Goal: Transaction & Acquisition: Purchase product/service

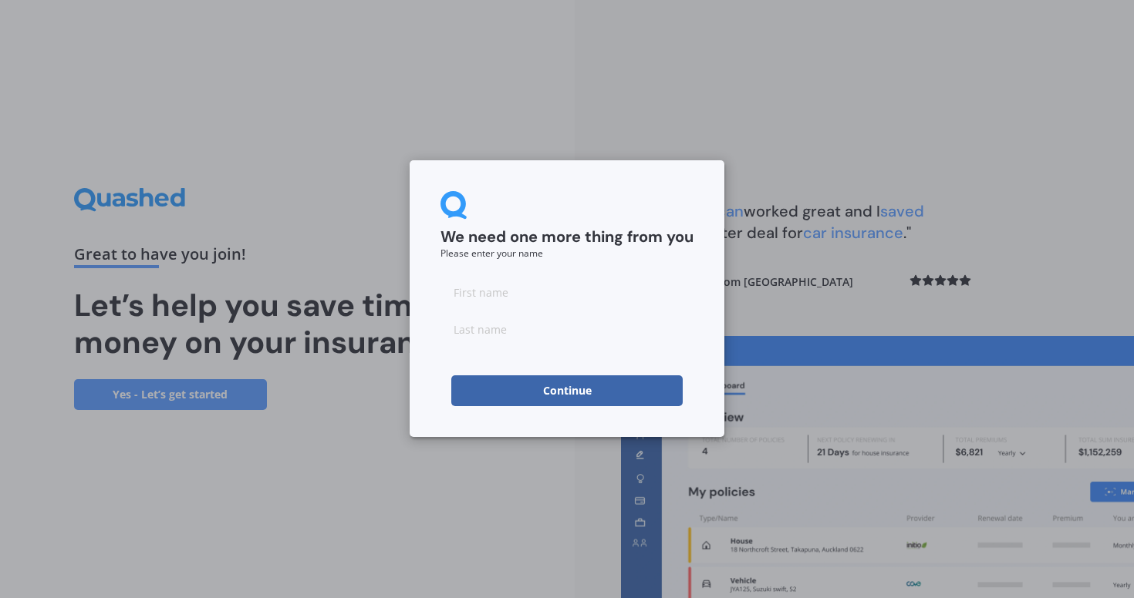
click at [516, 295] on input at bounding box center [566, 292] width 253 height 31
type input "[PERSON_NAME]"
type input "Chanon"
click at [510, 379] on button "Continue" at bounding box center [566, 391] width 231 height 31
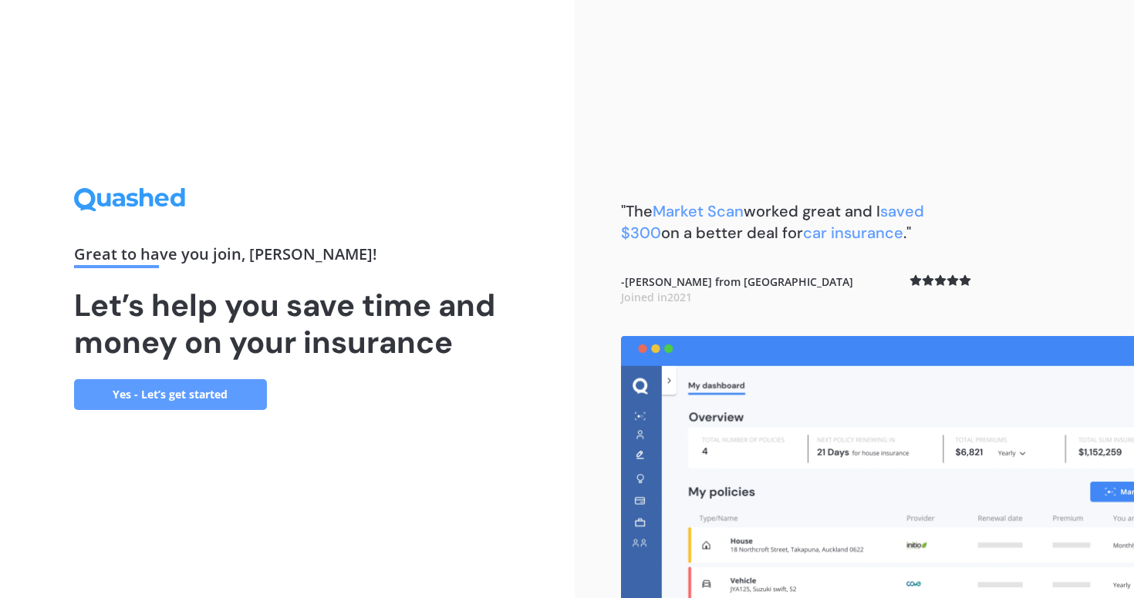
click at [197, 393] on link "Yes - Let’s get started" at bounding box center [170, 394] width 193 height 31
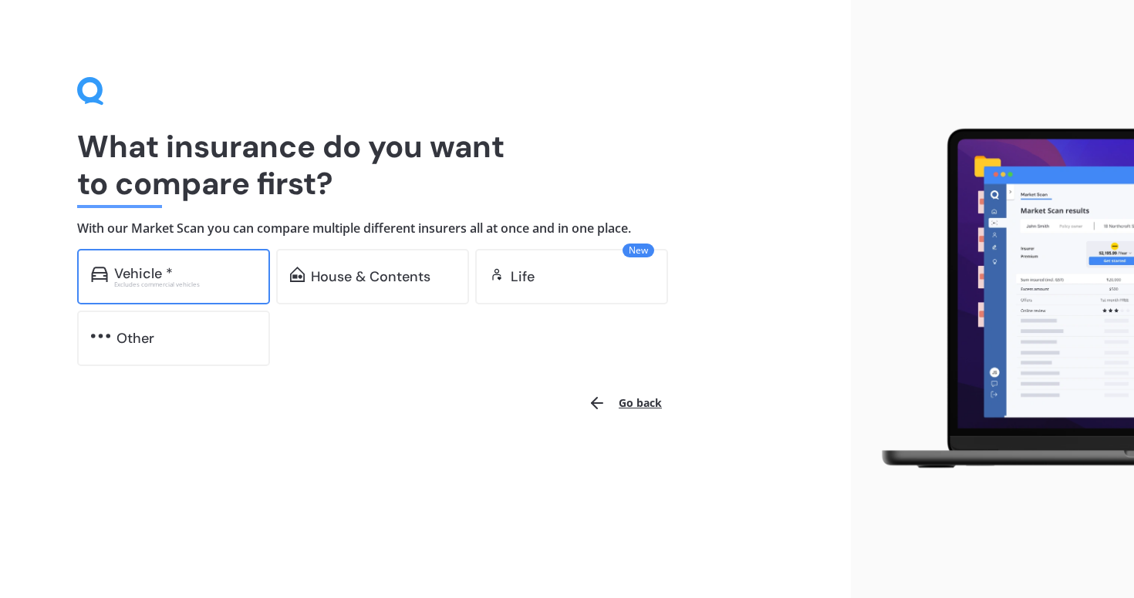
click at [190, 261] on div "Vehicle * Excludes commercial vehicles" at bounding box center [173, 277] width 193 height 56
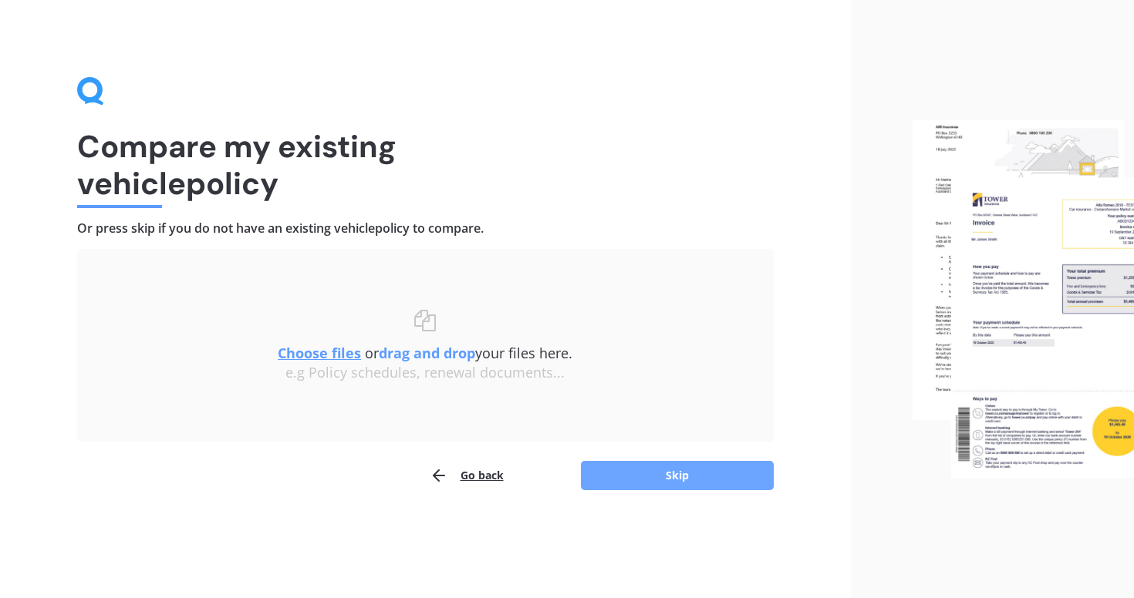
click at [608, 470] on button "Skip" at bounding box center [677, 475] width 193 height 29
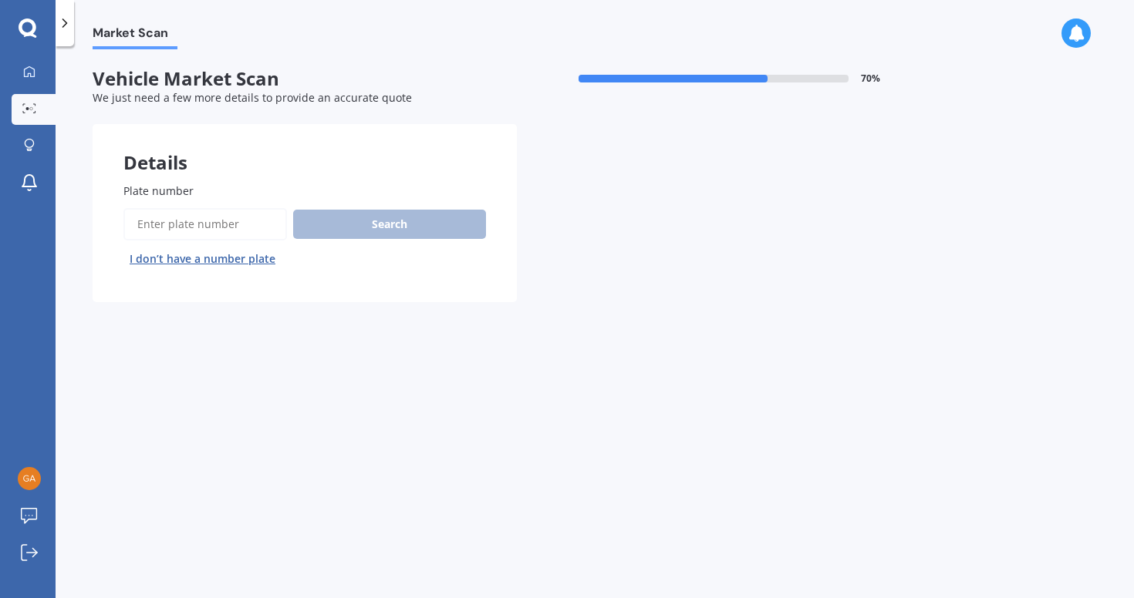
click at [207, 218] on input "Plate number" at bounding box center [204, 224] width 163 height 32
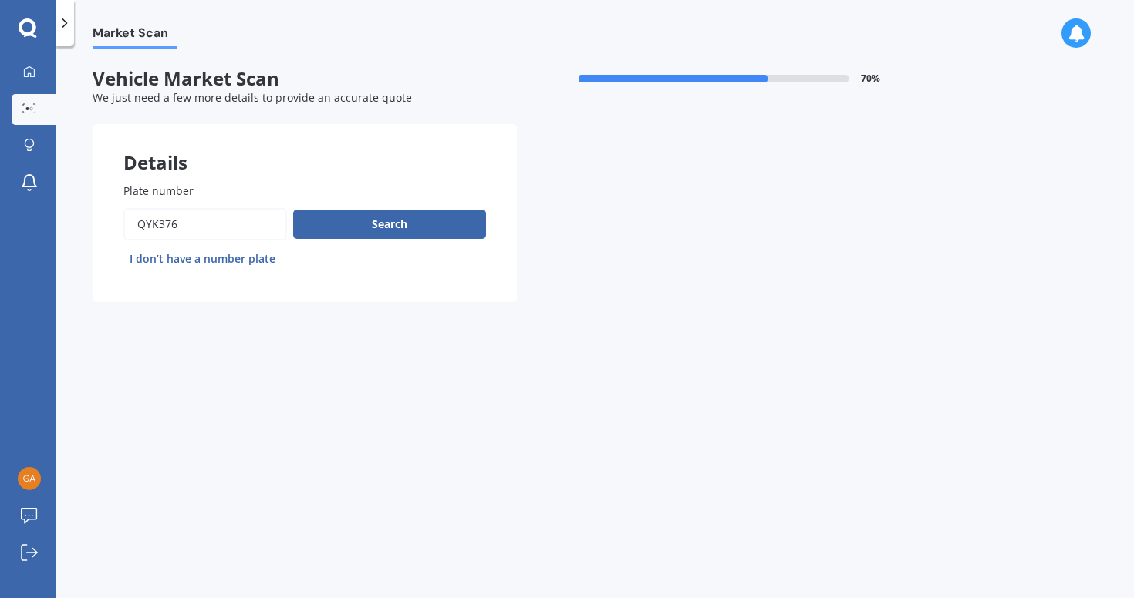
type input "QYK376"
click at [0, 0] on button "Next" at bounding box center [0, 0] width 0 height 0
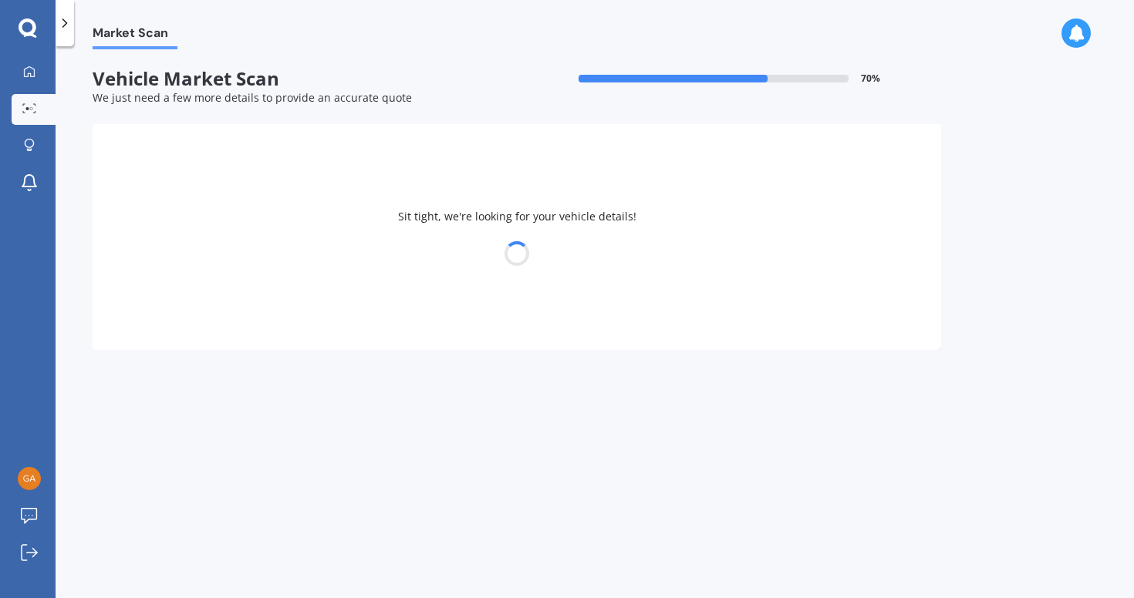
select select "SUBARU"
select select "FORESTER"
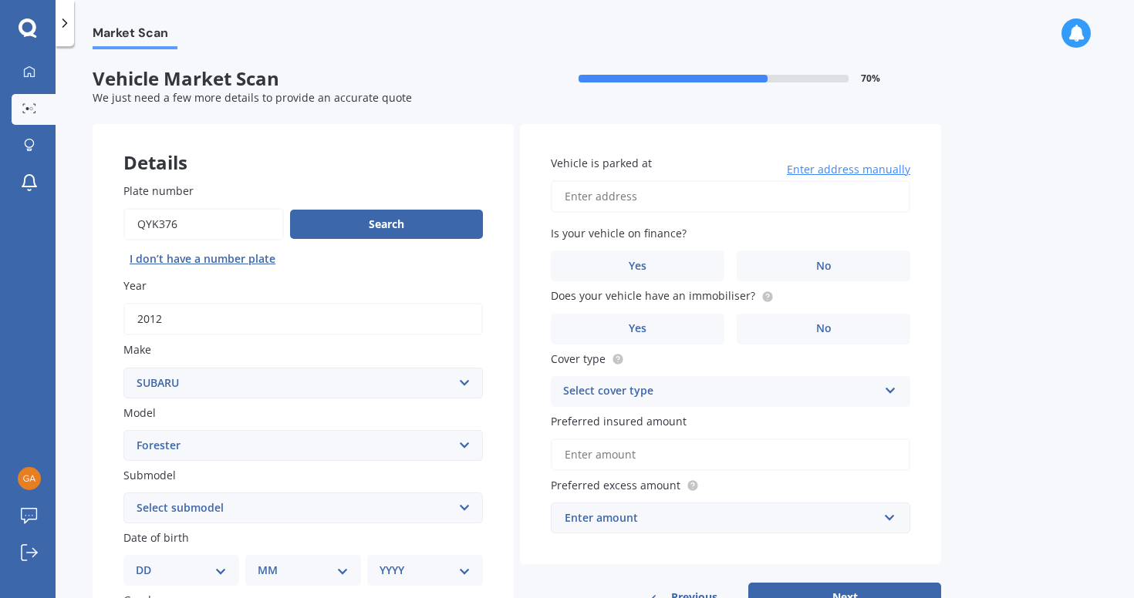
click at [636, 201] on input "Vehicle is parked at" at bounding box center [730, 196] width 359 height 32
click at [631, 197] on input "[STREET_ADDRESS]" at bounding box center [730, 196] width 359 height 32
type input "[STREET_ADDRESS]"
click at [781, 265] on label "No" at bounding box center [823, 266] width 174 height 31
click at [0, 0] on input "No" at bounding box center [0, 0] width 0 height 0
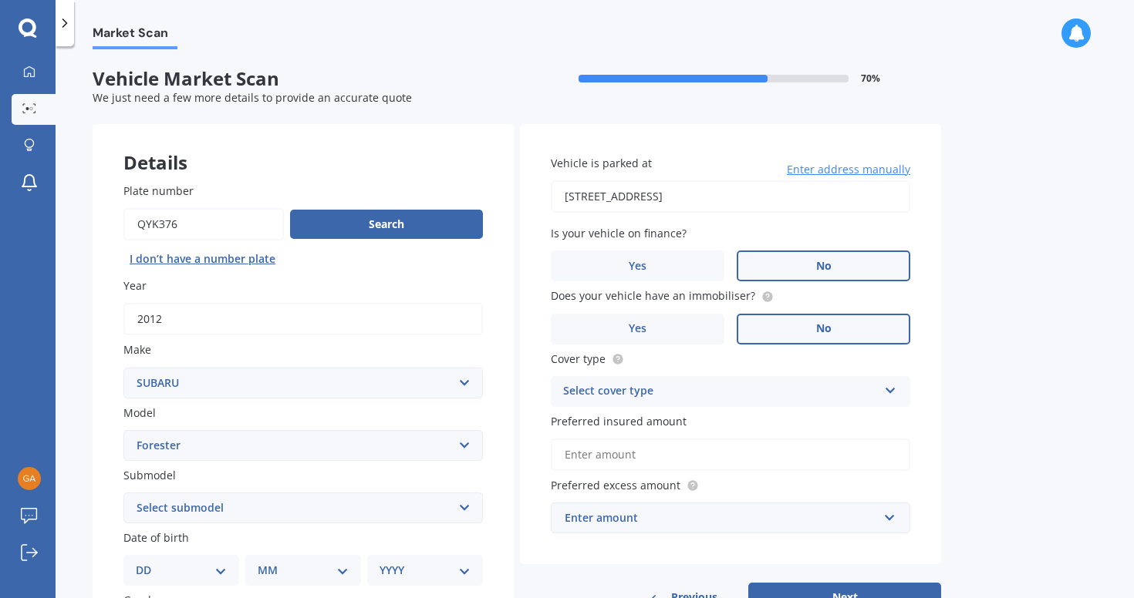
click at [754, 335] on label "No" at bounding box center [823, 329] width 174 height 31
click at [0, 0] on input "No" at bounding box center [0, 0] width 0 height 0
click at [707, 387] on div "Select cover type" at bounding box center [720, 392] width 315 height 19
click at [679, 419] on div "Comprehensive" at bounding box center [730, 422] width 358 height 28
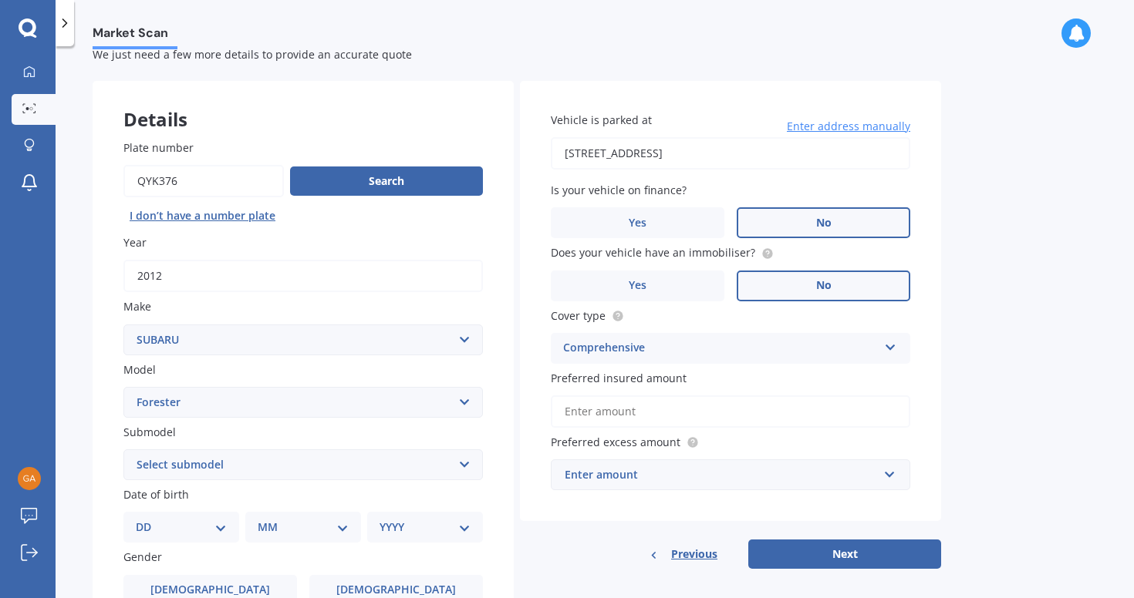
scroll to position [55, 0]
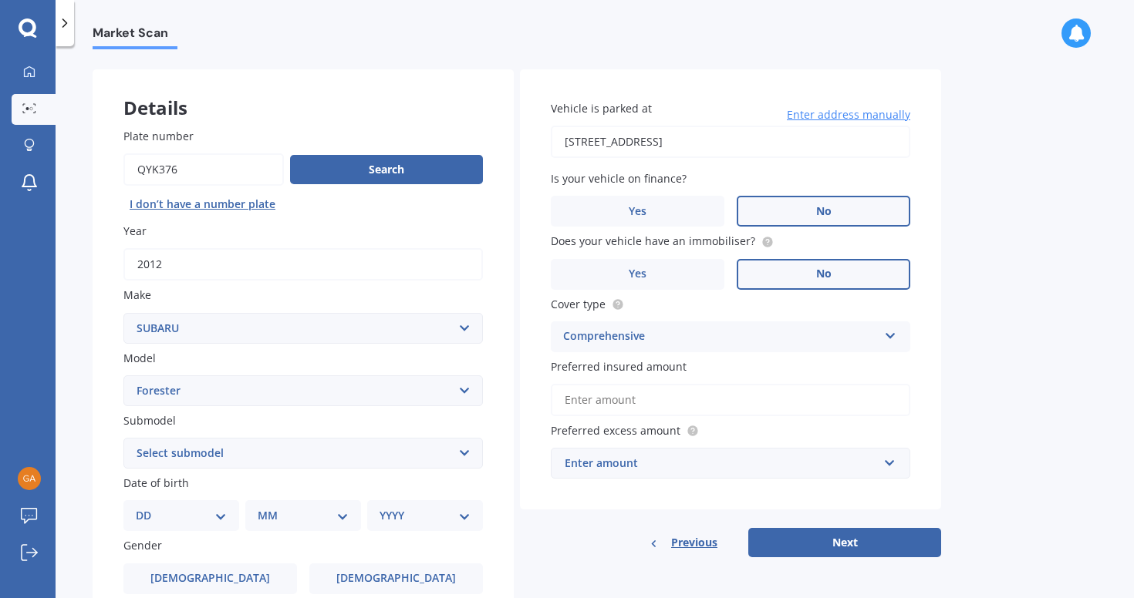
click at [654, 408] on input "Preferred insured amount" at bounding box center [730, 400] width 359 height 32
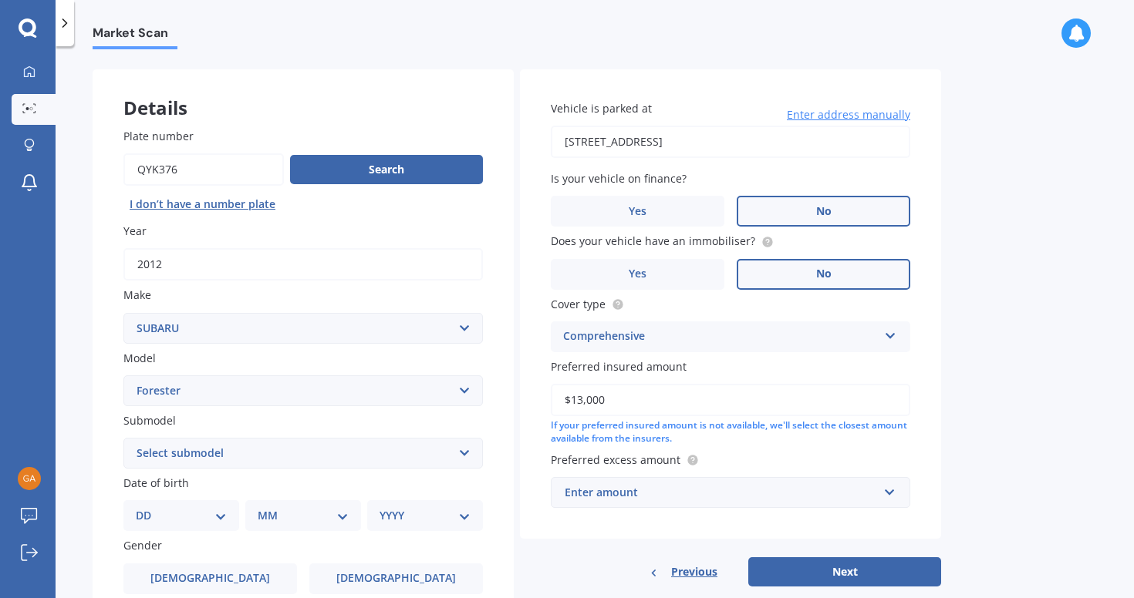
type input "$13,000"
click at [1026, 426] on div "Market Scan Vehicle Market Scan 70 % We just need a few more details to provide…" at bounding box center [595, 325] width 1078 height 552
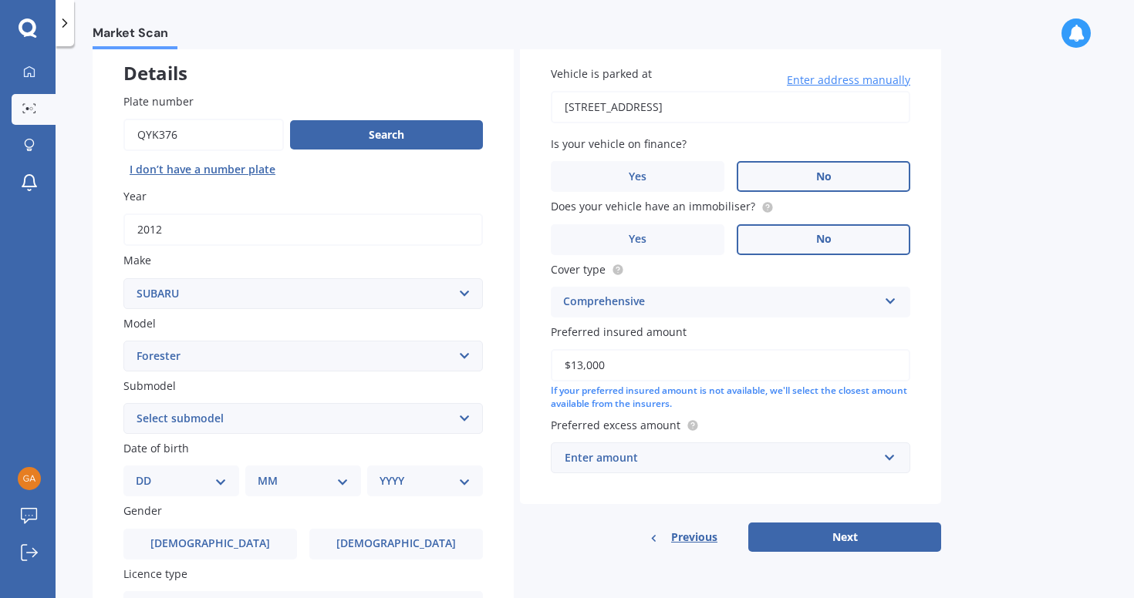
scroll to position [142, 0]
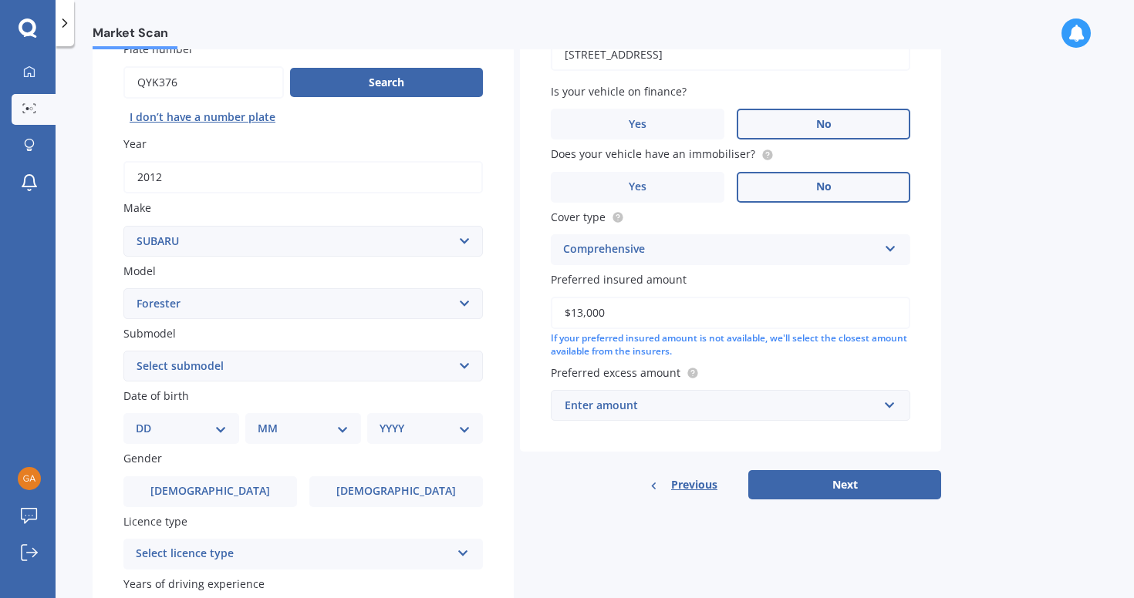
click at [754, 406] on div "Enter amount" at bounding box center [721, 405] width 313 height 17
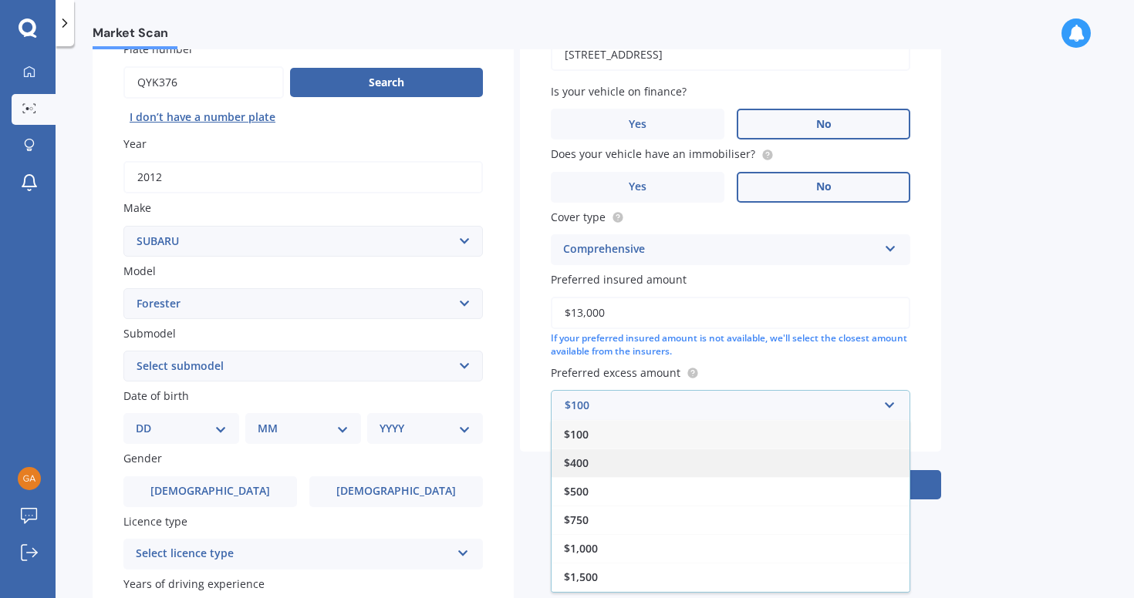
click at [672, 457] on div "$400" at bounding box center [730, 463] width 358 height 29
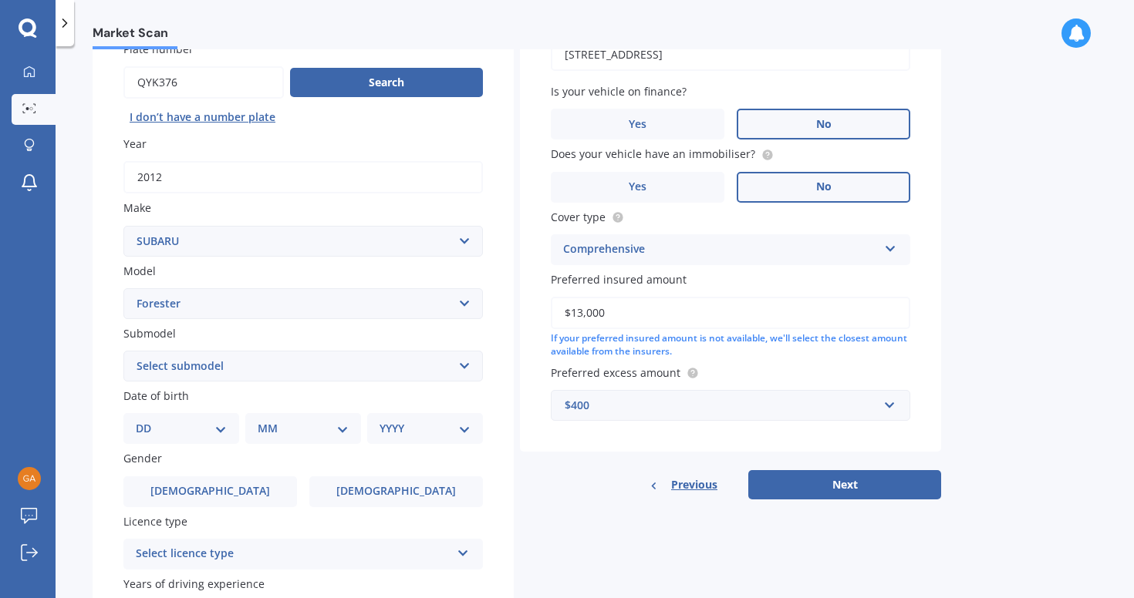
click at [563, 491] on div "Previous Next" at bounding box center [730, 484] width 421 height 29
click at [190, 372] on select "Select submodel 2.0 Diesel 2.0 Turbo 2.0 XS 2.0 XT premium 2.5 Sti Turbo 2.5 XS…" at bounding box center [302, 366] width 359 height 31
select select "NON TURBO"
click at [123, 352] on select "Select submodel 2.0 Diesel 2.0 Turbo 2.0 XS 2.0 XT premium 2.5 Sti Turbo 2.5 XS…" at bounding box center [302, 366] width 359 height 31
click at [168, 430] on select "DD 01 02 03 04 05 06 07 08 09 10 11 12 13 14 15 16 17 18 19 20 21 22 23 24 25 2…" at bounding box center [181, 428] width 91 height 17
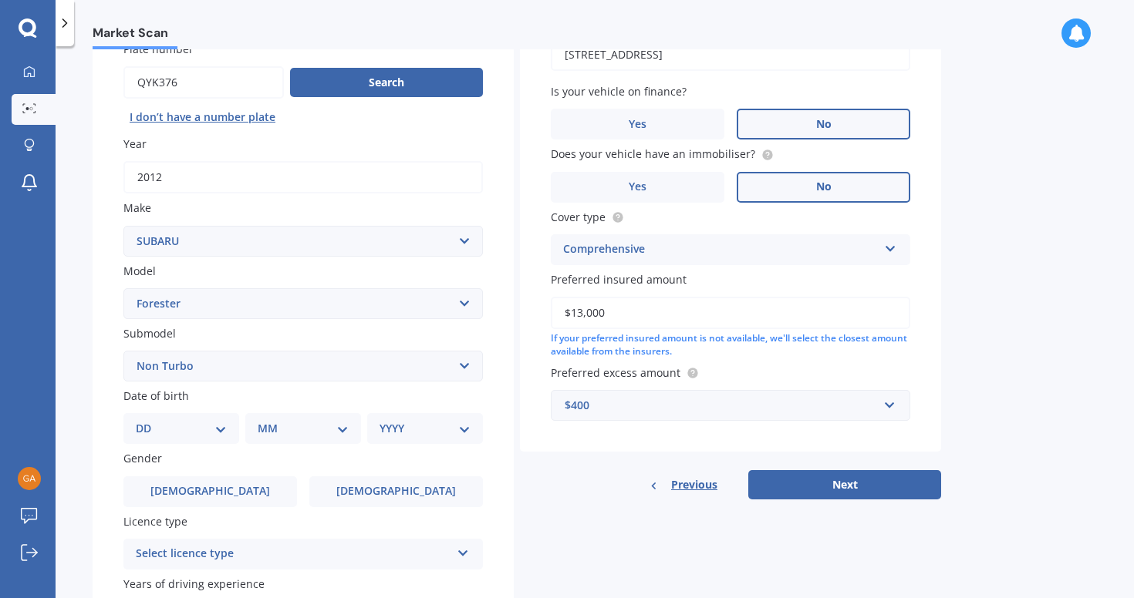
select select "01"
click at [148, 423] on select "DD 01 02 03 04 05 06 07 08 09 10 11 12 13 14 15 16 17 18 19 20 21 22 23 24 25 2…" at bounding box center [181, 428] width 91 height 17
click at [297, 430] on select "MM 01 02 03 04 05 06 07 08 09 10 11 12" at bounding box center [303, 428] width 91 height 17
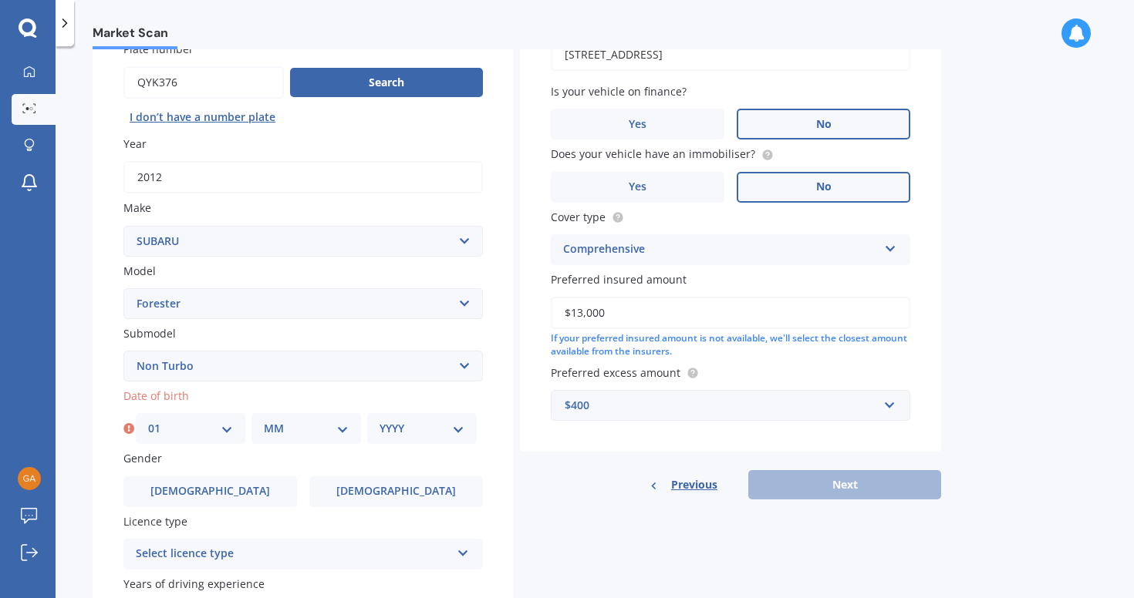
select select "10"
click at [264, 423] on select "MM 01 02 03 04 05 06 07 08 09 10 11 12" at bounding box center [306, 428] width 85 height 17
click at [430, 433] on select "YYYY 2025 2024 2023 2022 2021 2020 2019 2018 2017 2016 2015 2014 2013 2012 2011…" at bounding box center [421, 428] width 85 height 17
select select "1991"
click at [379, 423] on select "YYYY 2025 2024 2023 2022 2021 2020 2019 2018 2017 2016 2015 2014 2013 2012 2011…" at bounding box center [421, 428] width 85 height 17
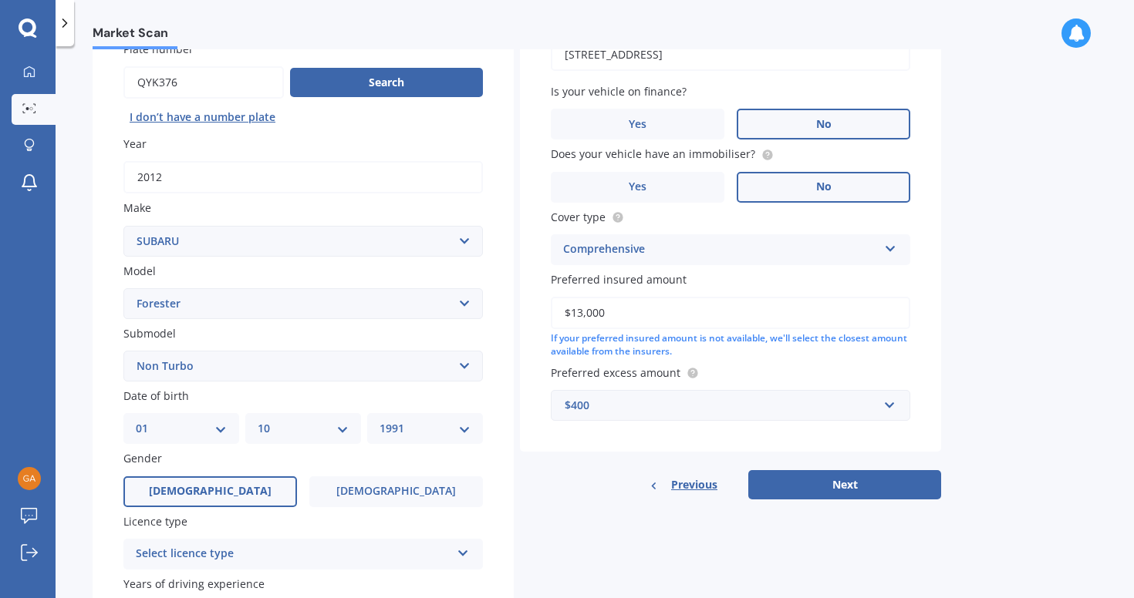
click at [242, 500] on label "[DEMOGRAPHIC_DATA]" at bounding box center [210, 492] width 174 height 31
click at [0, 0] on input "[DEMOGRAPHIC_DATA]" at bounding box center [0, 0] width 0 height 0
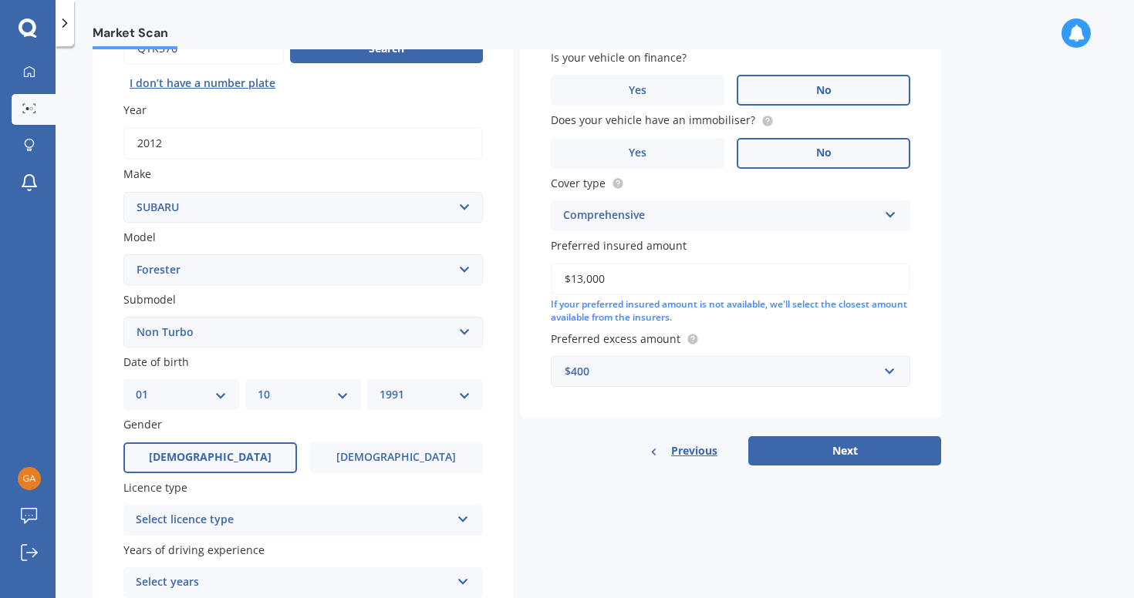
click at [246, 517] on div "Select licence type" at bounding box center [293, 520] width 315 height 19
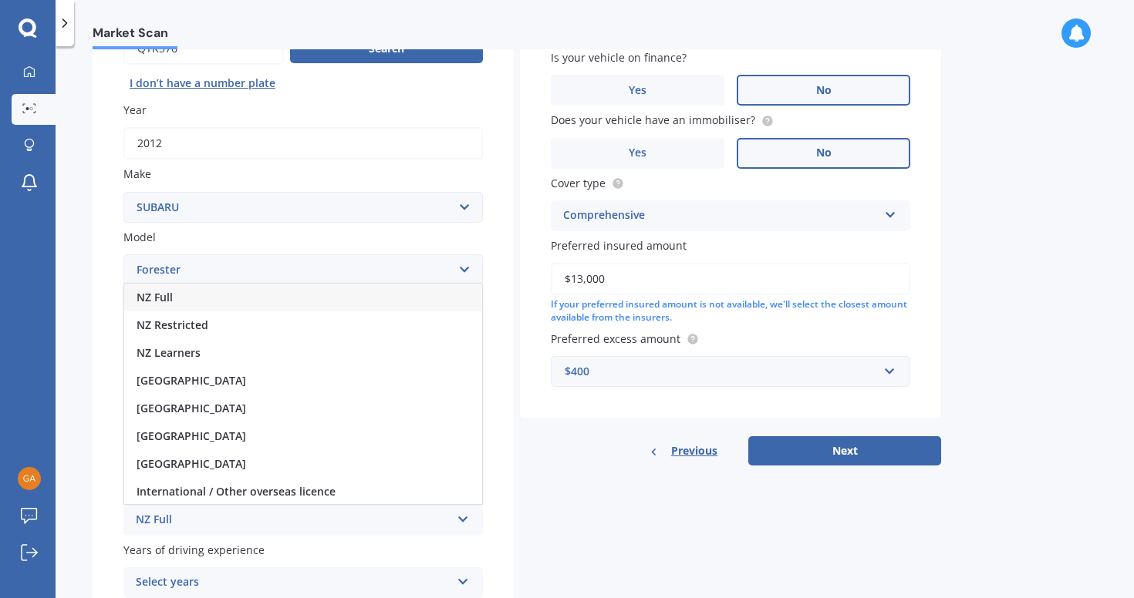
click at [212, 307] on div "NZ Full" at bounding box center [303, 298] width 358 height 28
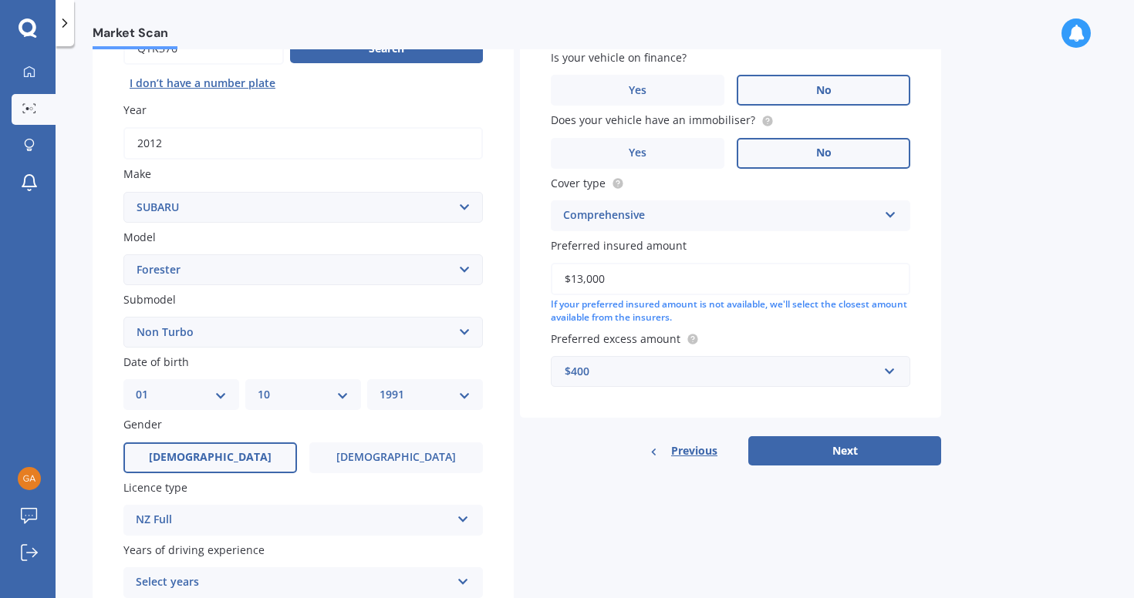
click at [93, 394] on div "Plate number Search I don’t have a number plate Year [DATE] Make Select make AC…" at bounding box center [303, 334] width 421 height 716
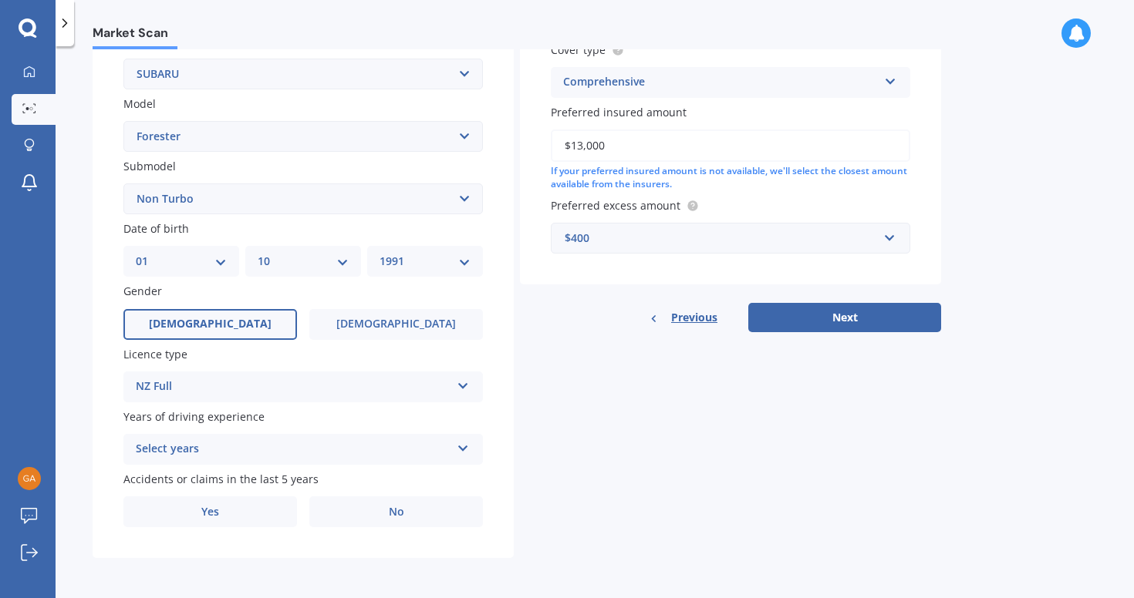
click at [189, 447] on div "Select years" at bounding box center [293, 449] width 315 height 19
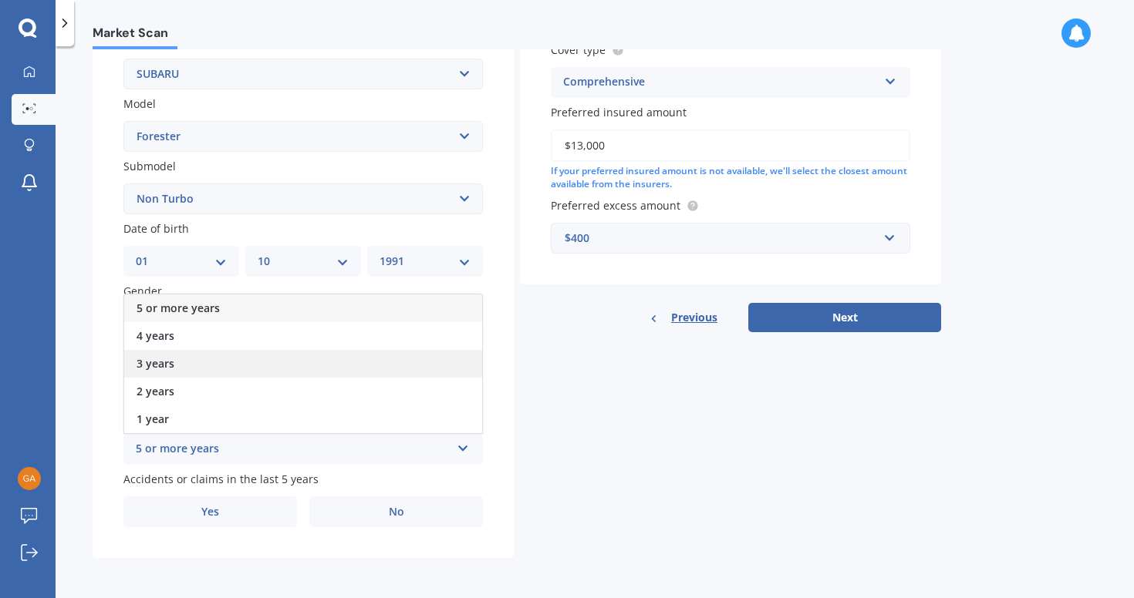
click at [198, 359] on div "3 years" at bounding box center [303, 364] width 358 height 28
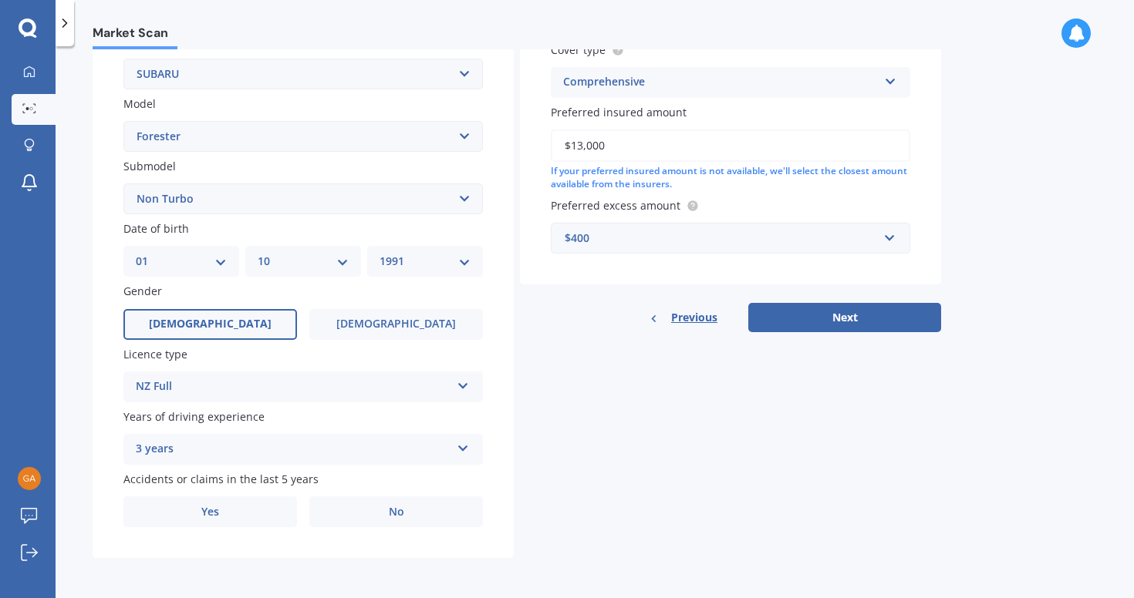
click at [112, 374] on div "Plate number Search I don’t have a number plate Year [DATE] Make Select make AC…" at bounding box center [303, 201] width 421 height 716
click at [366, 514] on label "No" at bounding box center [396, 512] width 174 height 31
click at [0, 0] on input "No" at bounding box center [0, 0] width 0 height 0
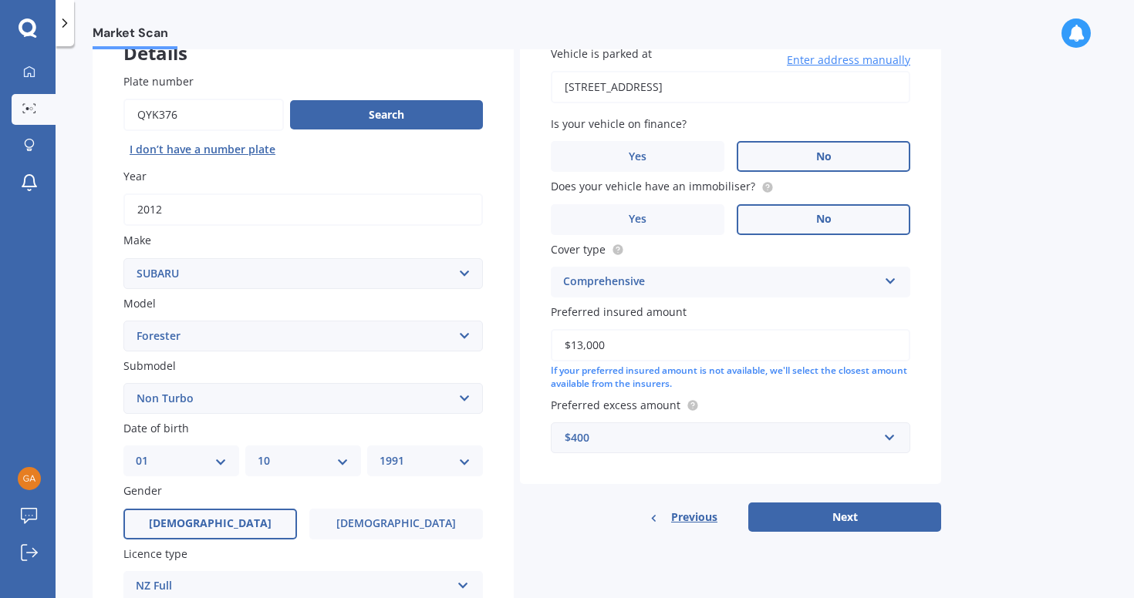
scroll to position [179, 0]
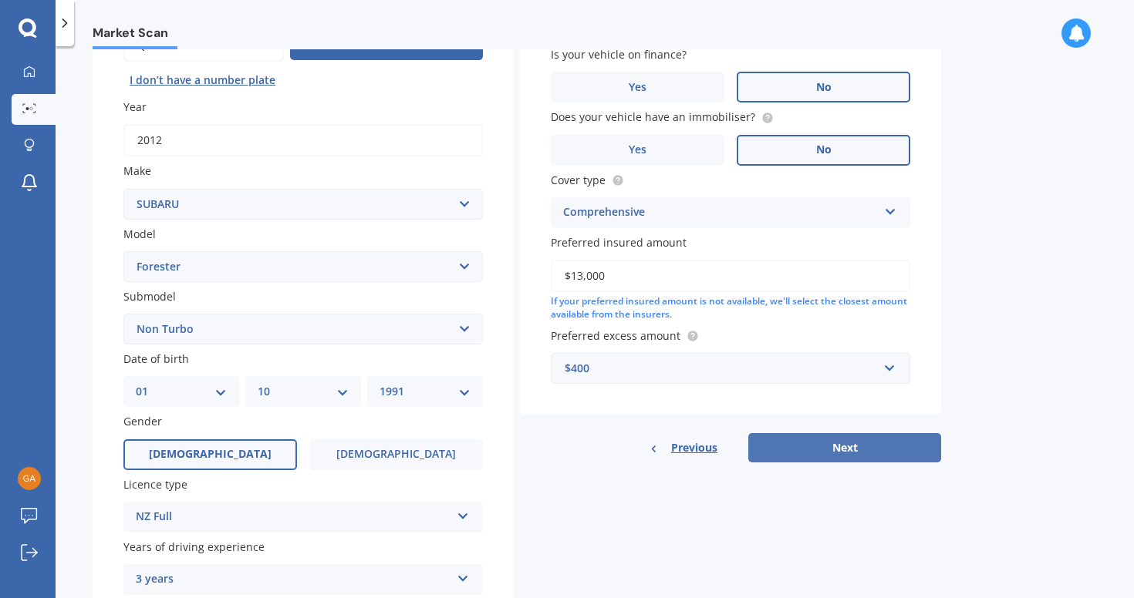
click at [848, 457] on button "Next" at bounding box center [844, 447] width 193 height 29
select select "01"
select select "10"
select select "1991"
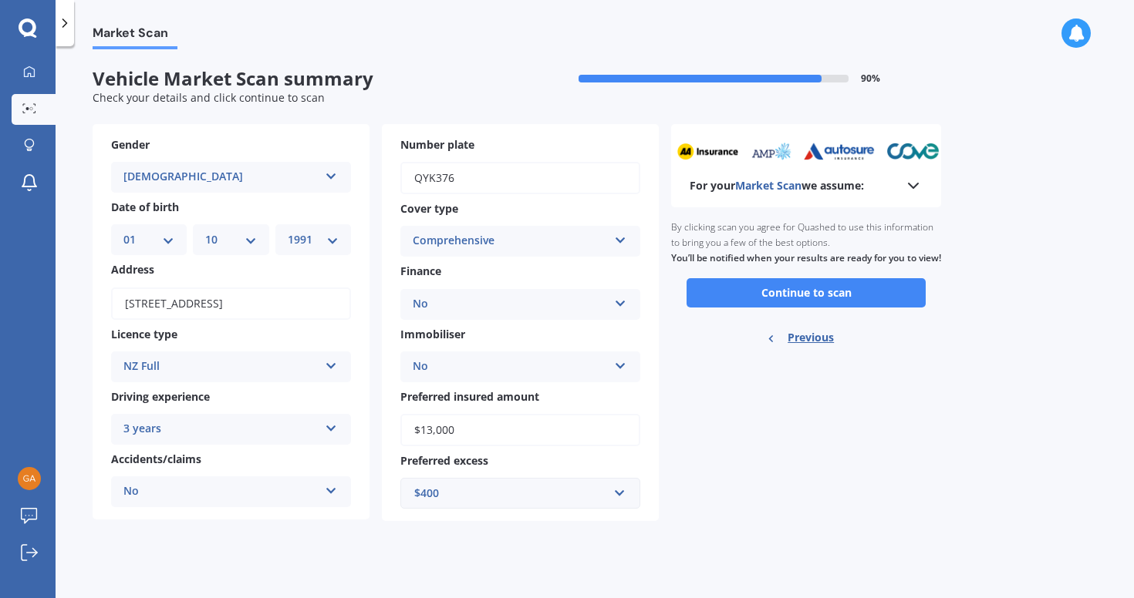
scroll to position [0, 0]
click at [806, 308] on button "Continue to scan" at bounding box center [805, 292] width 239 height 29
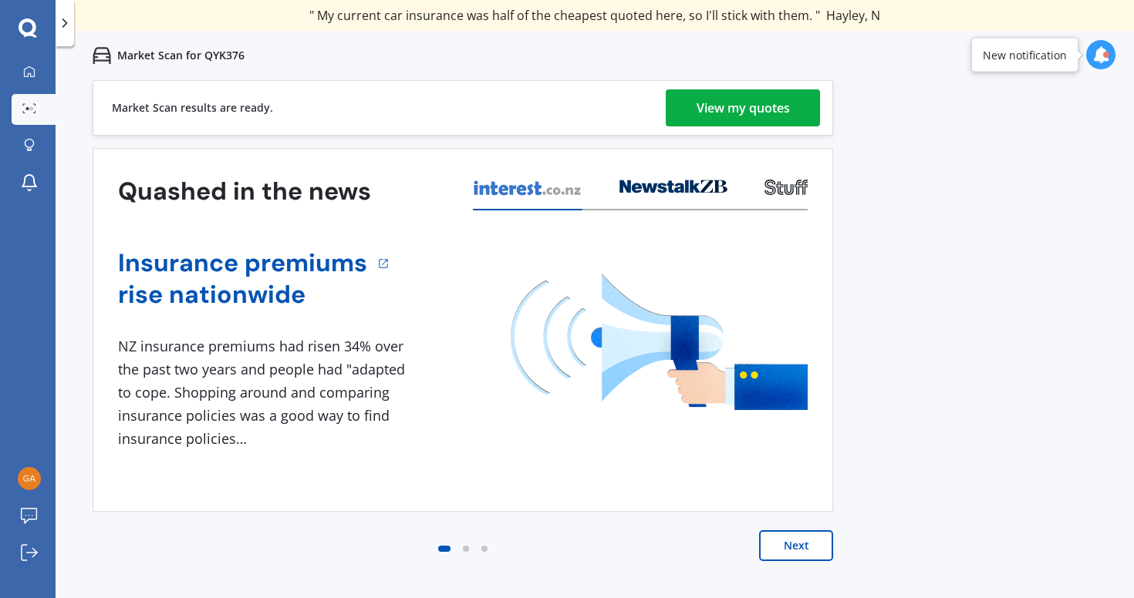
click at [774, 112] on div "View my quotes" at bounding box center [742, 107] width 93 height 37
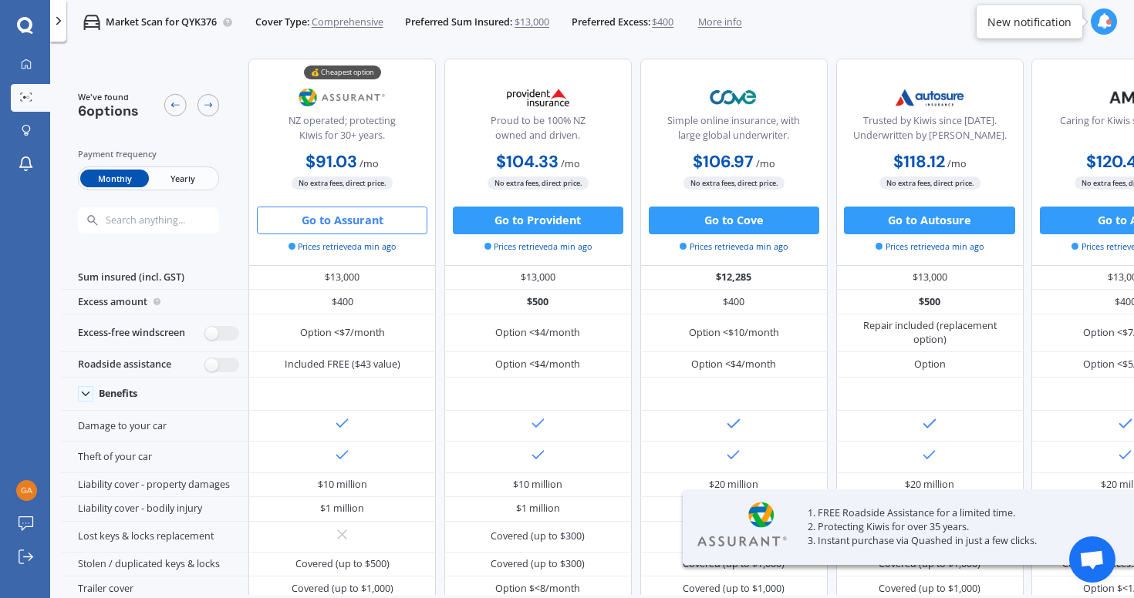
click at [337, 222] on button "Go to Assurant" at bounding box center [342, 221] width 170 height 28
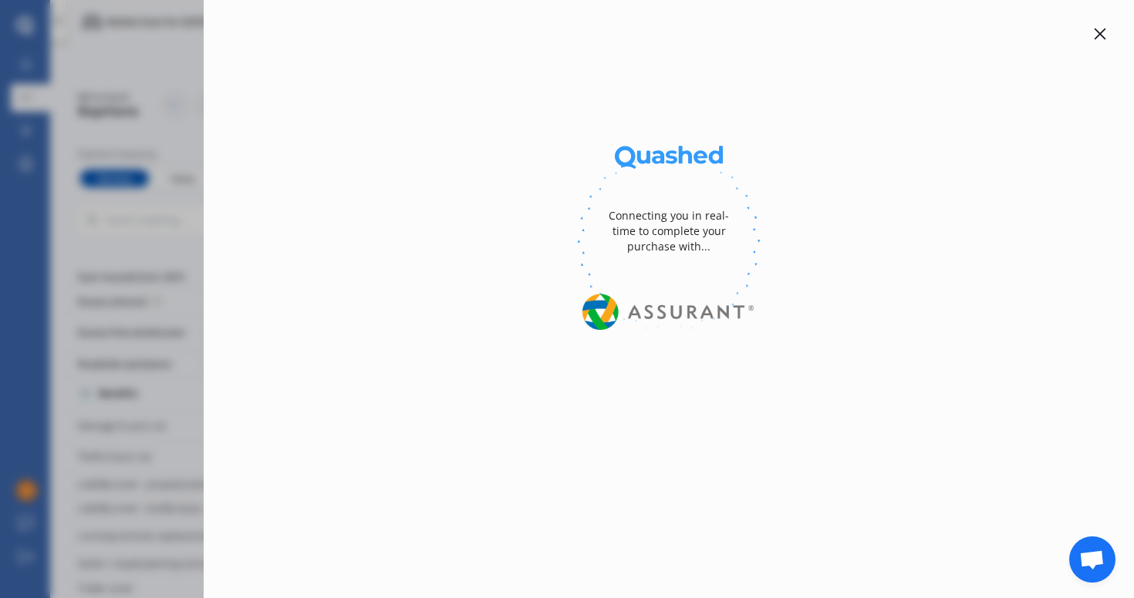
select select "full"
select select "0"
select select "Canterbury"
select select "SUBARU"
select select "FORESTER"
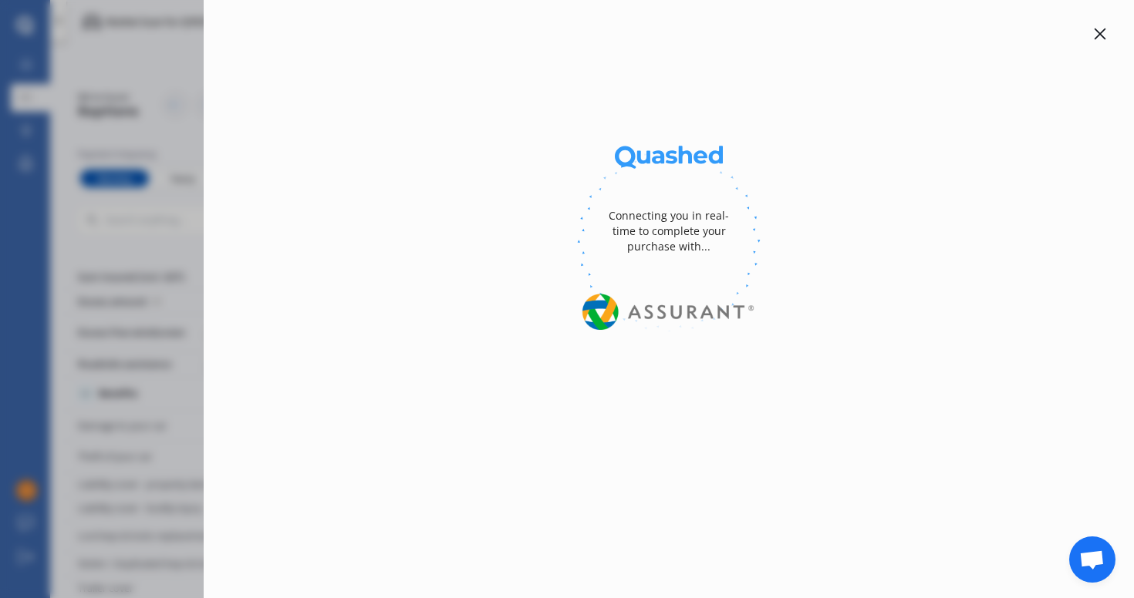
select select "NON TURBO"
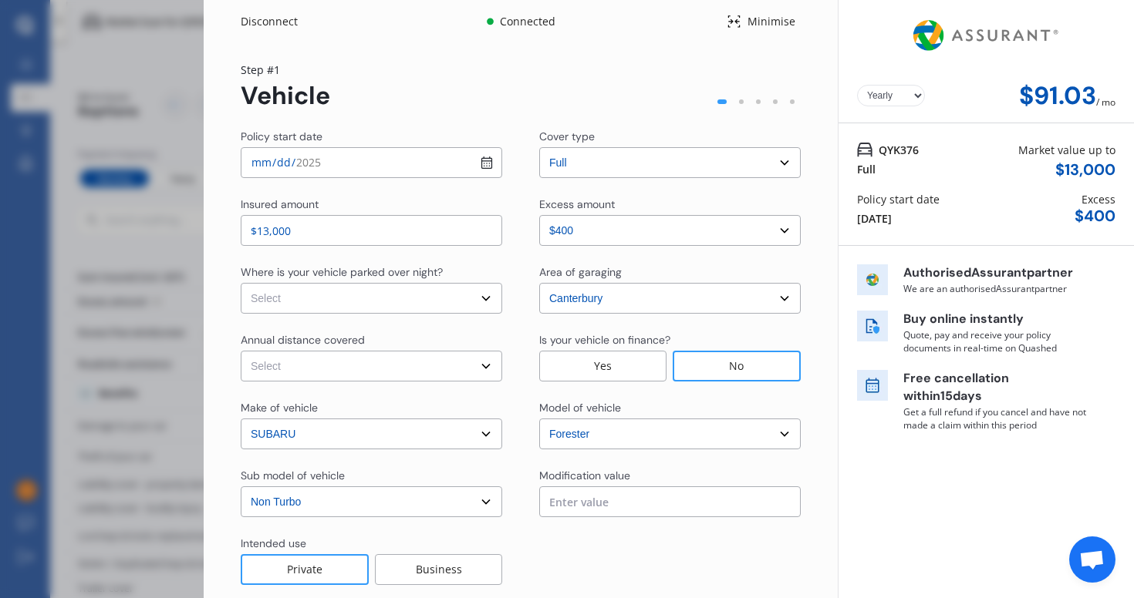
select select "Monthly"
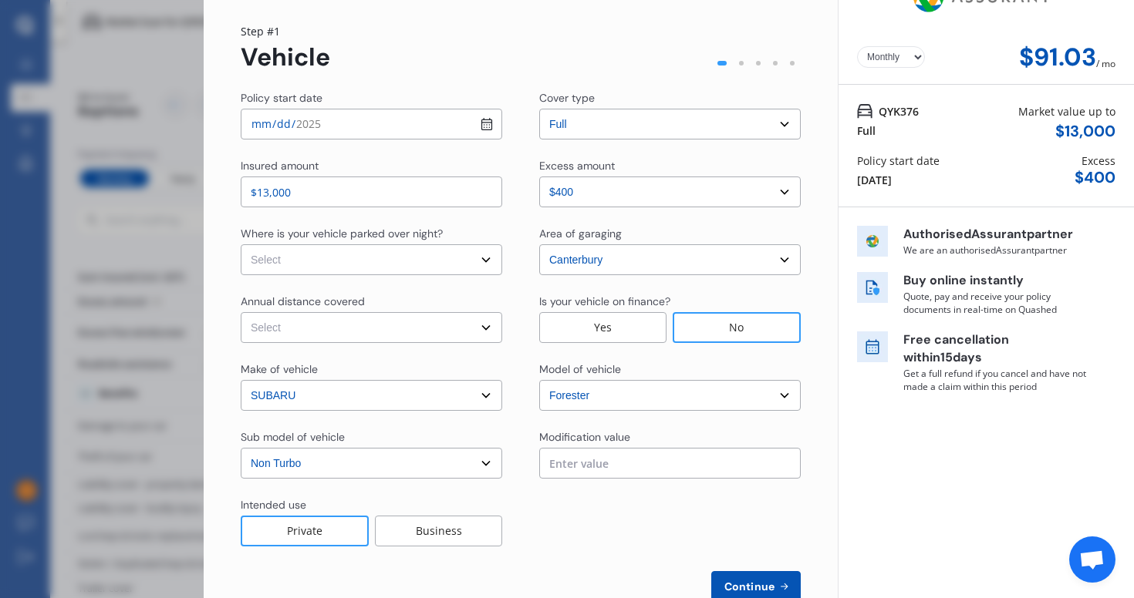
scroll to position [43, 0]
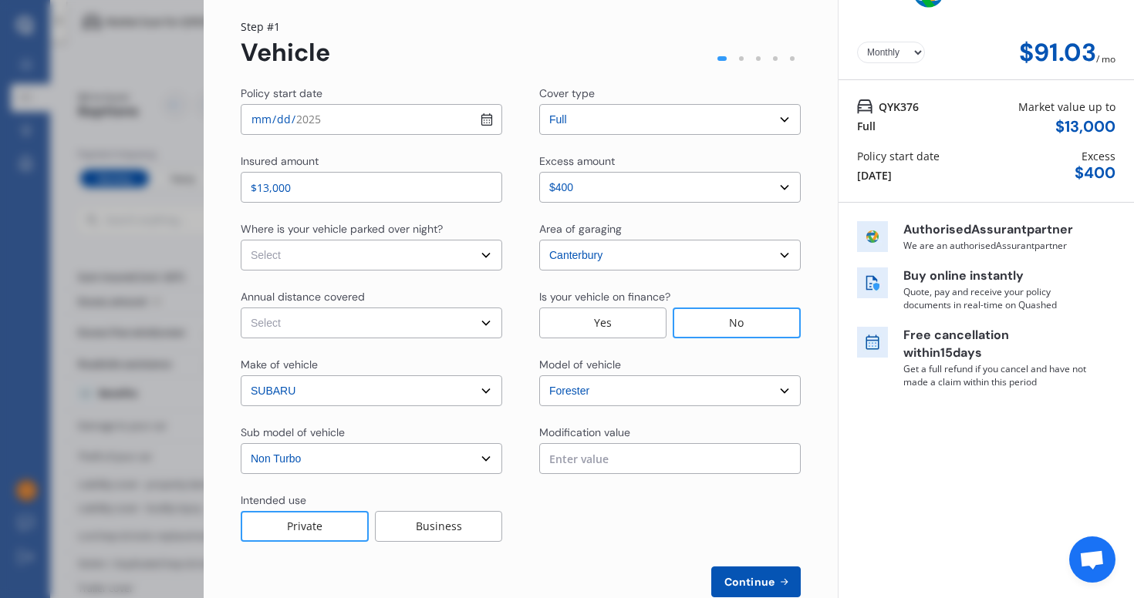
click at [448, 254] on select "Select In a garage On own property On street or road" at bounding box center [371, 255] width 261 height 31
select select "On street or road"
click at [241, 240] on select "Select In a garage On own property On street or road" at bounding box center [371, 255] width 261 height 31
click at [383, 316] on select "Select Low (less than 15,000km per year) Average (15,000-30,000km per year) Hig…" at bounding box center [371, 323] width 261 height 31
select select "20000"
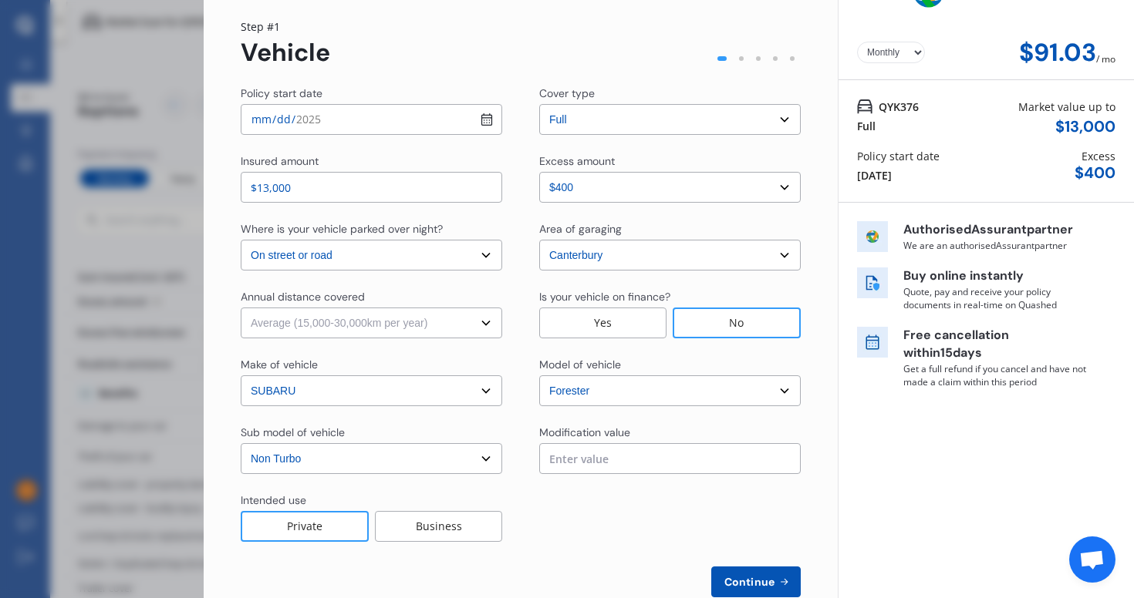
click at [241, 308] on select "Select Low (less than 15,000km per year) Average (15,000-30,000km per year) Hig…" at bounding box center [371, 323] width 261 height 31
click at [228, 329] on div "Yearly Monthly $91.03 / mo Step # 1 Vehicle Policy start date [DATE] Cover type…" at bounding box center [521, 317] width 634 height 635
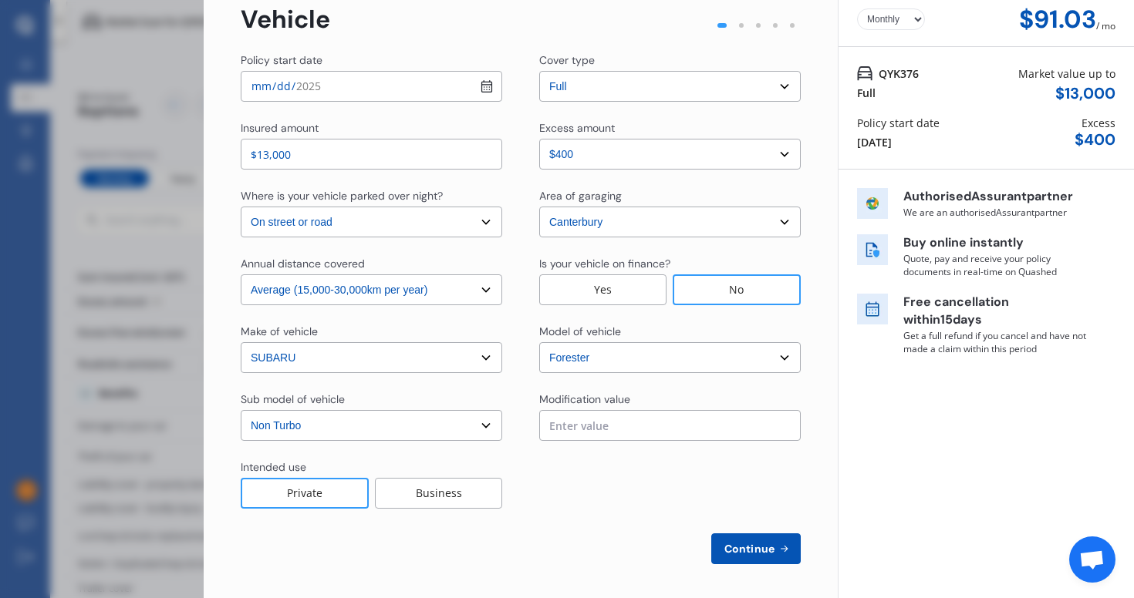
scroll to position [79, 0]
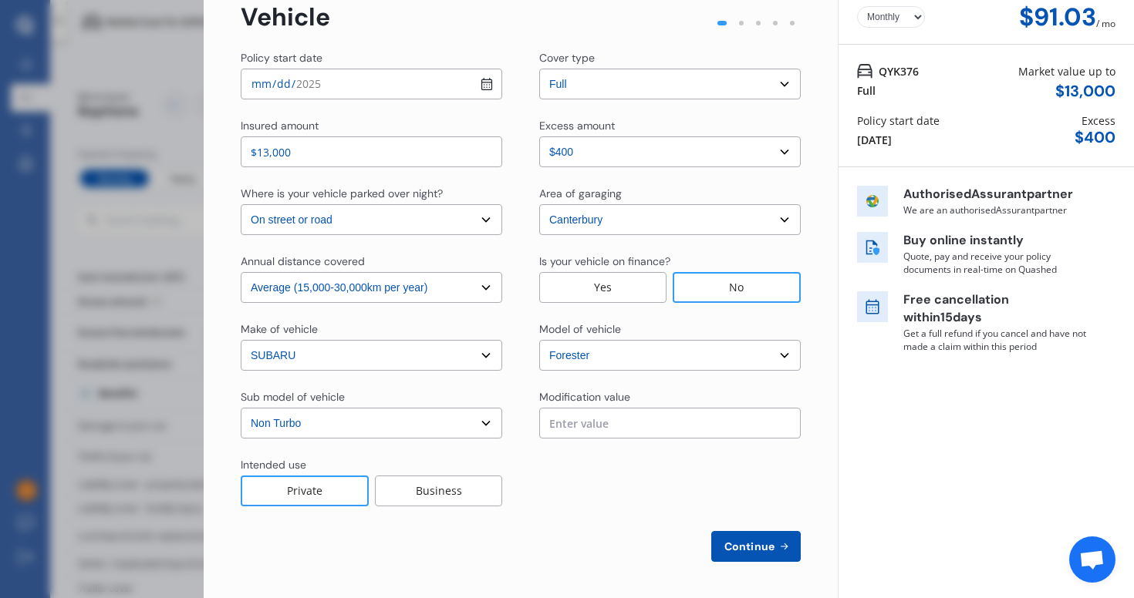
click at [598, 421] on input "text" at bounding box center [669, 423] width 261 height 31
type input "$0.00"
click at [586, 465] on div at bounding box center [669, 481] width 261 height 49
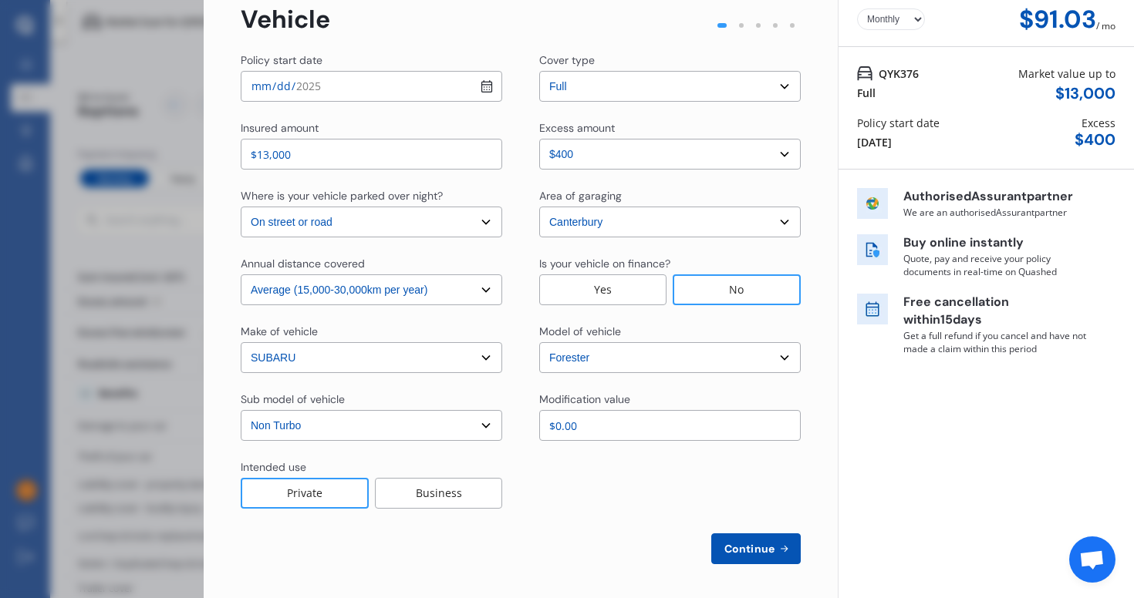
scroll to position [79, 0]
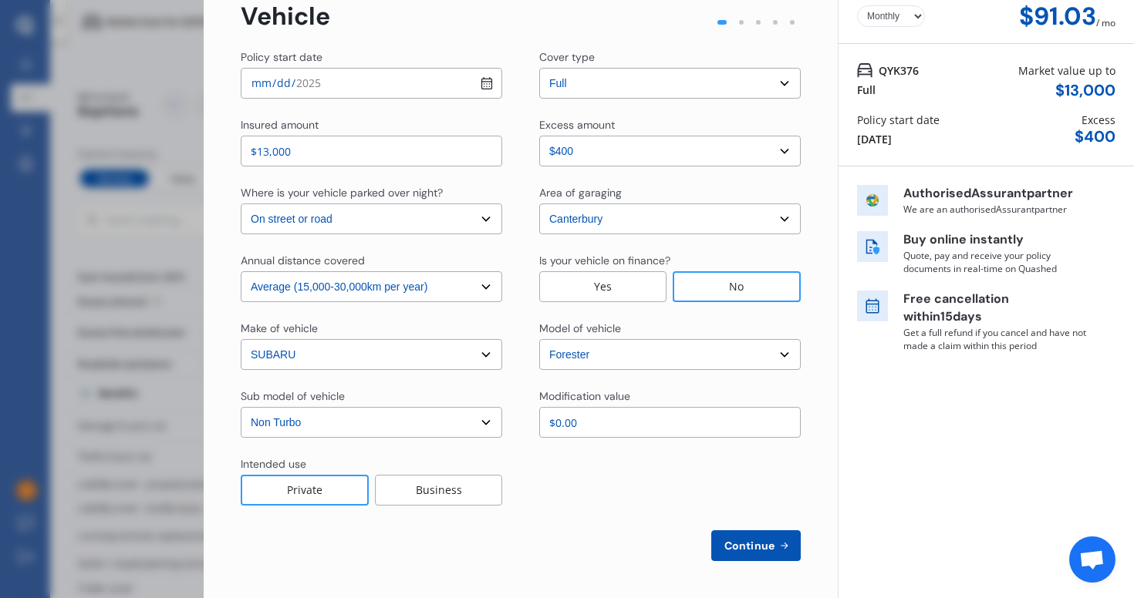
click at [721, 545] on span "Continue" at bounding box center [749, 546] width 56 height 12
select select "Mr"
select select "01"
select select "10"
select select "1991"
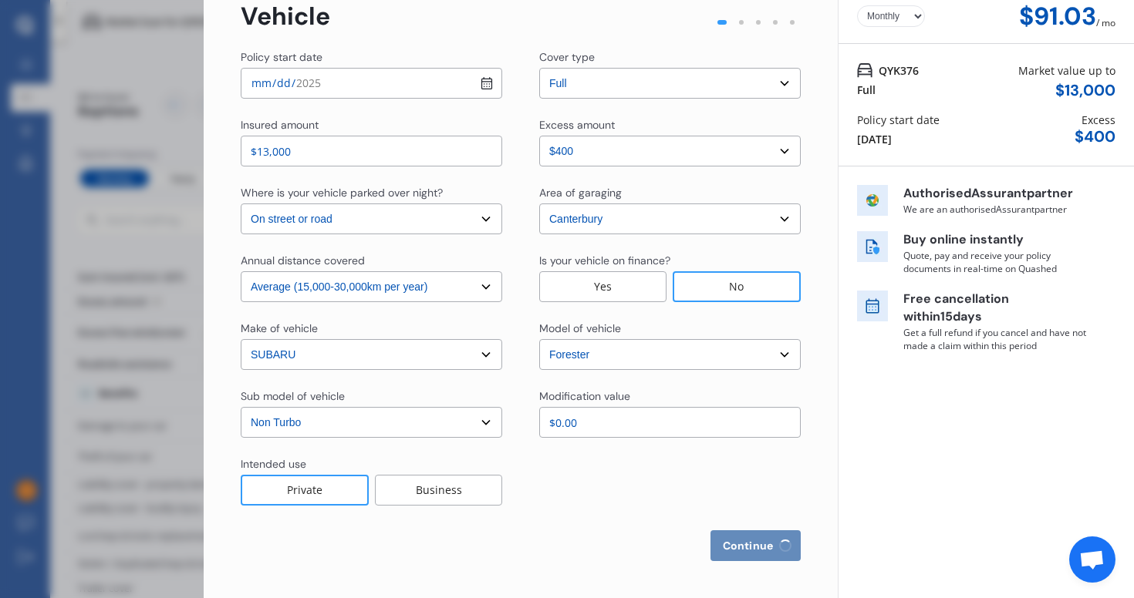
select select "full"
select select "2-4 years"
select select "[GEOGRAPHIC_DATA]"
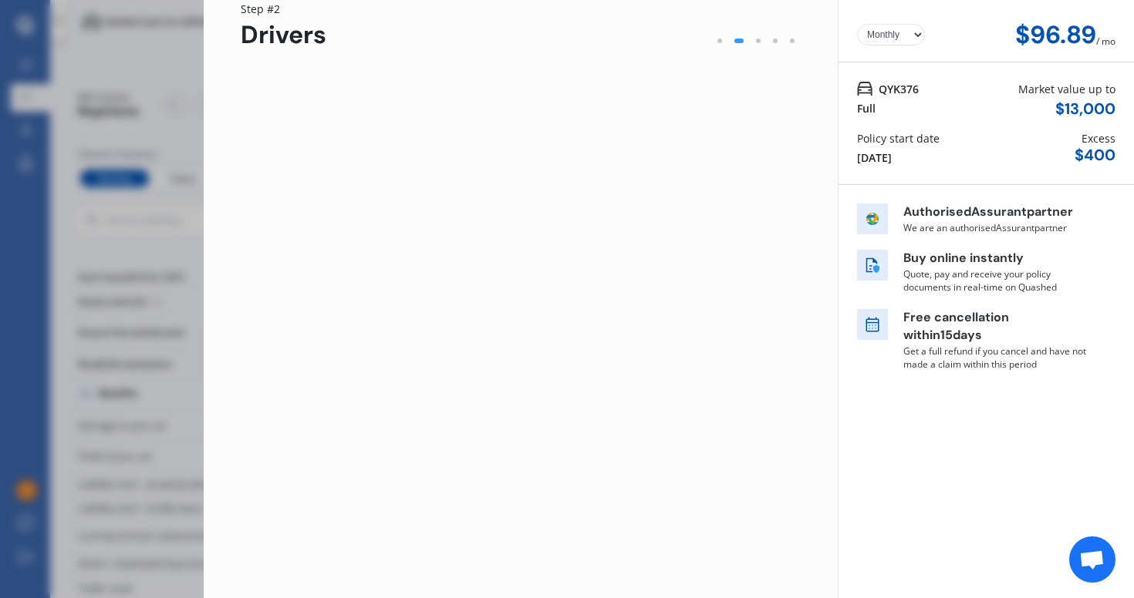
scroll to position [0, 0]
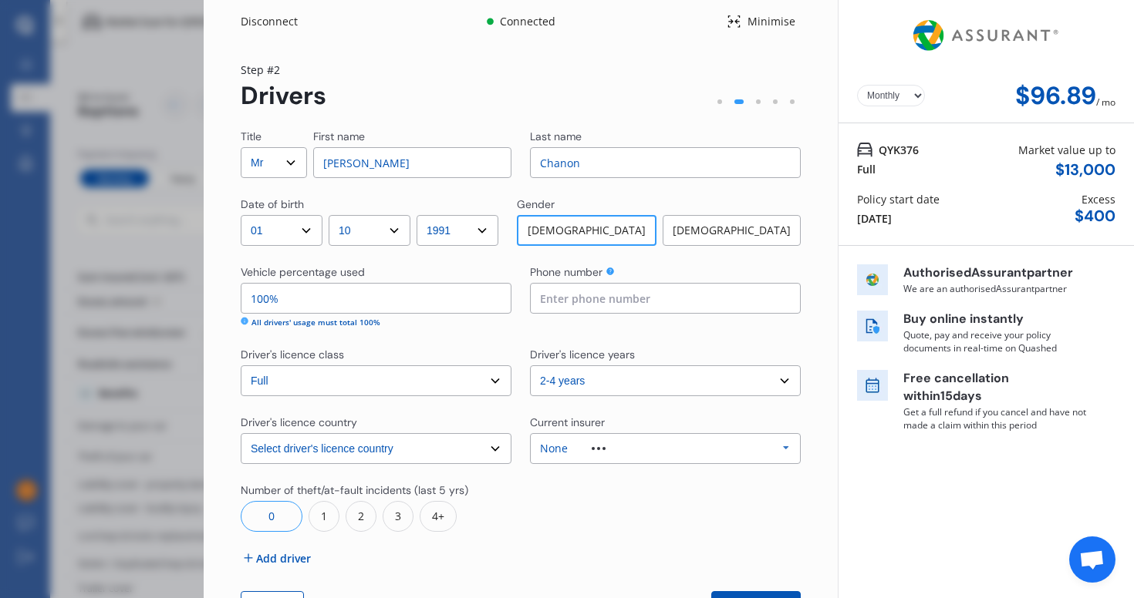
click at [450, 304] on input "100%" at bounding box center [376, 298] width 271 height 31
type input "1%"
type input "80%"
click at [559, 298] on input at bounding box center [665, 298] width 271 height 31
type input "0224609691"
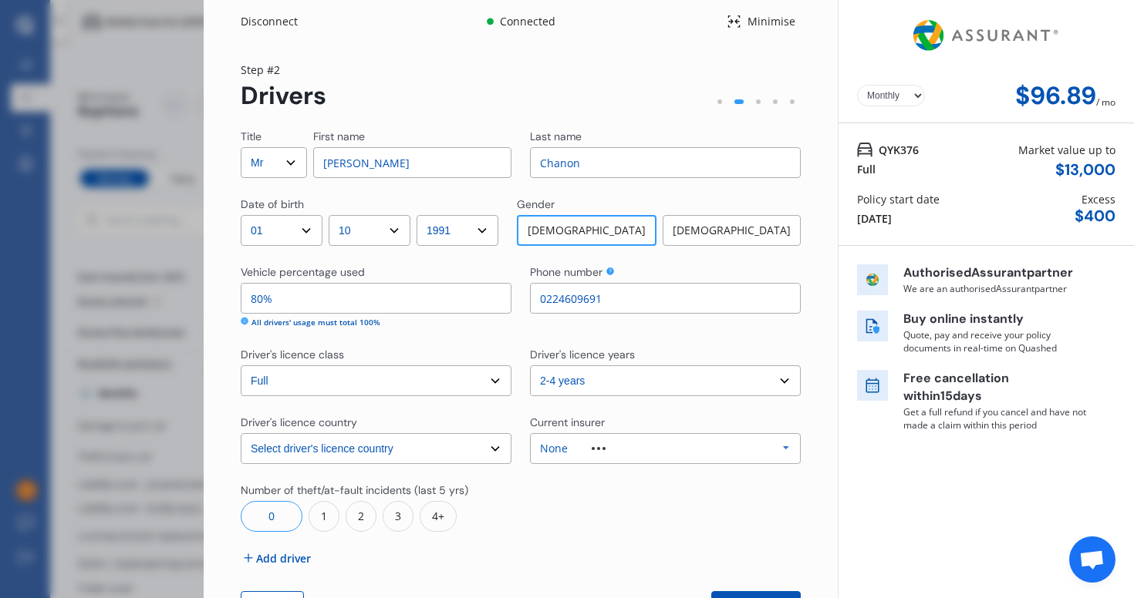
click at [544, 507] on div at bounding box center [665, 507] width 271 height 49
click at [565, 453] on div "None" at bounding box center [584, 448] width 89 height 11
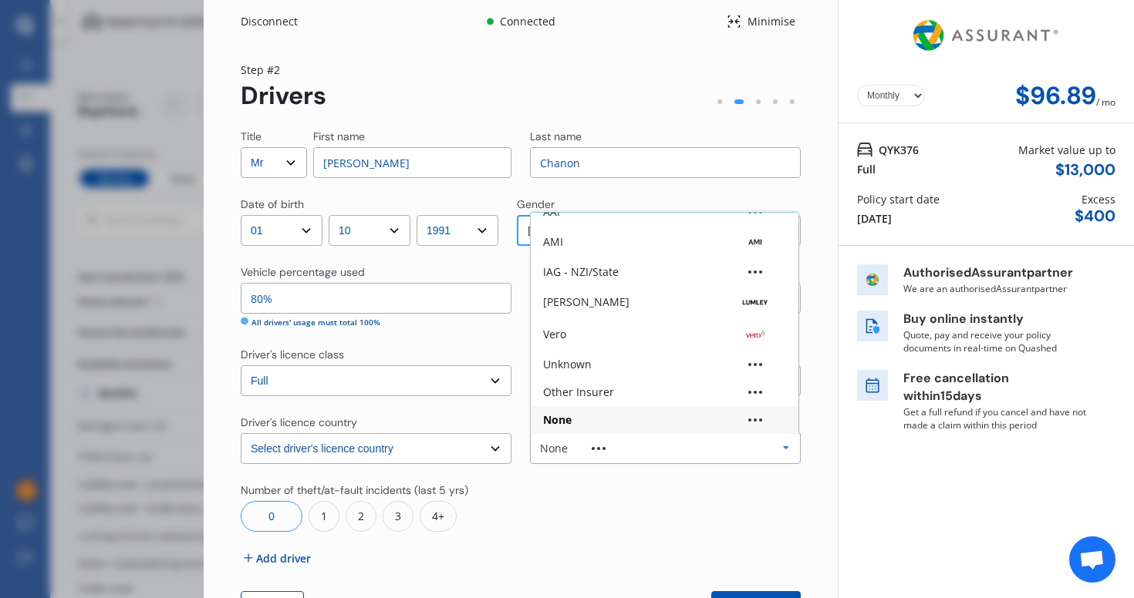
click at [565, 453] on div "None" at bounding box center [584, 448] width 89 height 11
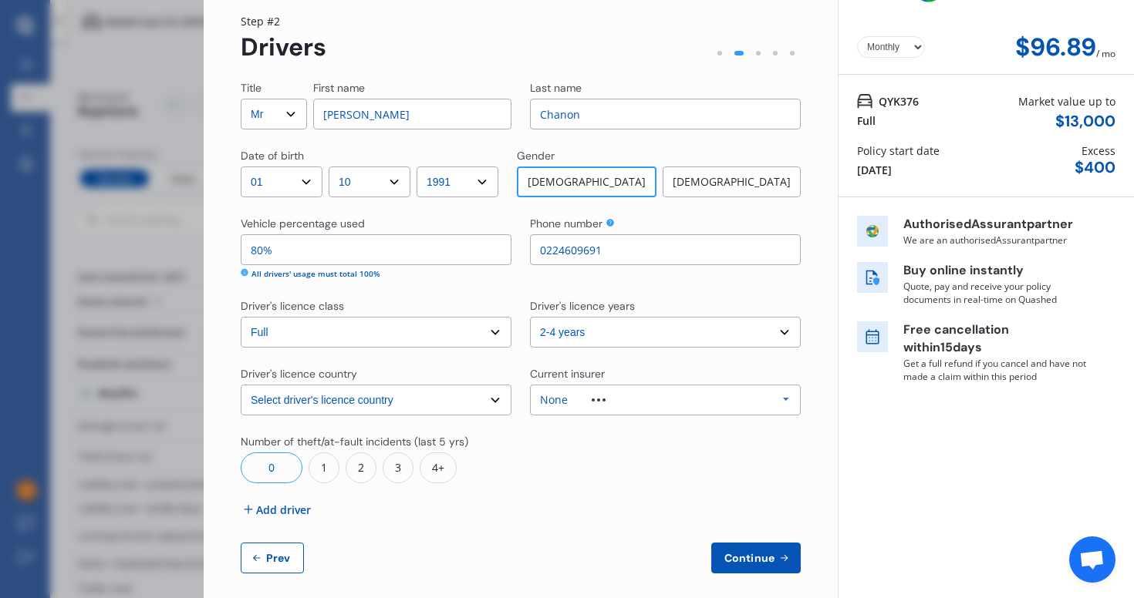
scroll to position [61, 0]
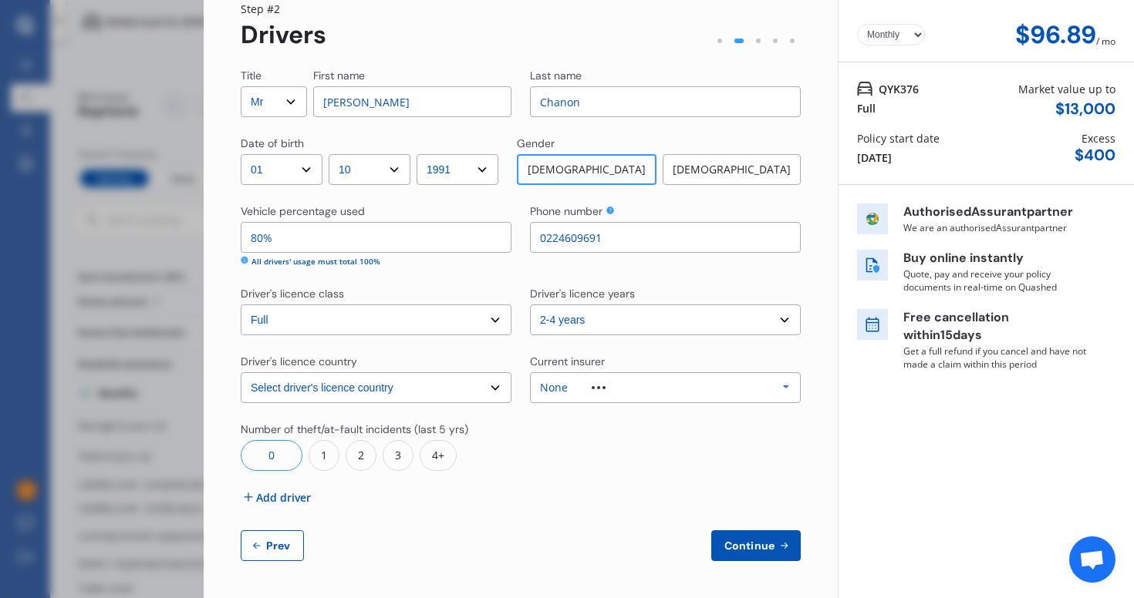
click at [271, 494] on span "Add driver" at bounding box center [283, 498] width 55 height 16
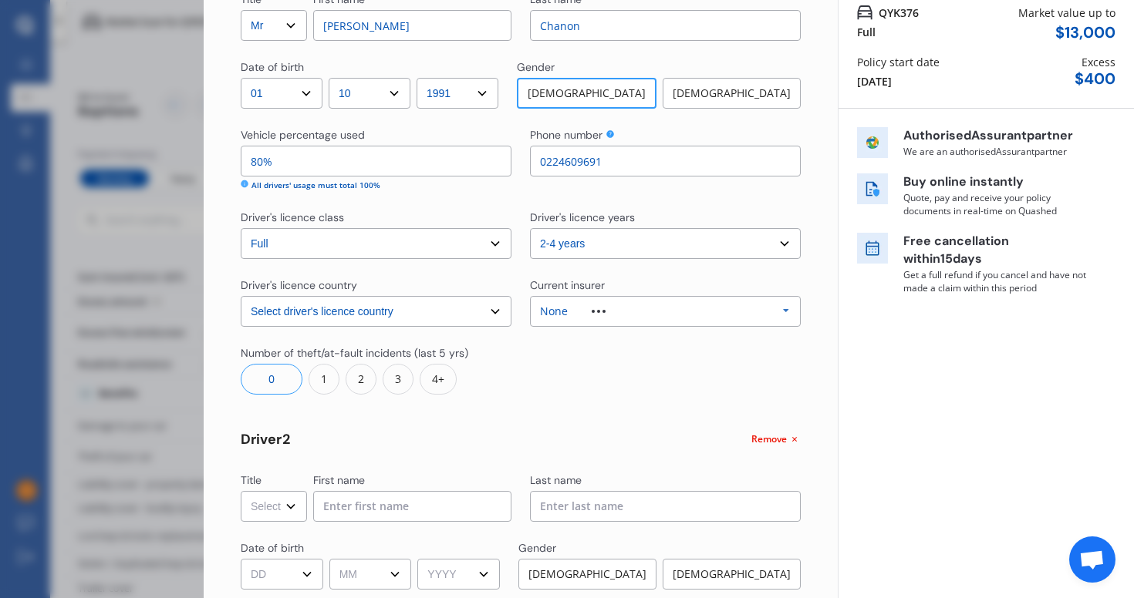
scroll to position [257, 0]
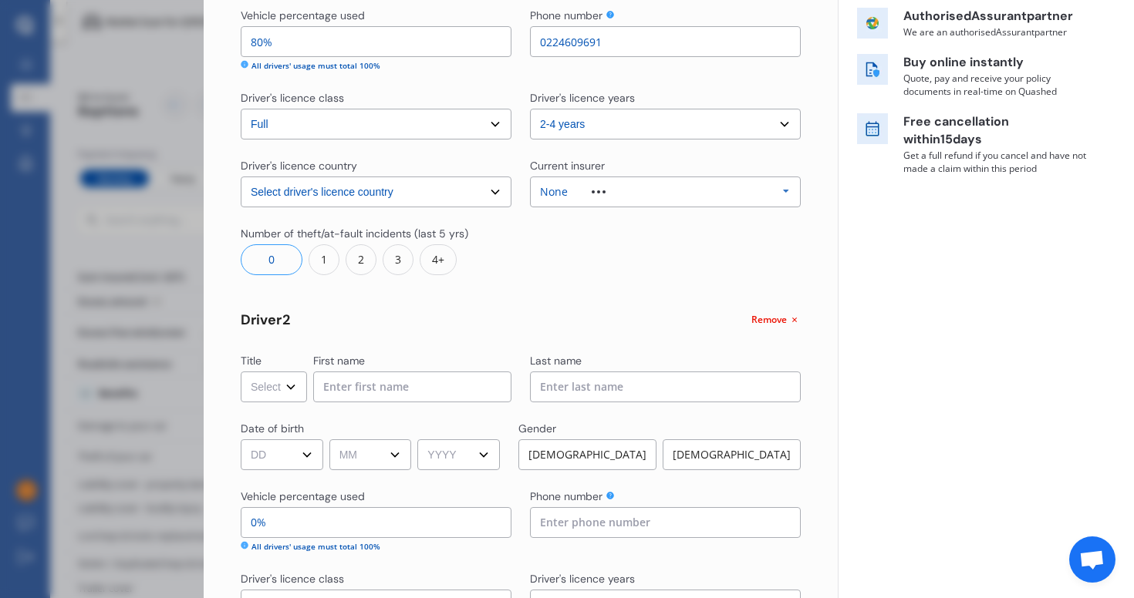
click at [272, 383] on select "Select Mr Mrs Miss Ms Dr" at bounding box center [274, 387] width 66 height 31
select select "Miss"
click at [241, 372] on select "Select Mr Mrs Miss Ms Dr" at bounding box center [274, 387] width 66 height 31
click at [376, 383] on input at bounding box center [412, 387] width 198 height 31
type input "[PERSON_NAME]"
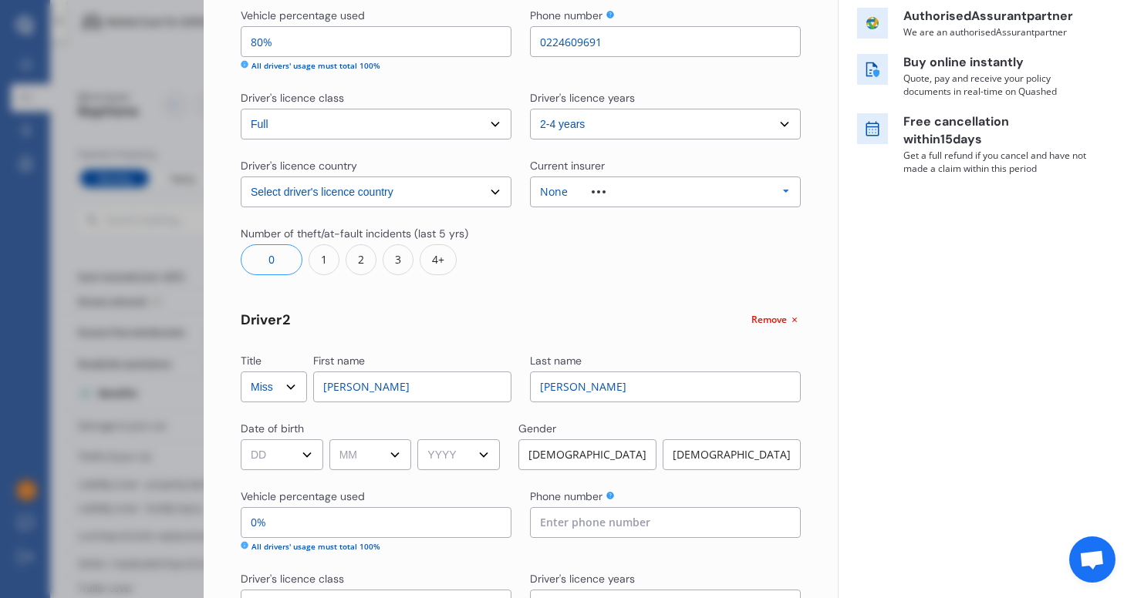
type input "[PERSON_NAME]"
click at [275, 456] on select "DD 01 02 03 04 05 06 07 08 09 10 11 12 13 14 15 16 17 18 19 20 21 22 23 24 25 2…" at bounding box center [282, 455] width 83 height 31
select select "03"
click at [241, 440] on select "DD 01 02 03 04 05 06 07 08 09 10 11 12 13 14 15 16 17 18 19 20 21 22 23 24 25 2…" at bounding box center [282, 455] width 83 height 31
click at [376, 449] on select "MM 01 02 03 04 05 06 07 08 09 10 11 12" at bounding box center [370, 455] width 83 height 31
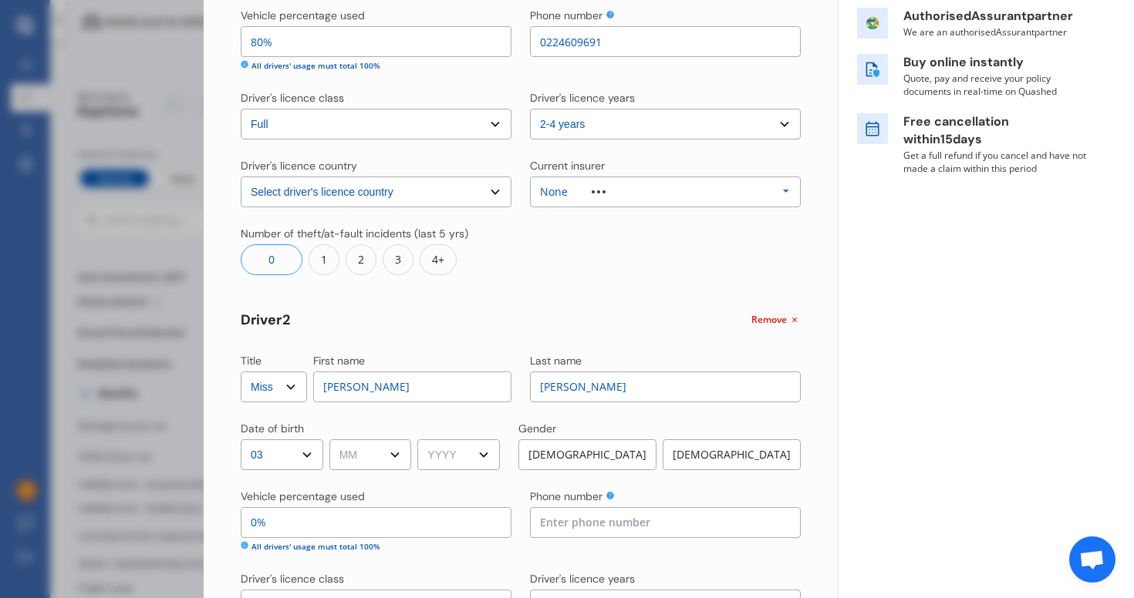
select select "05"
click at [332, 440] on select "MM 01 02 03 04 05 06 07 08 09 10 11 12" at bounding box center [370, 455] width 83 height 31
click at [453, 447] on select "YYYY 2009 2008 2007 2006 2005 2004 2003 2002 2001 2000 1999 1998 1997 1996 1995…" at bounding box center [458, 455] width 83 height 31
click at [386, 450] on select "MM 01 02 03 04 05 06 07 08 09 10 11 12" at bounding box center [370, 455] width 83 height 31
click at [255, 456] on select "DD 01 02 03 04 05 06 07 08 09 10 11 12 13 14 15 16 17 18 19 20 21 22 23 24 25 2…" at bounding box center [282, 455] width 83 height 31
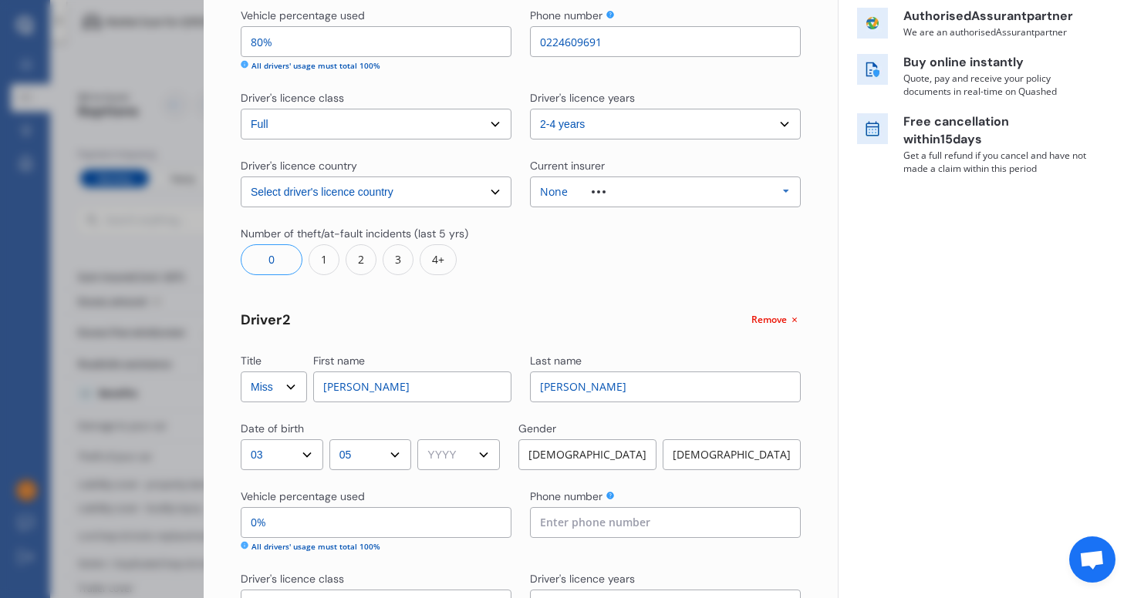
select select "02"
click at [241, 440] on select "DD 01 02 03 04 05 06 07 08 09 10 11 12 13 14 15 16 17 18 19 20 21 22 23 24 25 2…" at bounding box center [282, 455] width 83 height 31
click at [460, 454] on select "YYYY 2009 2008 2007 2006 2005 2004 2003 2002 2001 2000 1999 1998 1997 1996 1995…" at bounding box center [458, 455] width 83 height 31
select select "2001"
click at [423, 440] on select "YYYY 2009 2008 2007 2006 2005 2004 2003 2002 2001 2000 1999 1998 1997 1996 1995…" at bounding box center [458, 455] width 83 height 31
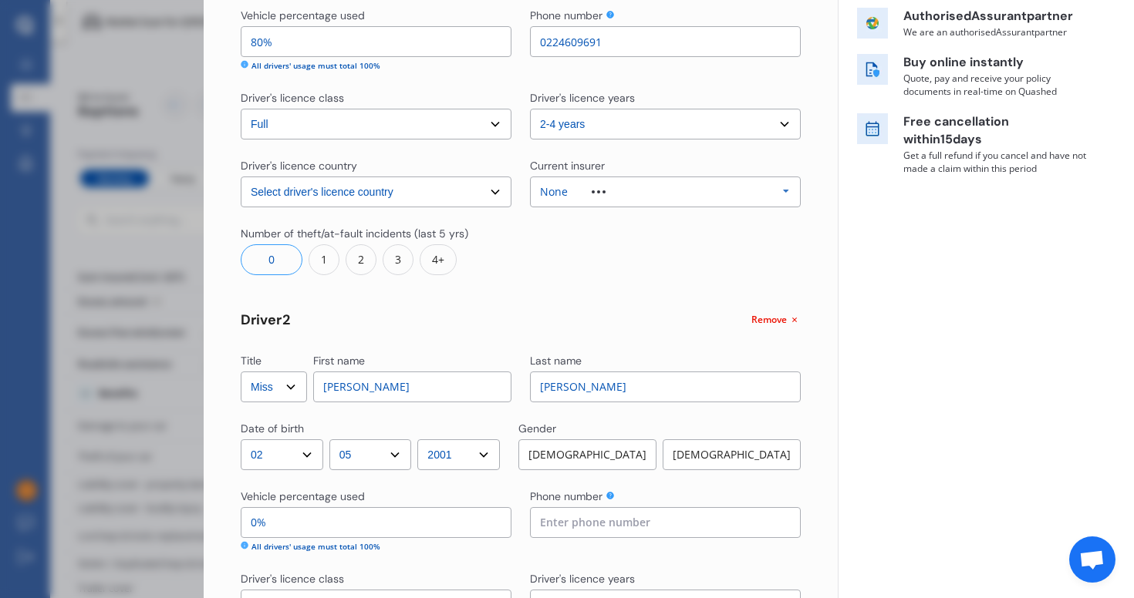
click at [731, 444] on div "[DEMOGRAPHIC_DATA]" at bounding box center [731, 455] width 138 height 31
click at [356, 520] on input "0%" at bounding box center [376, 522] width 271 height 31
type input "100%"
type input "0%"
type input "80%"
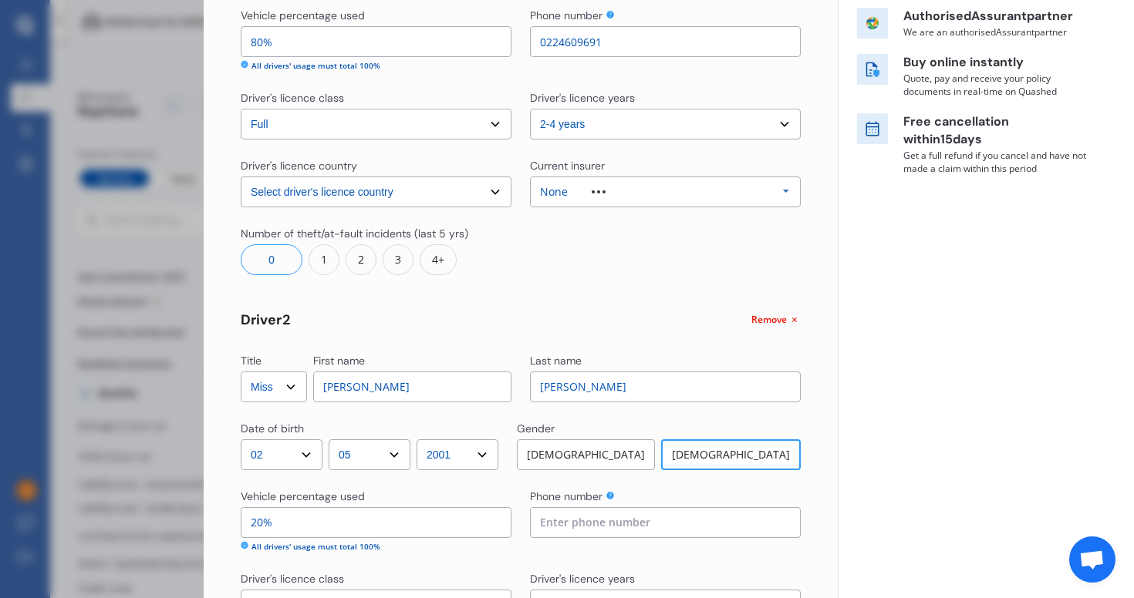
type input "20%"
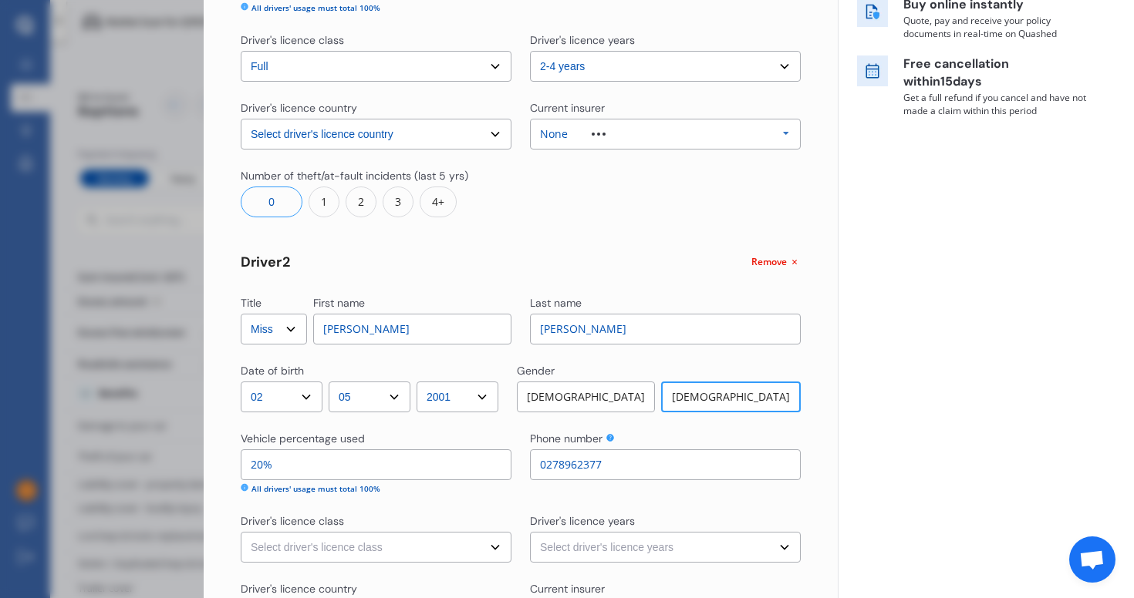
type input "0278962377"
click at [312, 543] on select "Select driver's licence class None Learner Restricted Full" at bounding box center [376, 547] width 271 height 31
select select "full"
click at [241, 532] on select "Select driver's licence class None Learner Restricted Full" at bounding box center [376, 547] width 271 height 31
click at [544, 542] on select "Select driver's licence years Less than 1 year 1-2 years 2-4 years More than 4 …" at bounding box center [665, 547] width 271 height 31
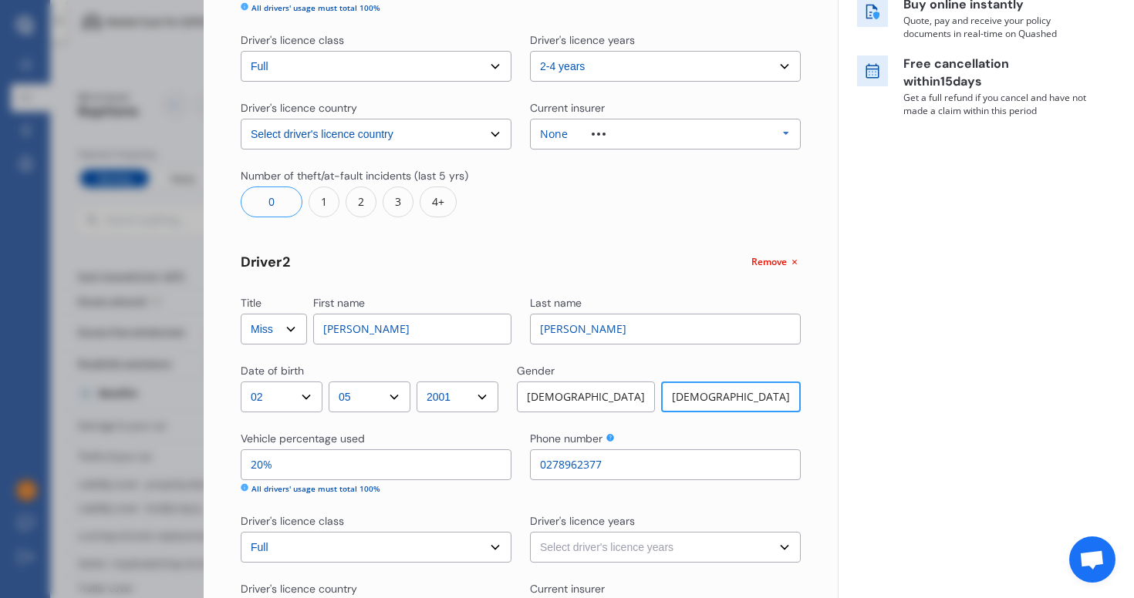
select select "more than 4 years"
click at [530, 532] on select "Select driver's licence years Less than 1 year 1-2 years 2-4 years More than 4 …" at bounding box center [665, 547] width 271 height 31
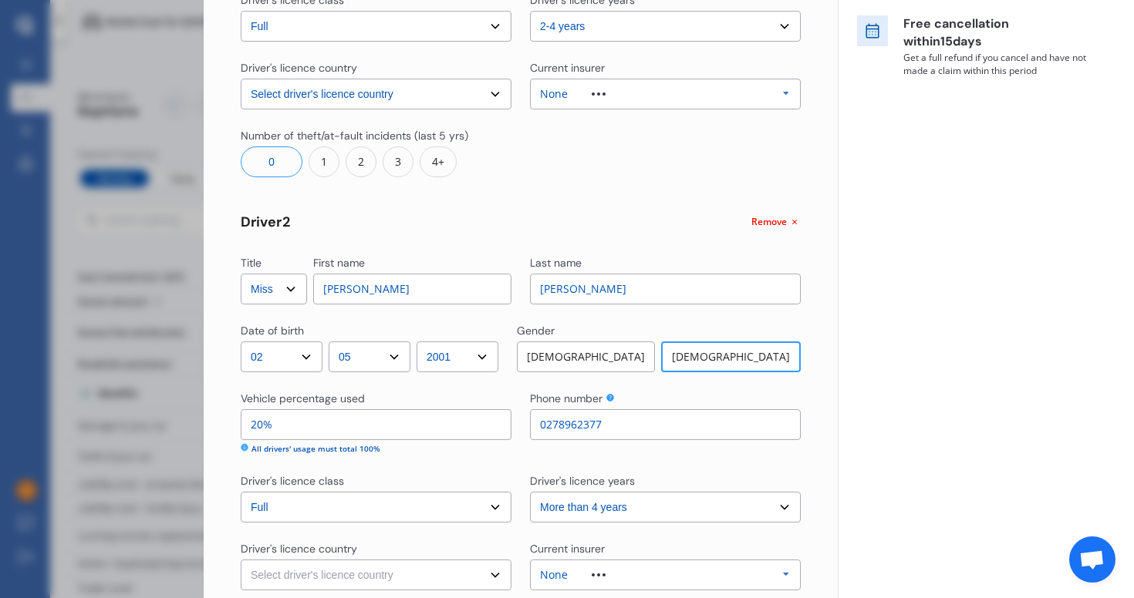
scroll to position [501, 0]
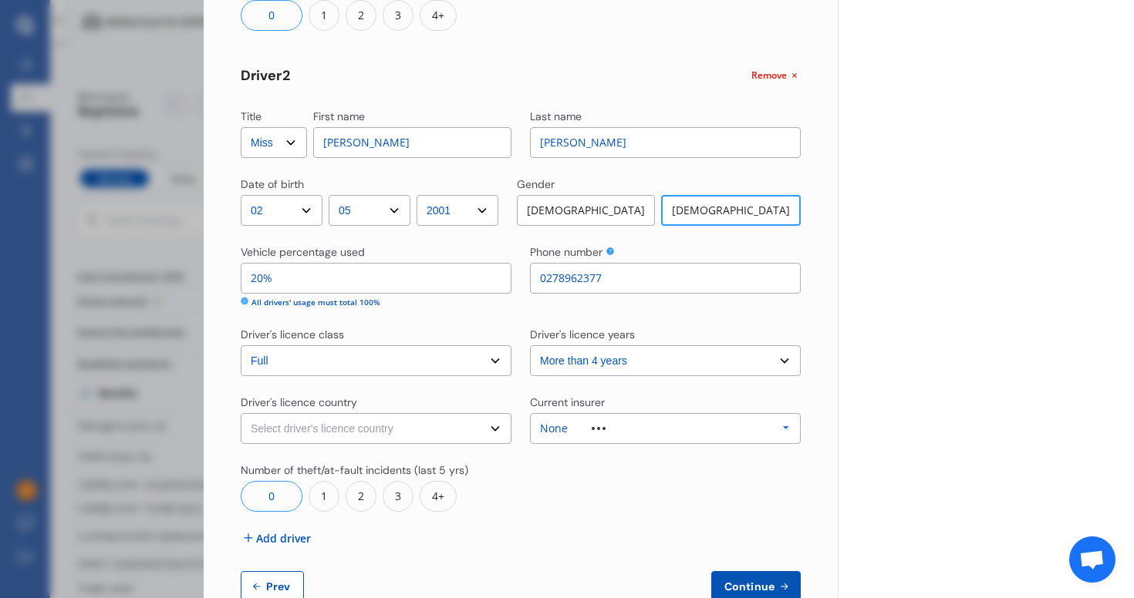
click at [387, 435] on select "Select driver's licence country [GEOGRAPHIC_DATA] [GEOGRAPHIC_DATA] [GEOGRAPHIC…" at bounding box center [376, 428] width 271 height 31
select select "[GEOGRAPHIC_DATA]"
click at [241, 413] on select "Select driver's licence country [GEOGRAPHIC_DATA] [GEOGRAPHIC_DATA] [GEOGRAPHIC…" at bounding box center [376, 428] width 271 height 31
click at [593, 423] on div "None" at bounding box center [584, 428] width 89 height 11
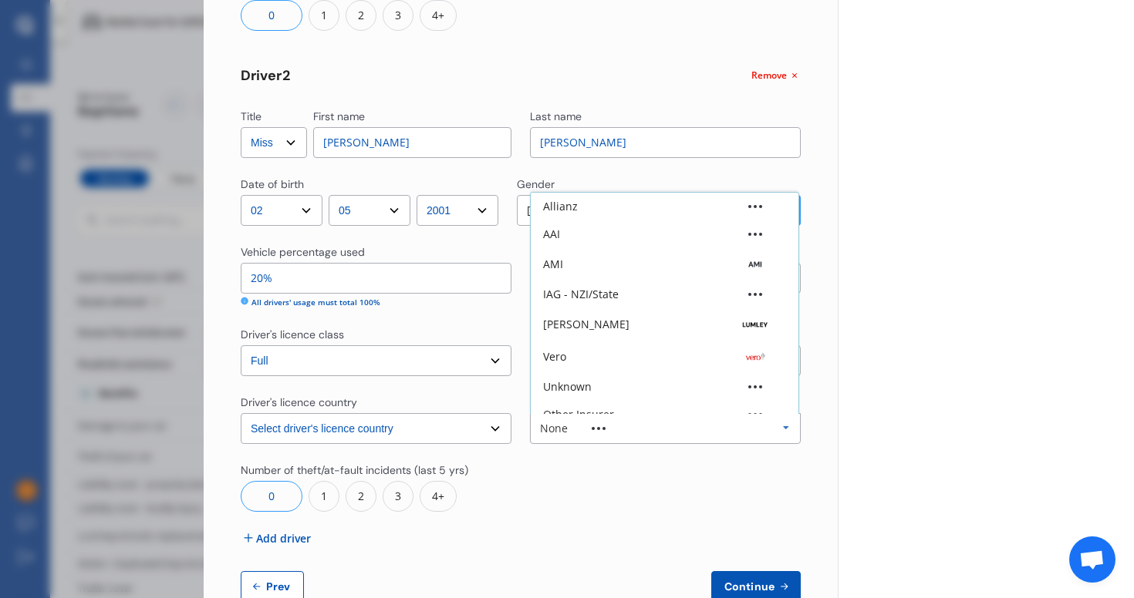
scroll to position [42, 0]
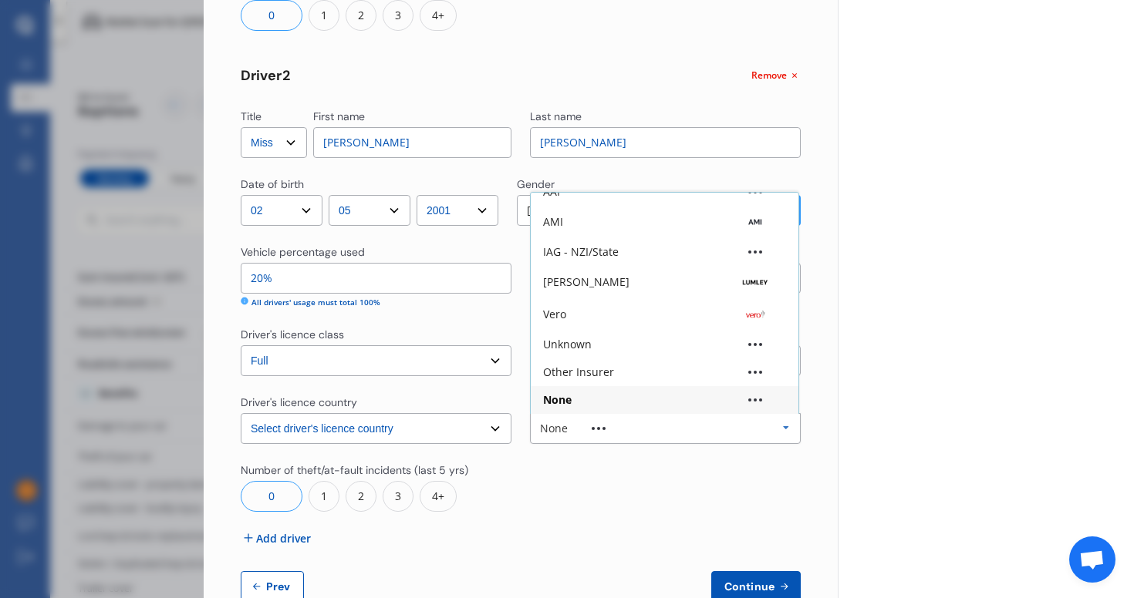
click at [564, 484] on div at bounding box center [665, 487] width 271 height 49
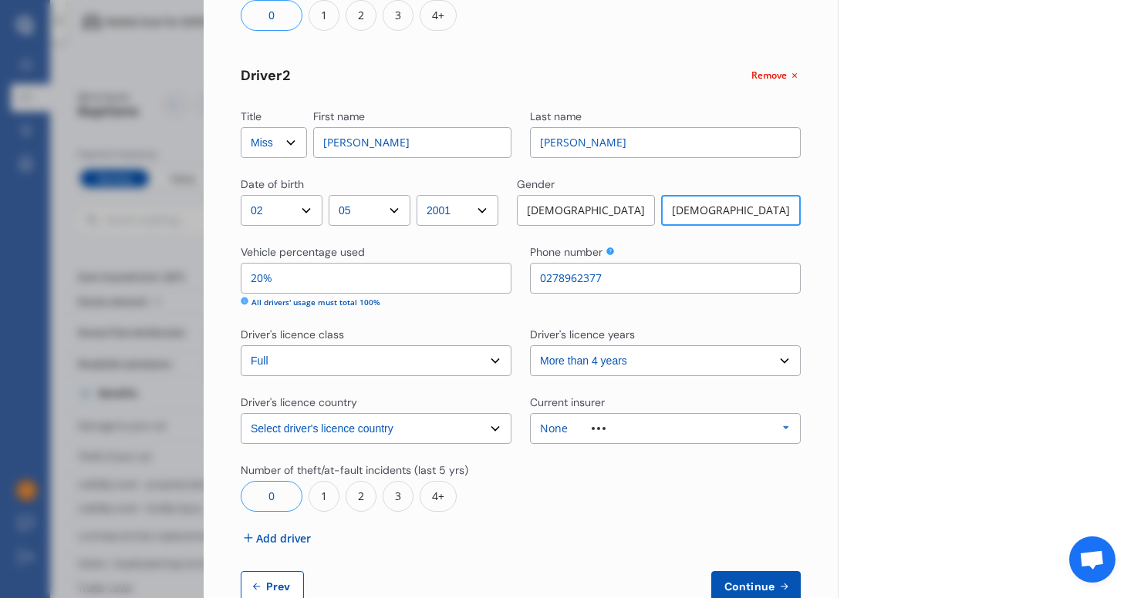
scroll to position [538, 0]
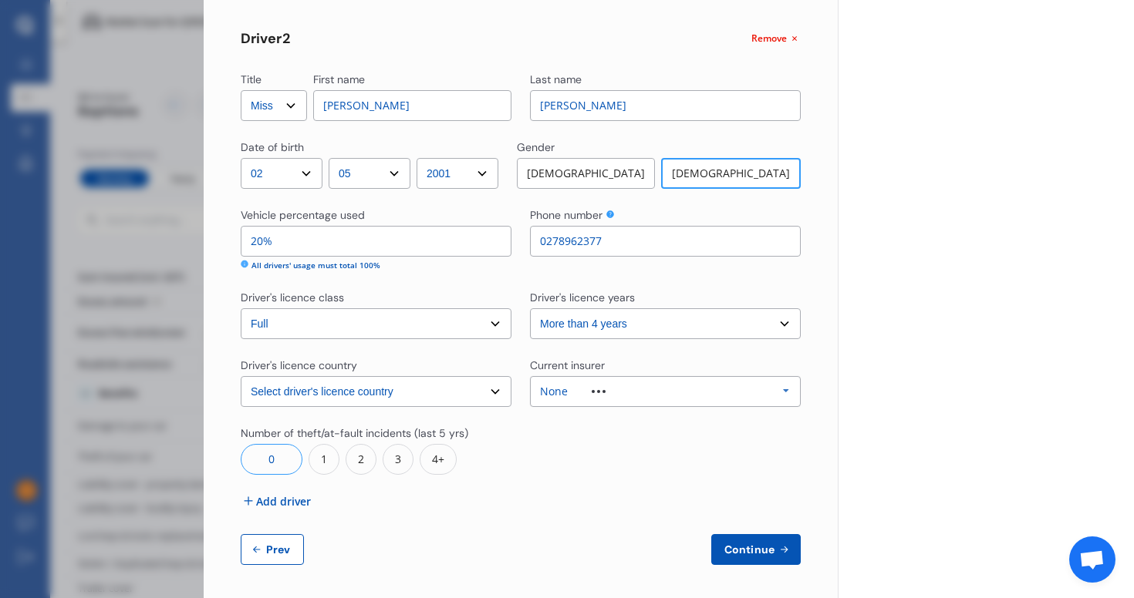
click at [565, 398] on div "None Allianz AAI AMI IAG - NZI/State [PERSON_NAME] Vero Unknown Other Insurer N…" at bounding box center [665, 391] width 271 height 31
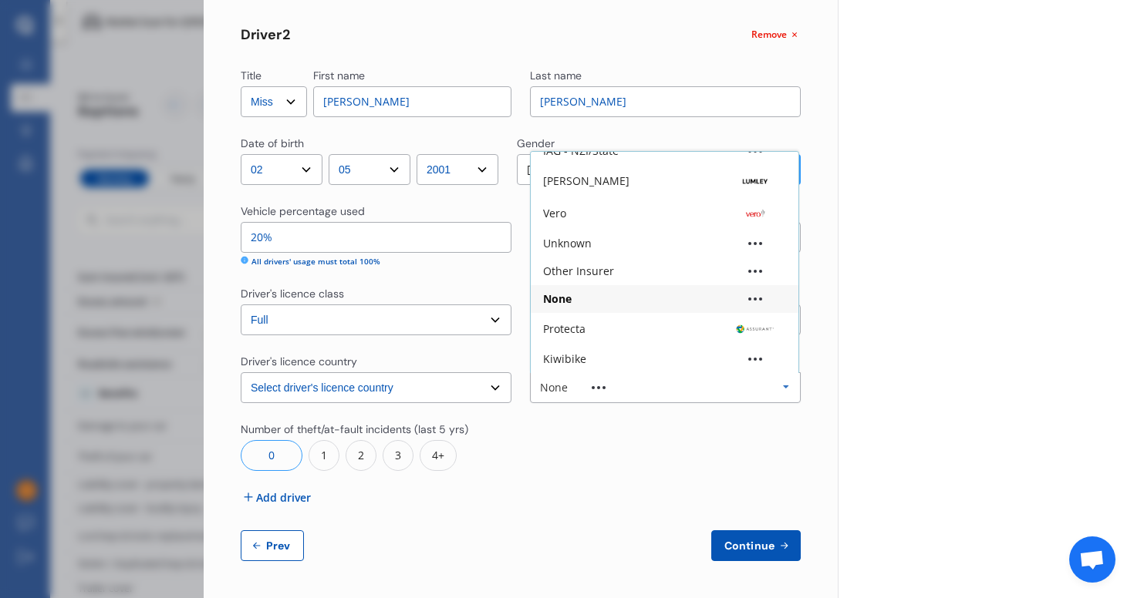
scroll to position [0, 0]
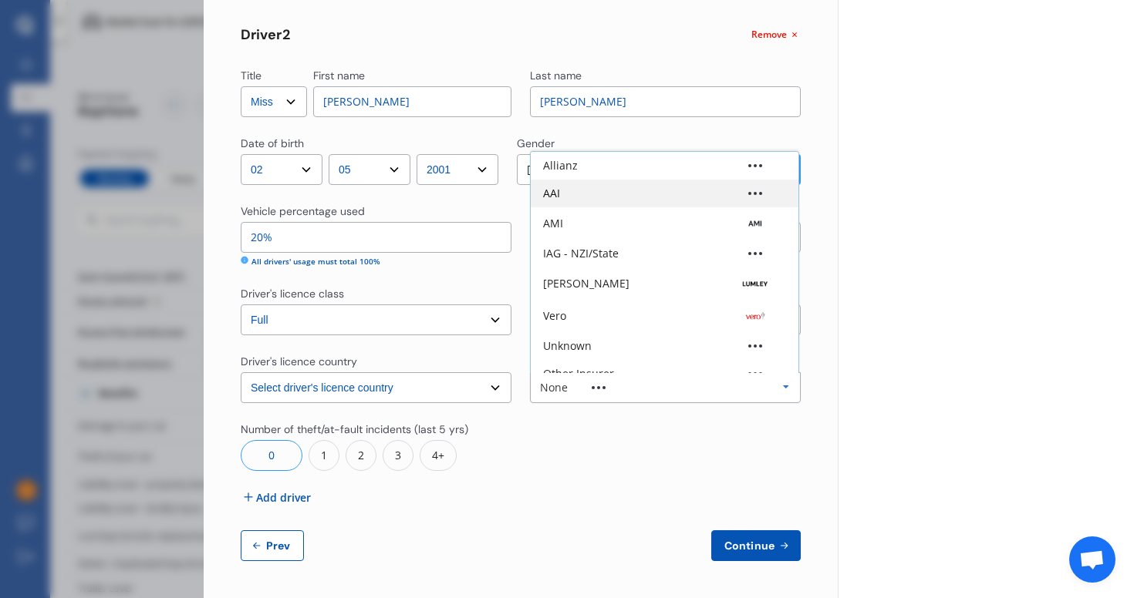
click at [575, 196] on div "AAI" at bounding box center [664, 193] width 243 height 11
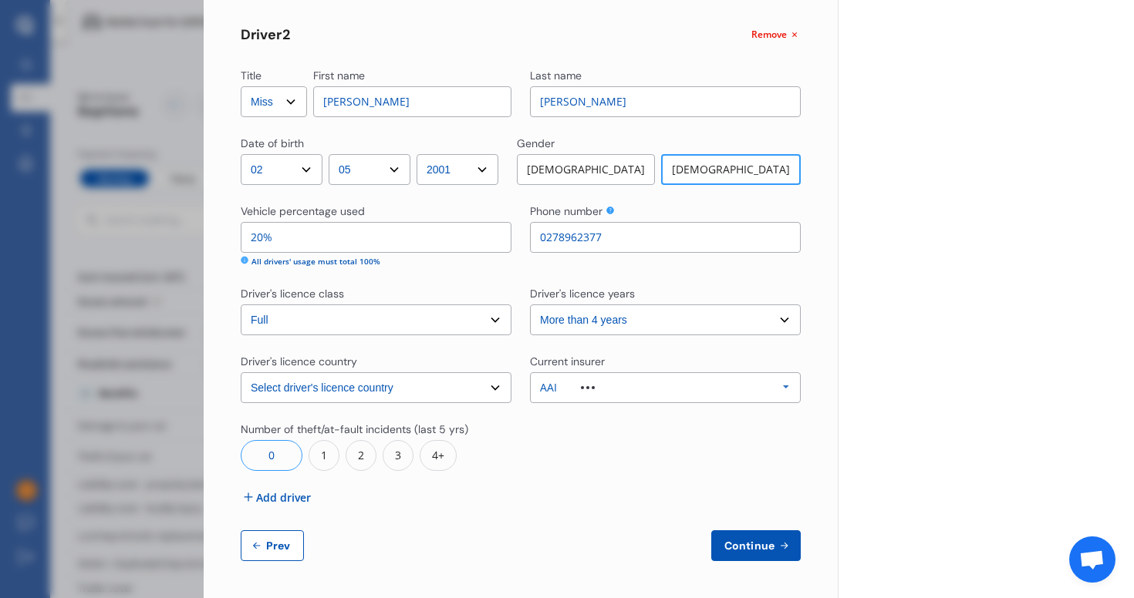
click at [562, 480] on div "Title Select Mr Mrs Miss Ms Dr First name [PERSON_NAME] Last name [PERSON_NAME]…" at bounding box center [521, 74] width 560 height 975
click at [743, 543] on span "Continue" at bounding box center [749, 546] width 56 height 12
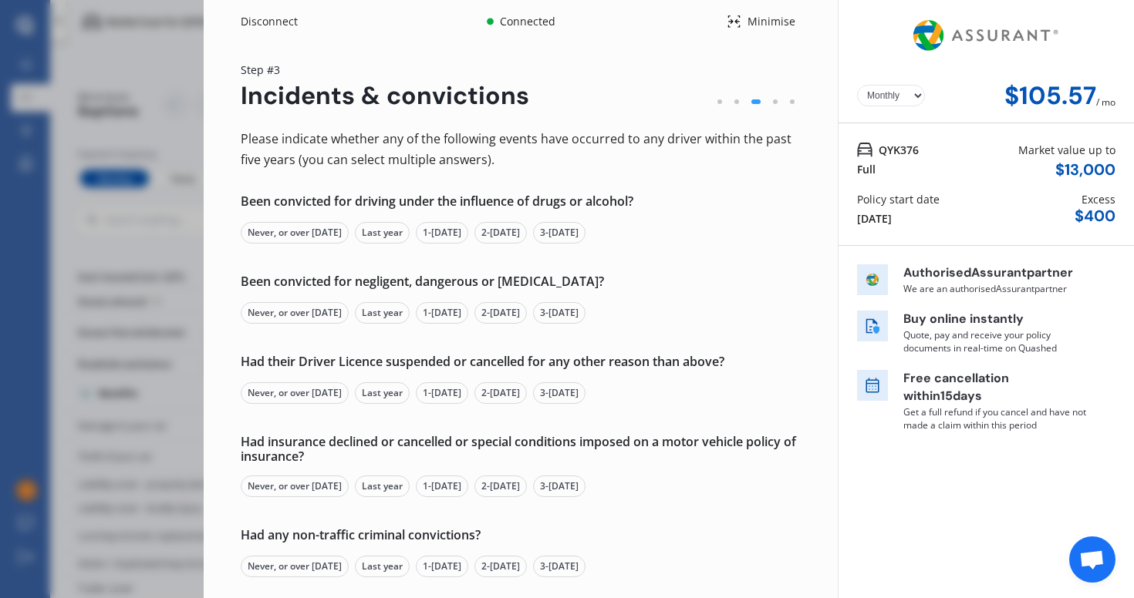
click at [318, 233] on div "Never, or over [DATE]" at bounding box center [295, 233] width 108 height 22
click at [316, 312] on div "Never, or over [DATE]" at bounding box center [295, 313] width 108 height 22
click at [404, 393] on div "Last year" at bounding box center [382, 394] width 55 height 22
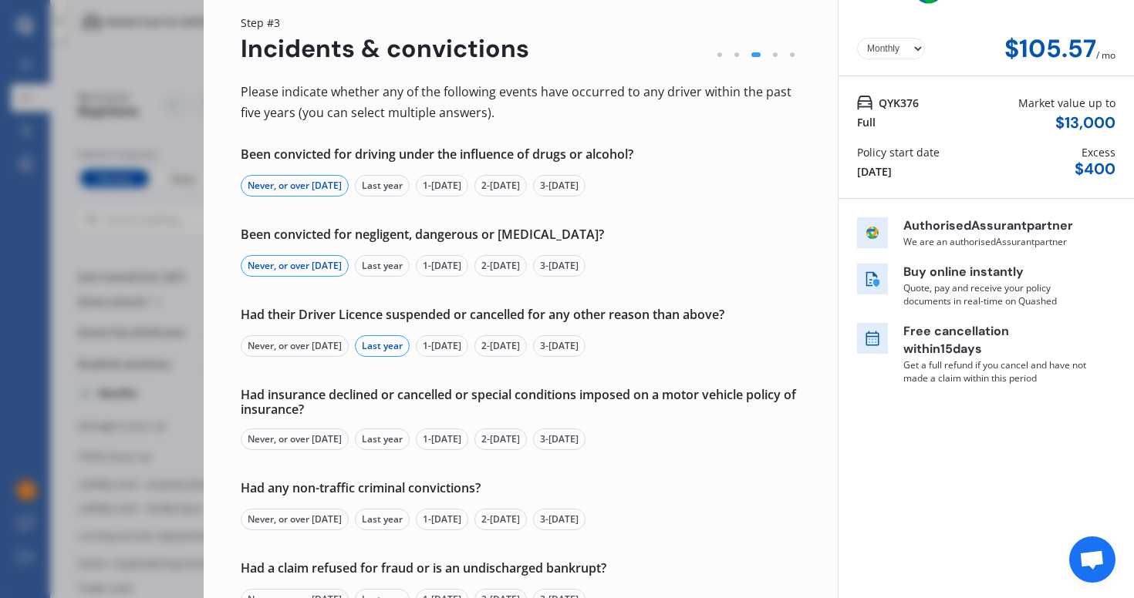
scroll to position [49, 0]
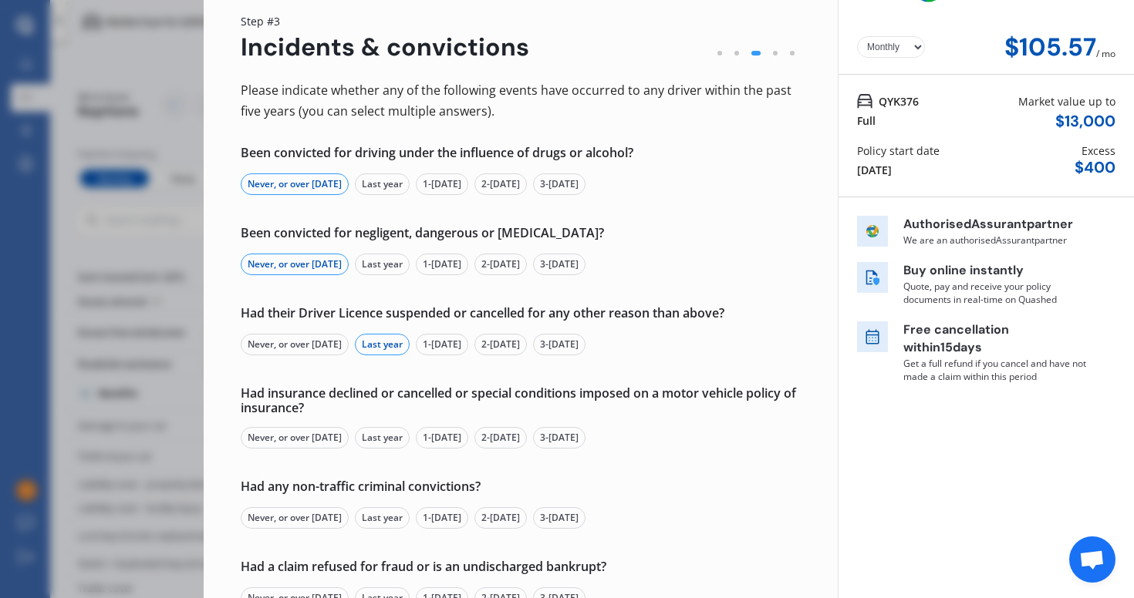
click at [309, 437] on div "Never, or over [DATE]" at bounding box center [295, 438] width 108 height 22
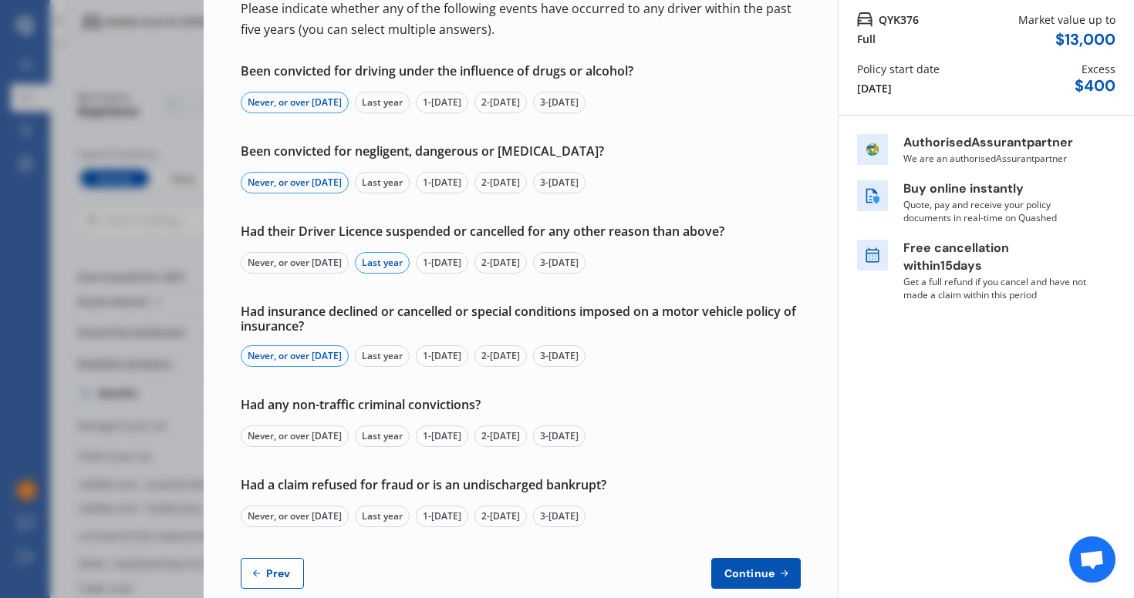
scroll to position [133, 0]
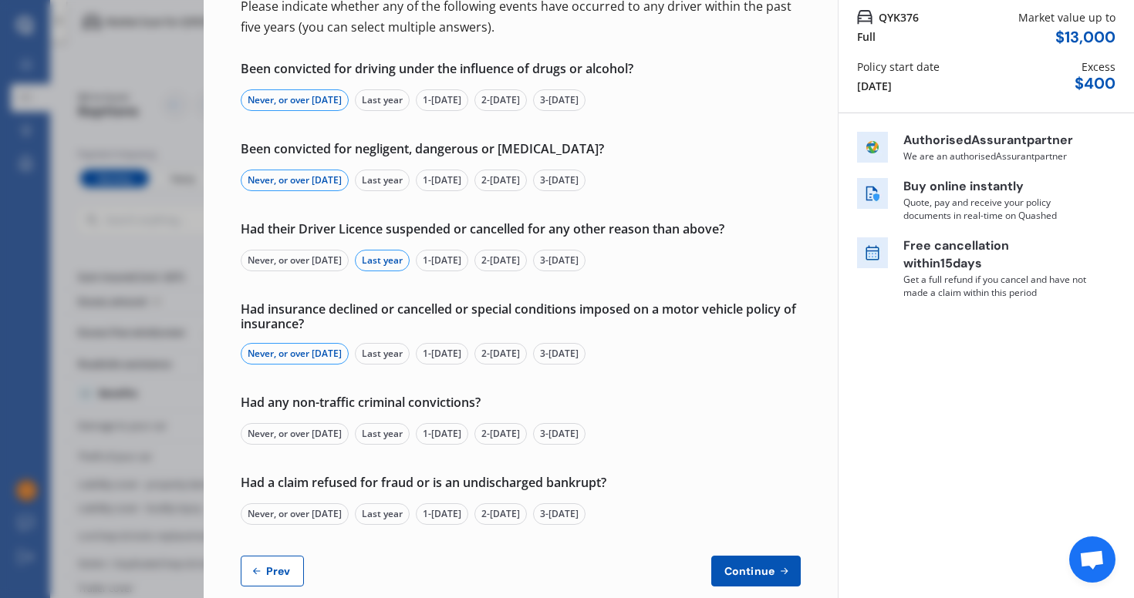
click at [304, 436] on div "Never, or over [DATE]" at bounding box center [295, 434] width 108 height 22
click at [309, 514] on div "Never, or over [DATE]" at bounding box center [295, 515] width 108 height 22
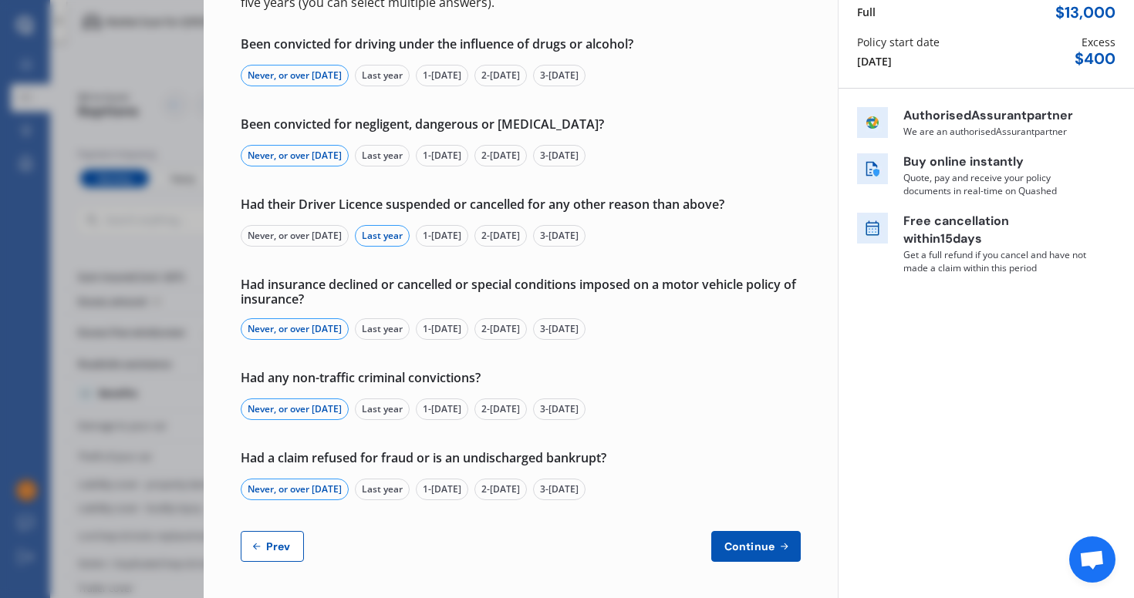
click at [742, 541] on span "Continue" at bounding box center [749, 547] width 56 height 12
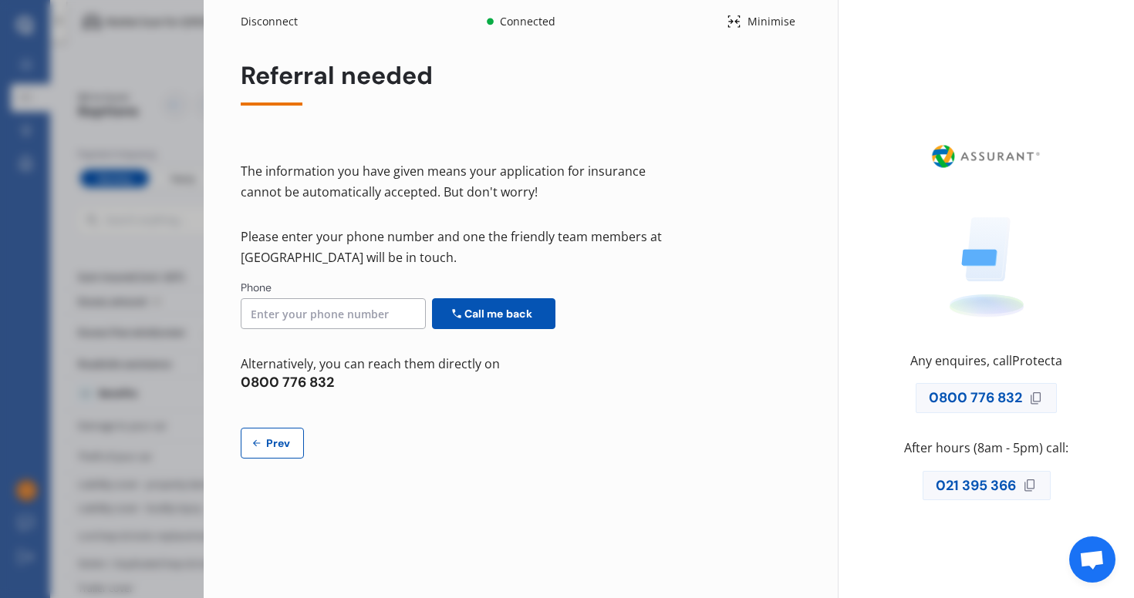
click at [281, 446] on span "Prev" at bounding box center [278, 443] width 31 height 12
select select "Monthly"
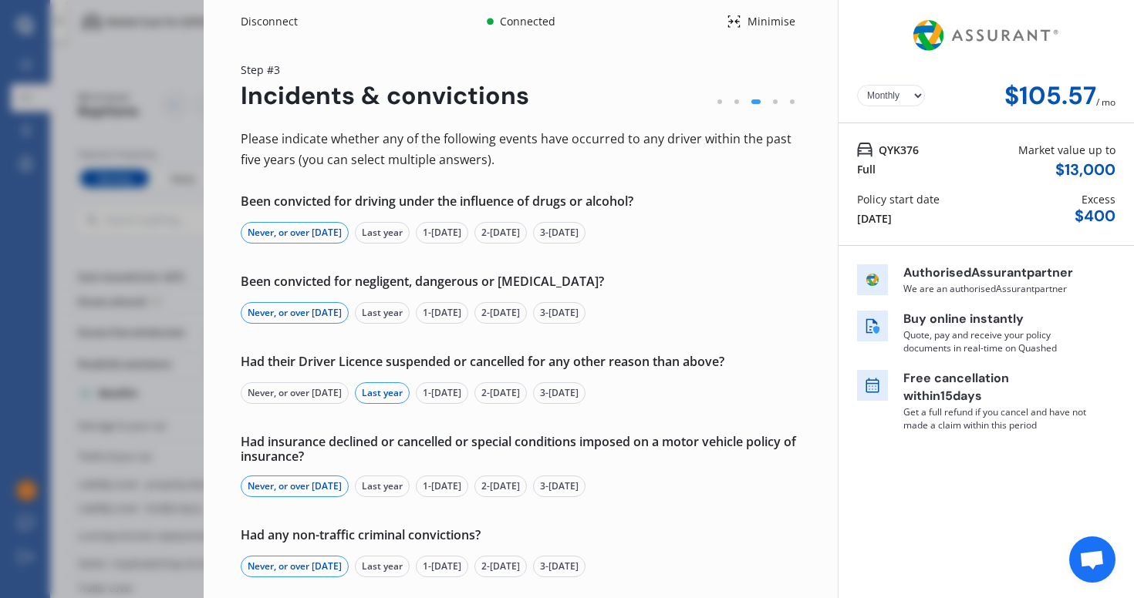
click at [340, 397] on div "Never, or over [DATE]" at bounding box center [295, 394] width 108 height 22
click at [377, 393] on div "Last year" at bounding box center [382, 394] width 55 height 22
click at [439, 392] on div "1-[DATE]" at bounding box center [442, 394] width 52 height 22
click at [396, 393] on div "Last year" at bounding box center [382, 394] width 55 height 22
click at [403, 399] on div "Last year" at bounding box center [382, 394] width 55 height 22
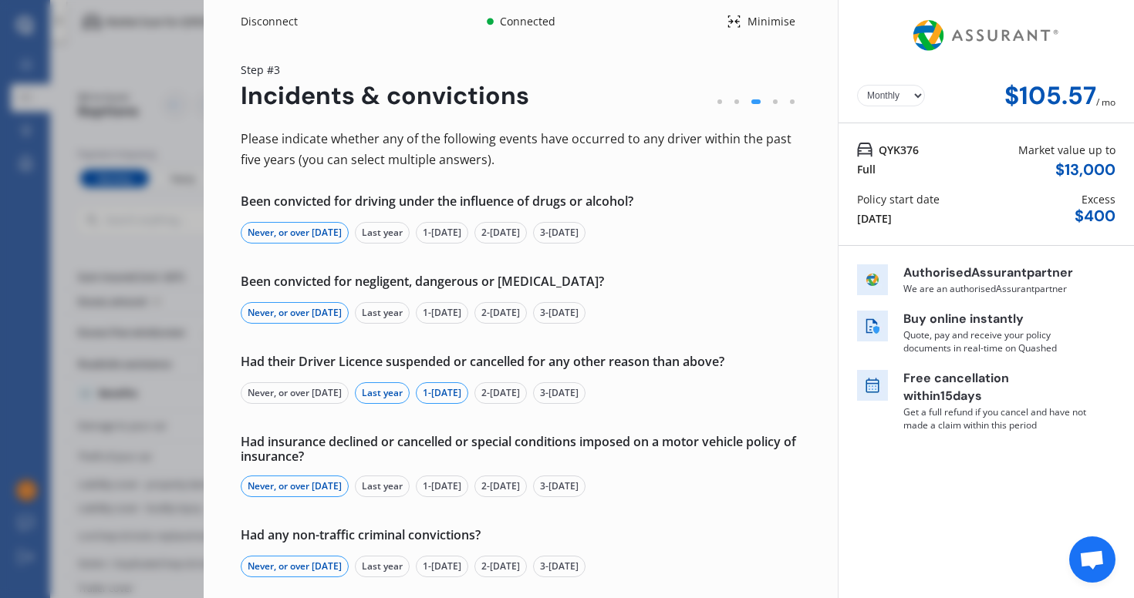
click at [453, 399] on div "1-[DATE]" at bounding box center [442, 394] width 52 height 22
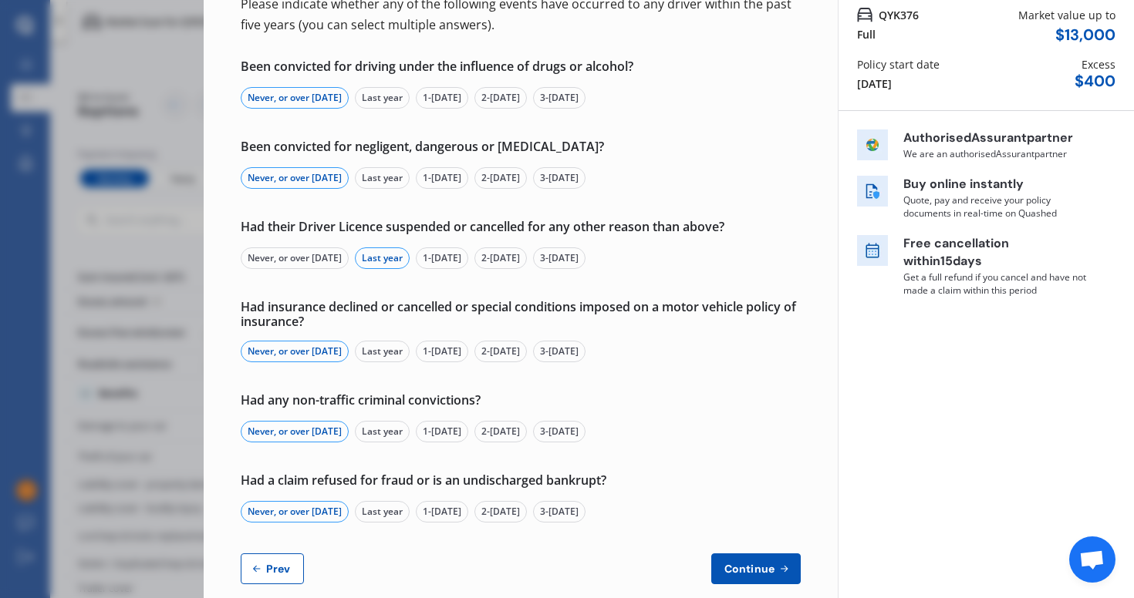
scroll to position [158, 0]
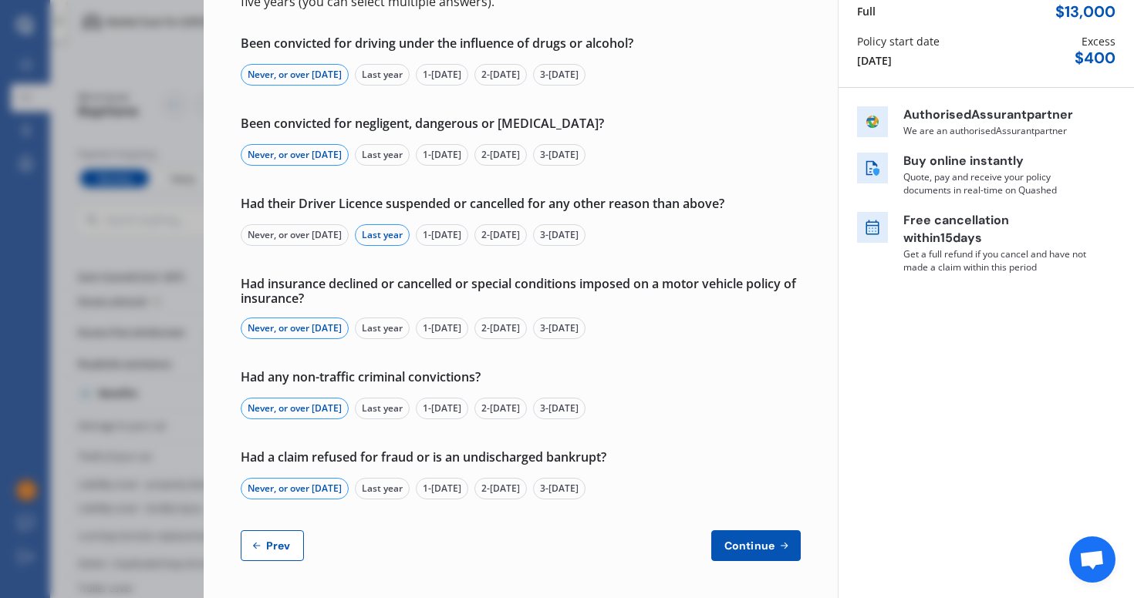
click at [119, 86] on div "Disconnect Connected Minimise Yearly Monthly $105.57 / mo Step # 3 Incidents & …" at bounding box center [567, 299] width 1134 height 598
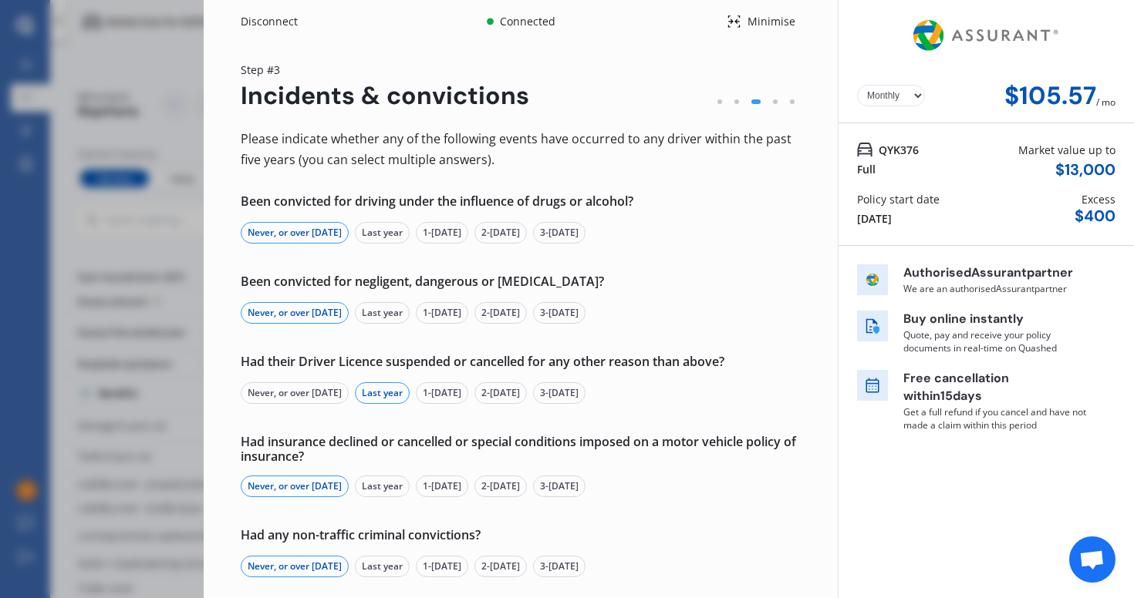
click at [279, 25] on div "Disconnect" at bounding box center [278, 21] width 74 height 15
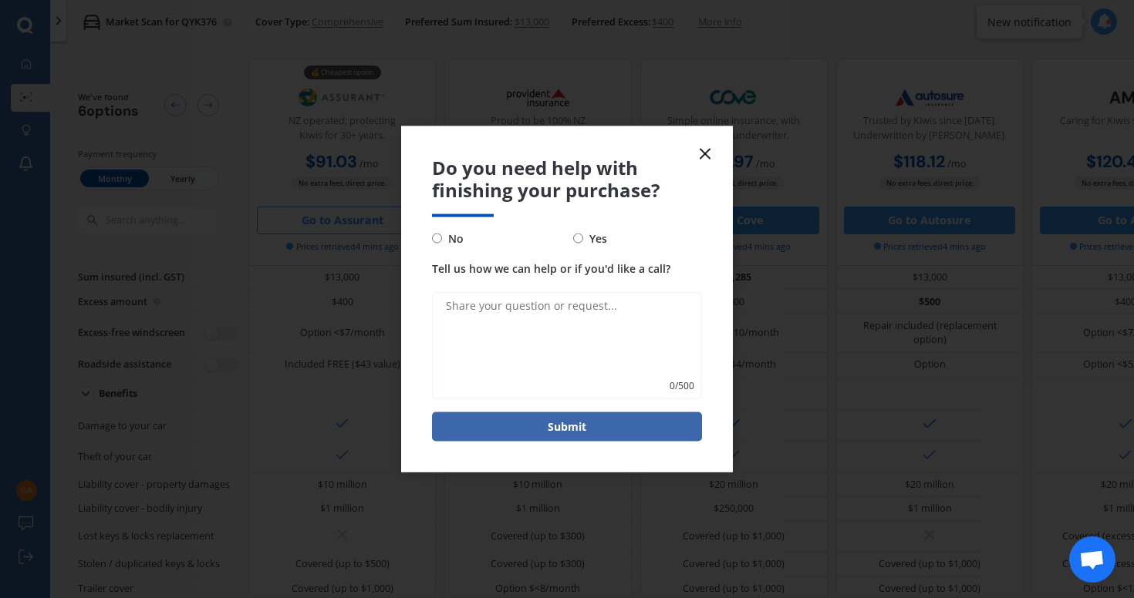
click at [702, 155] on icon at bounding box center [705, 154] width 19 height 19
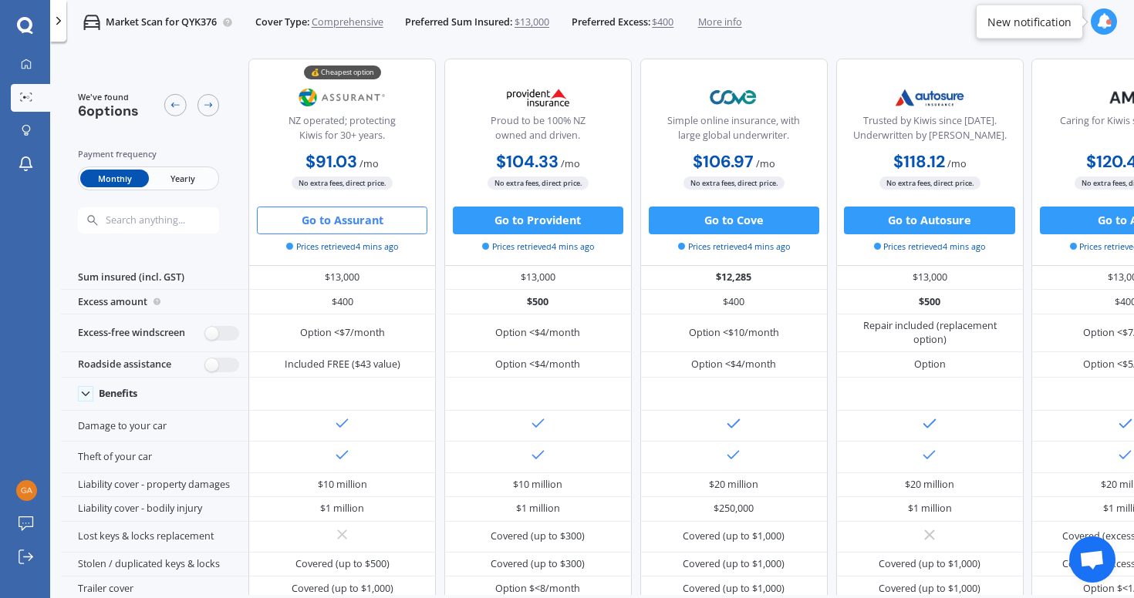
click at [342, 215] on button "Go to Assurant" at bounding box center [342, 221] width 170 height 28
select select "Monthly"
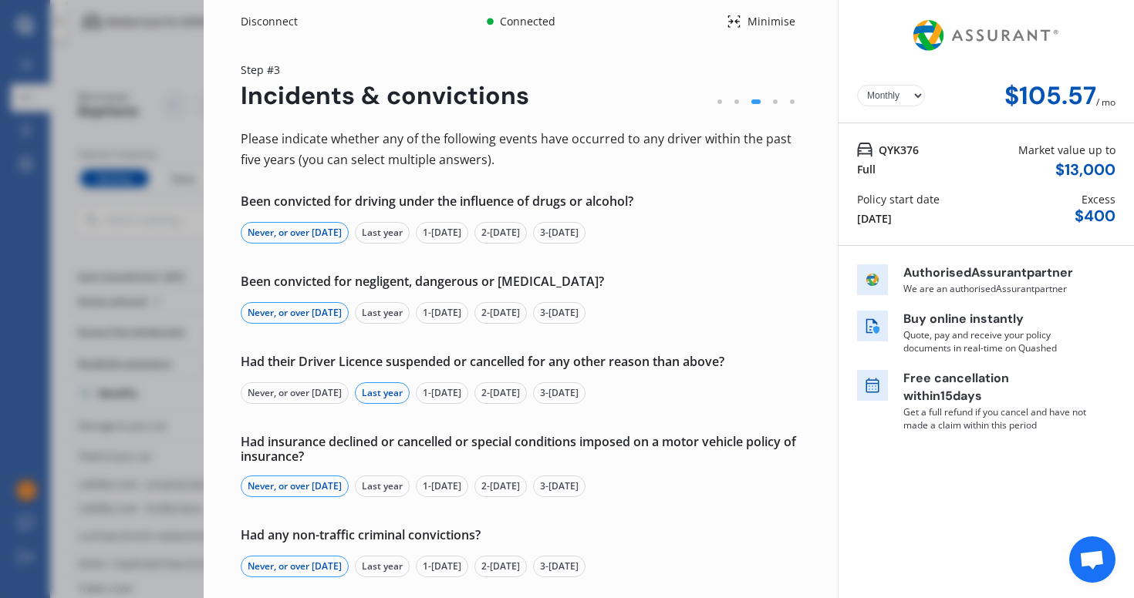
click at [329, 399] on div "Never, or over [DATE]" at bounding box center [295, 394] width 108 height 22
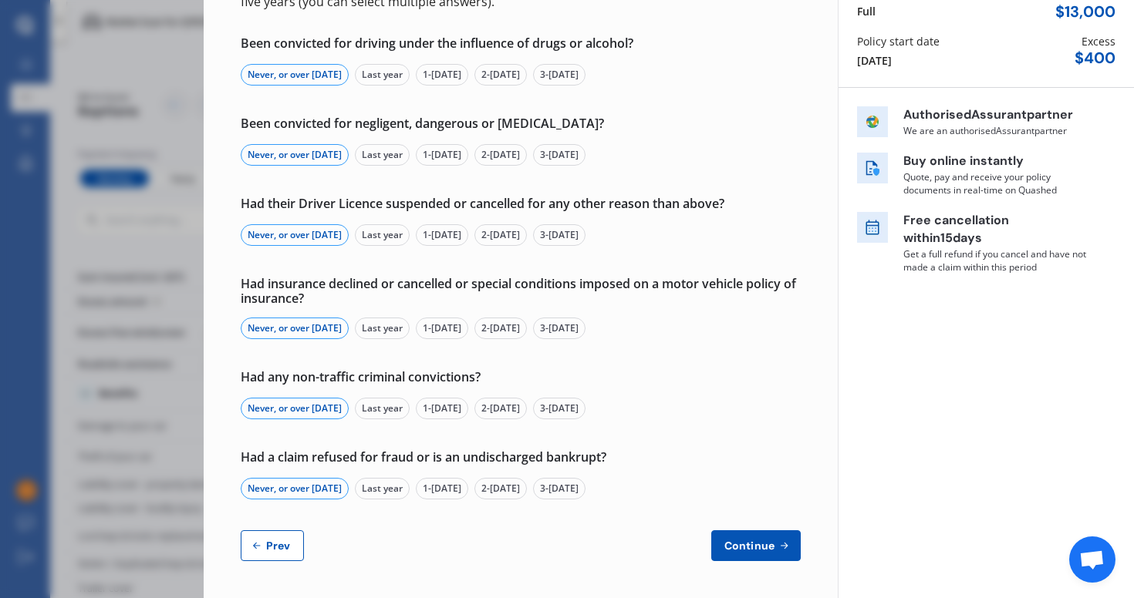
click at [730, 540] on span "Continue" at bounding box center [749, 546] width 56 height 12
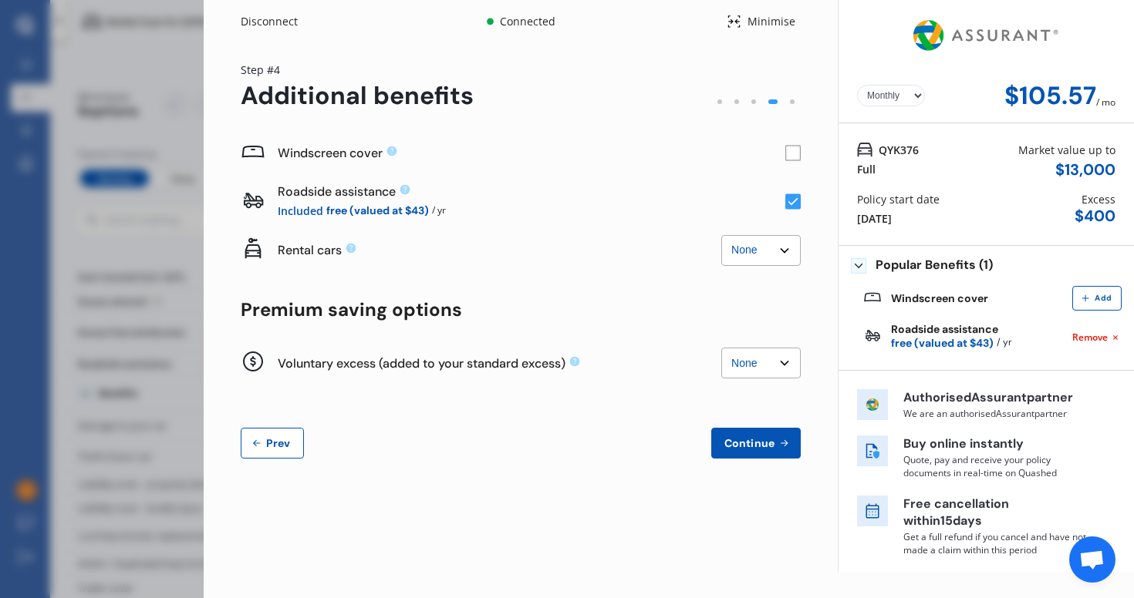
scroll to position [0, 0]
click at [794, 160] on rect at bounding box center [792, 153] width 15 height 15
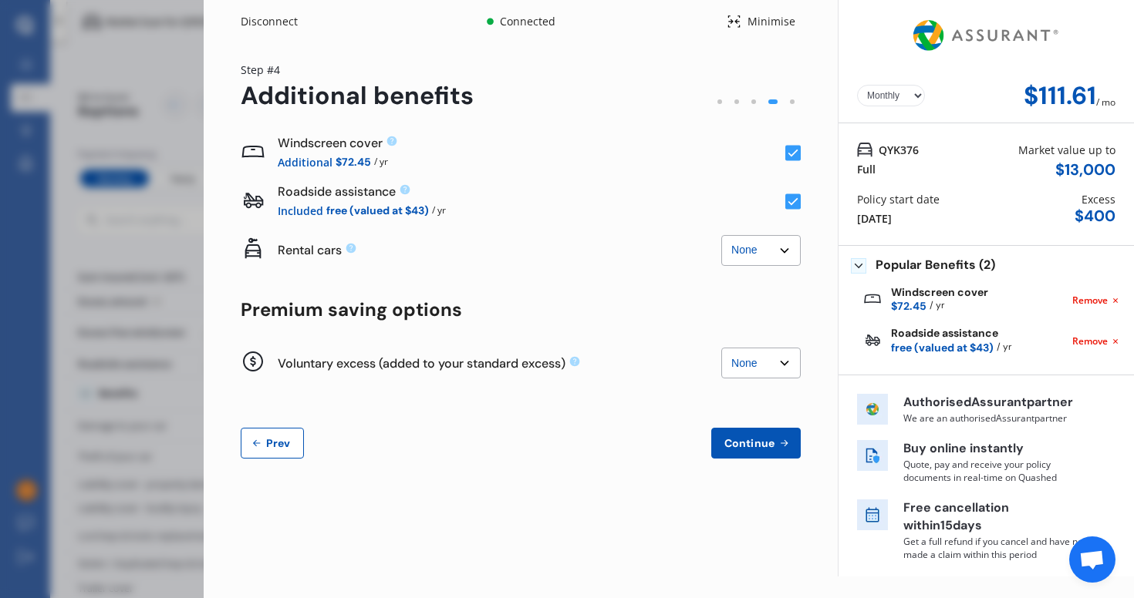
click at [792, 153] on rect at bounding box center [792, 153] width 15 height 15
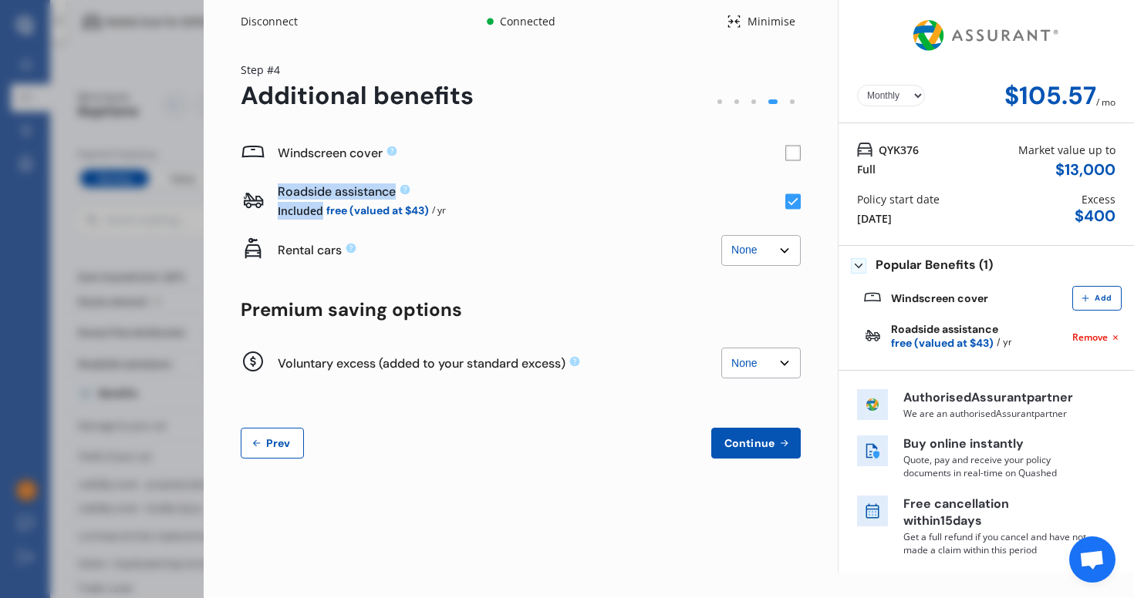
click at [792, 153] on rect at bounding box center [792, 153] width 15 height 15
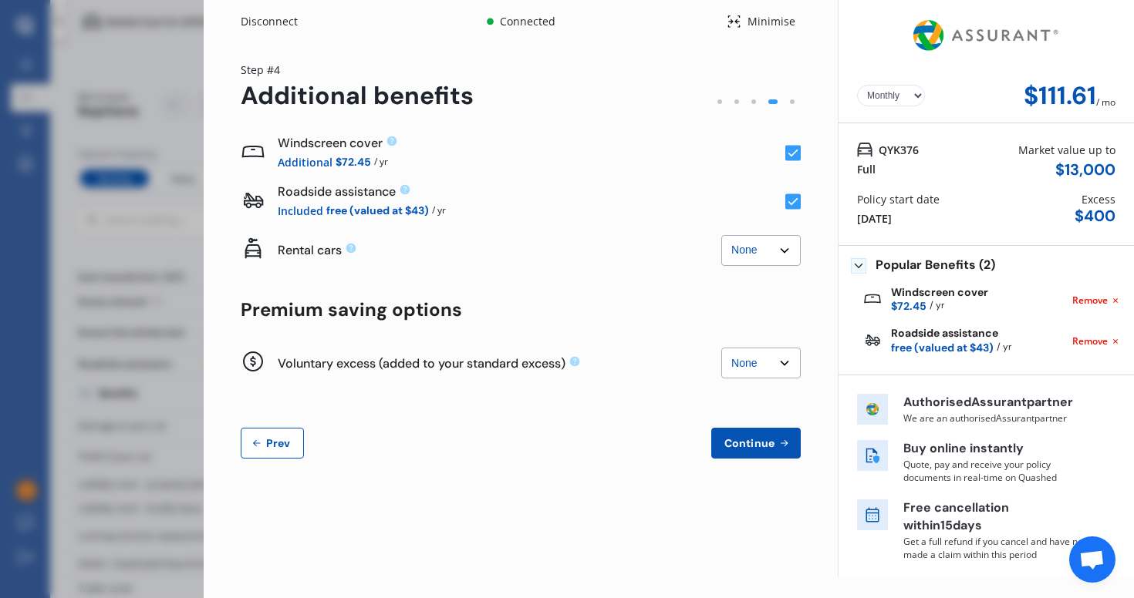
click at [626, 207] on div "Included free (valued at $43) / yr" at bounding box center [531, 211] width 507 height 18
click at [757, 260] on select "None $2,500 $5,000" at bounding box center [760, 250] width 79 height 31
click at [721, 235] on select "None $2,500 $5,000" at bounding box center [760, 250] width 79 height 31
click at [750, 248] on select "None $2,500 $5,000" at bounding box center [760, 250] width 79 height 31
select select "0"
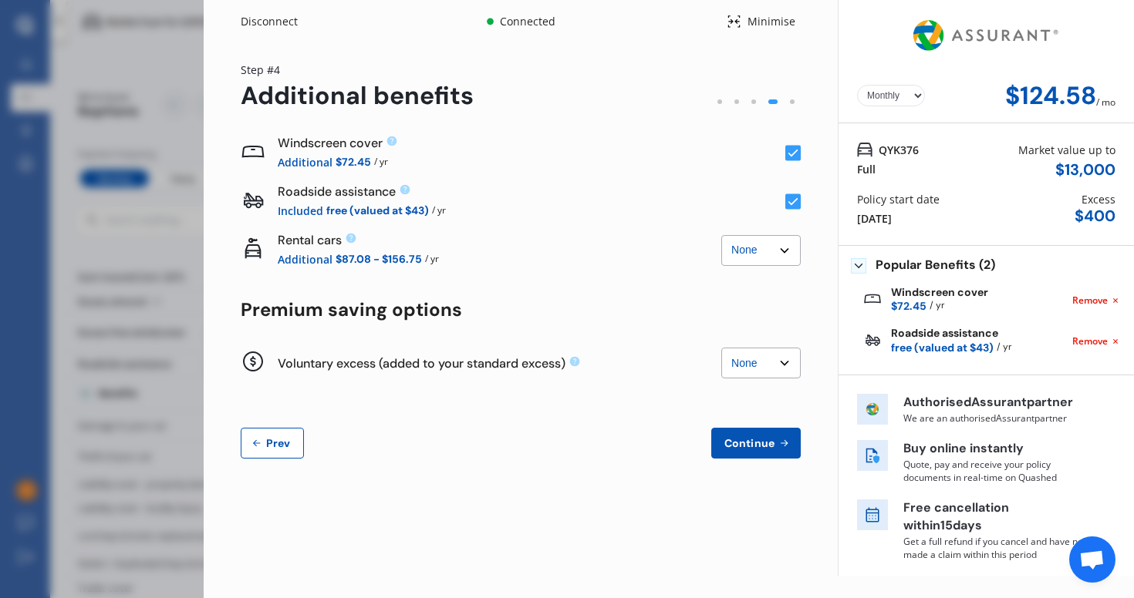
click at [721, 235] on select "None $2,500 $5,000" at bounding box center [760, 250] width 79 height 31
click at [763, 368] on select "None $500 $1,000" at bounding box center [760, 363] width 79 height 31
click at [753, 359] on select "None $500 $1,000" at bounding box center [760, 363] width 79 height 31
click at [721, 348] on select "None $500 $1,000" at bounding box center [760, 363] width 79 height 31
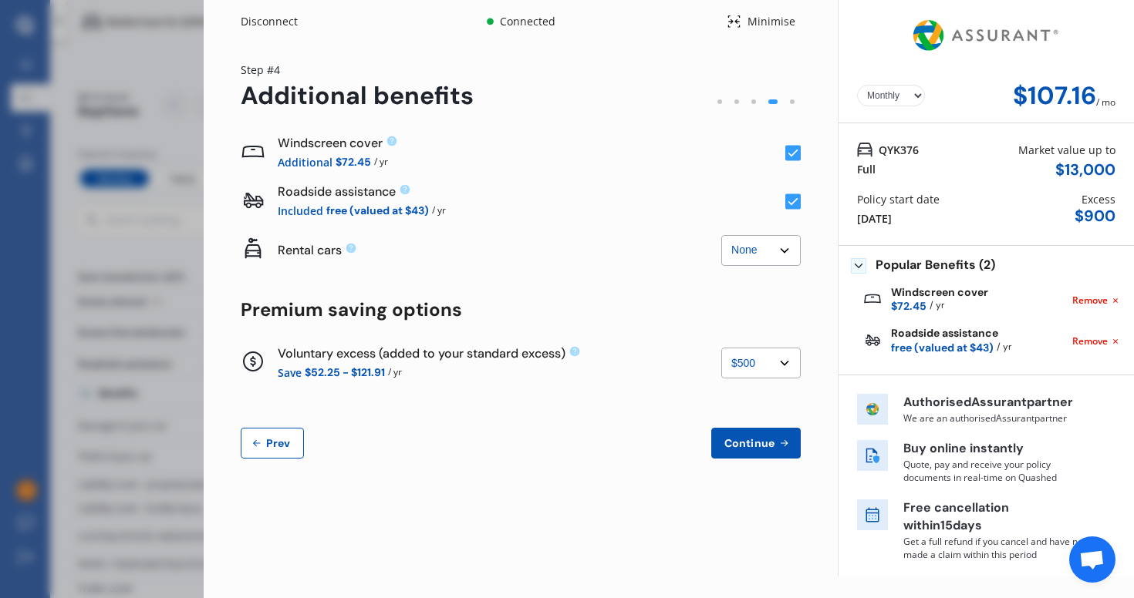
click at [752, 362] on select "None $500 $1,000" at bounding box center [760, 363] width 79 height 31
select select "0"
click at [721, 348] on select "None $500 $1,000" at bounding box center [760, 363] width 79 height 31
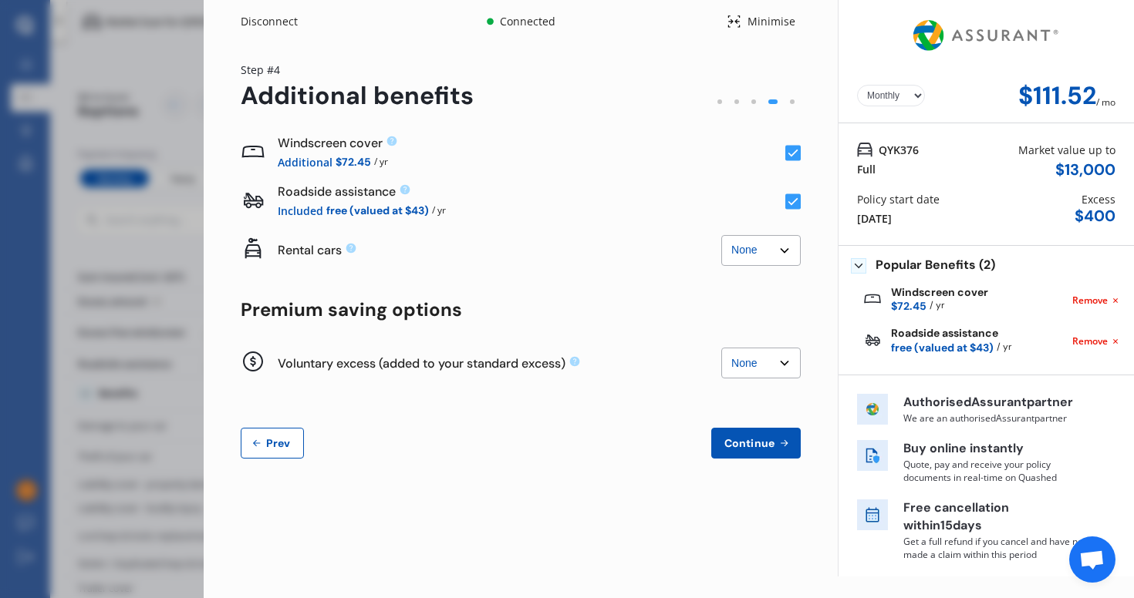
click at [736, 437] on span "Continue" at bounding box center [749, 443] width 56 height 12
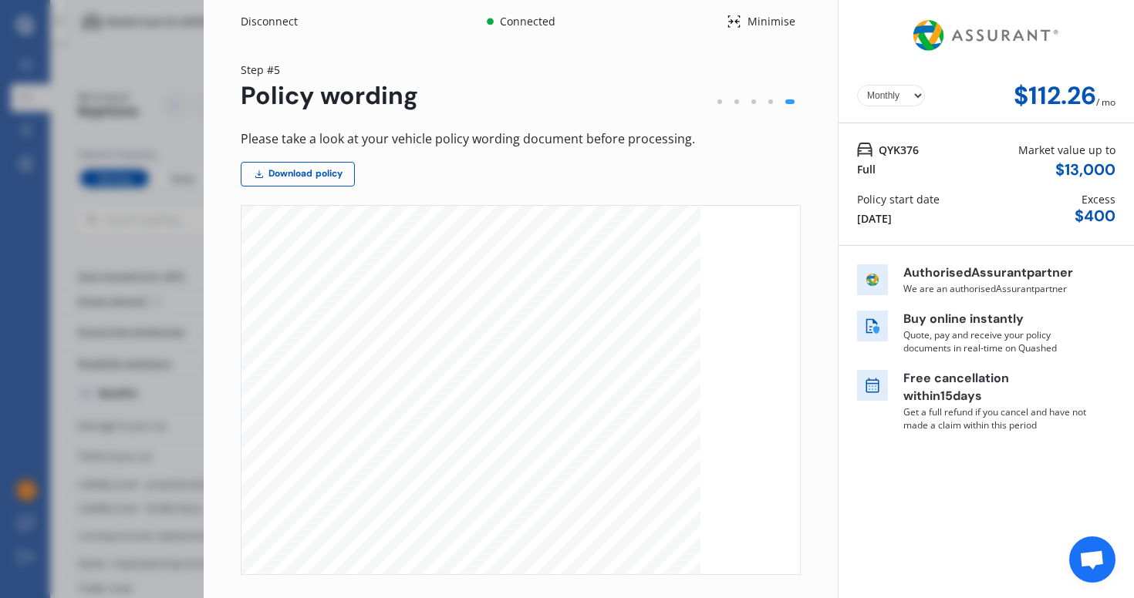
click at [285, 21] on div "Disconnect" at bounding box center [278, 21] width 74 height 15
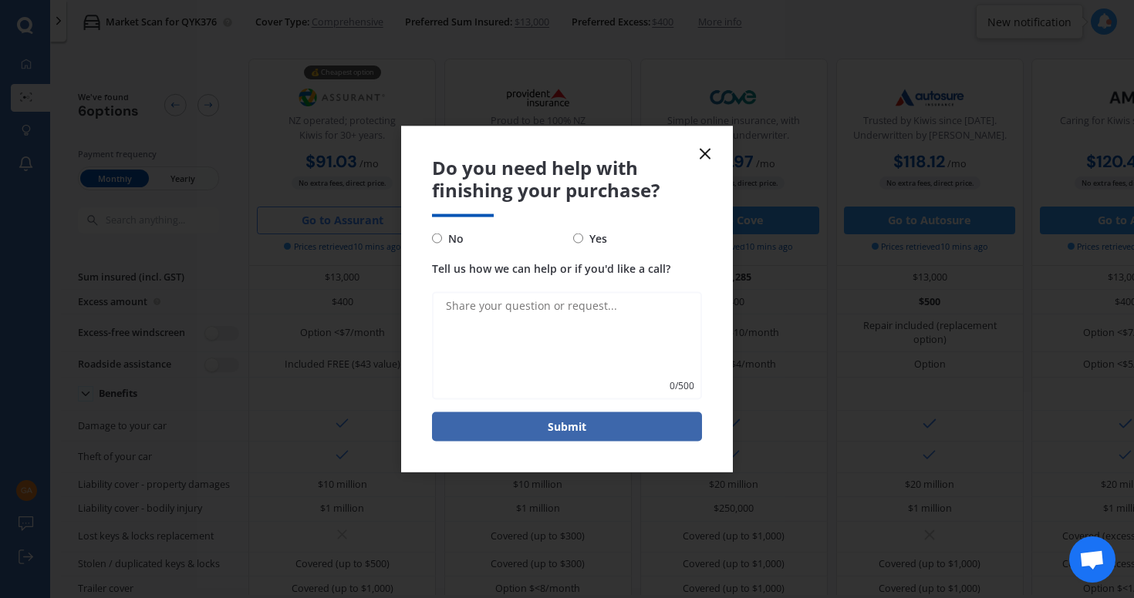
click at [708, 152] on icon at bounding box center [705, 154] width 19 height 19
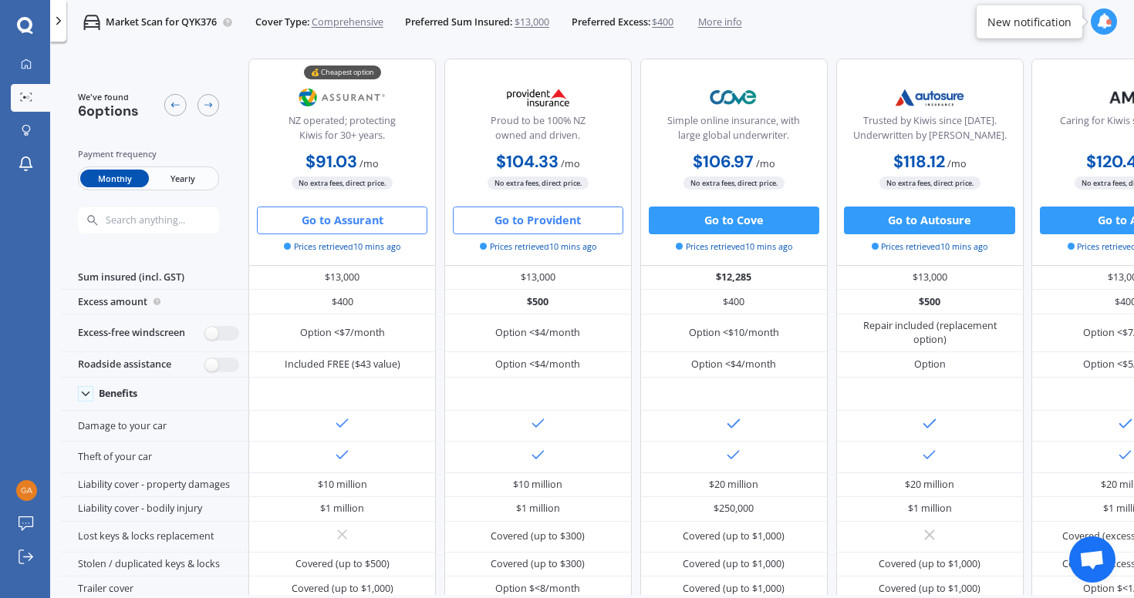
click at [516, 217] on button "Go to Provident" at bounding box center [538, 221] width 170 height 28
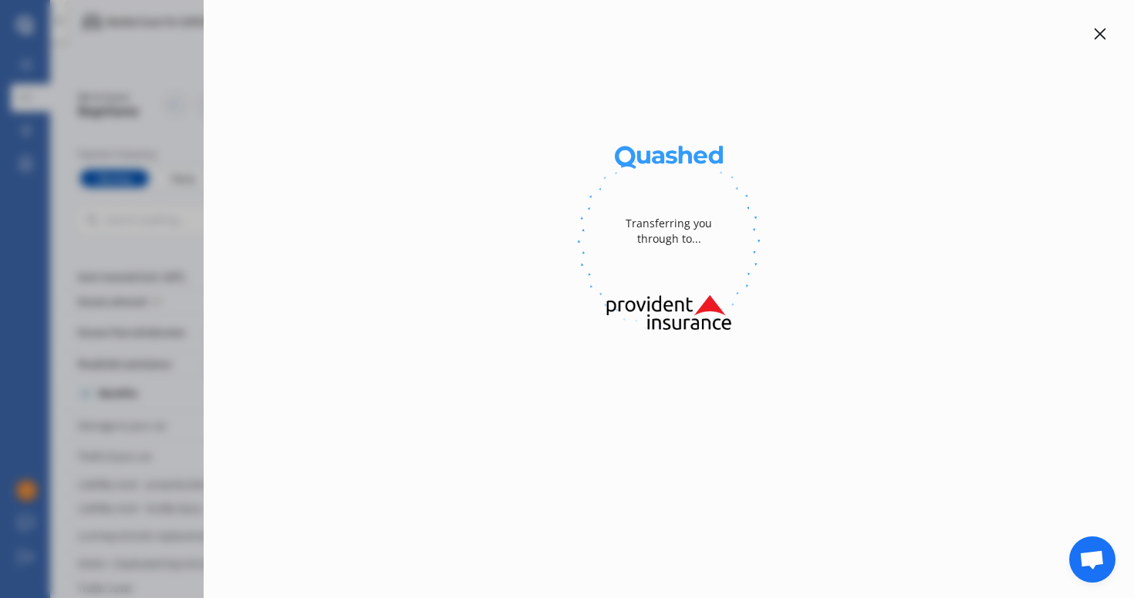
select select "Monthly"
select select "full"
select select "[STREET_ADDRESS]"
select select "SUBARU"
select select "FORESTER"
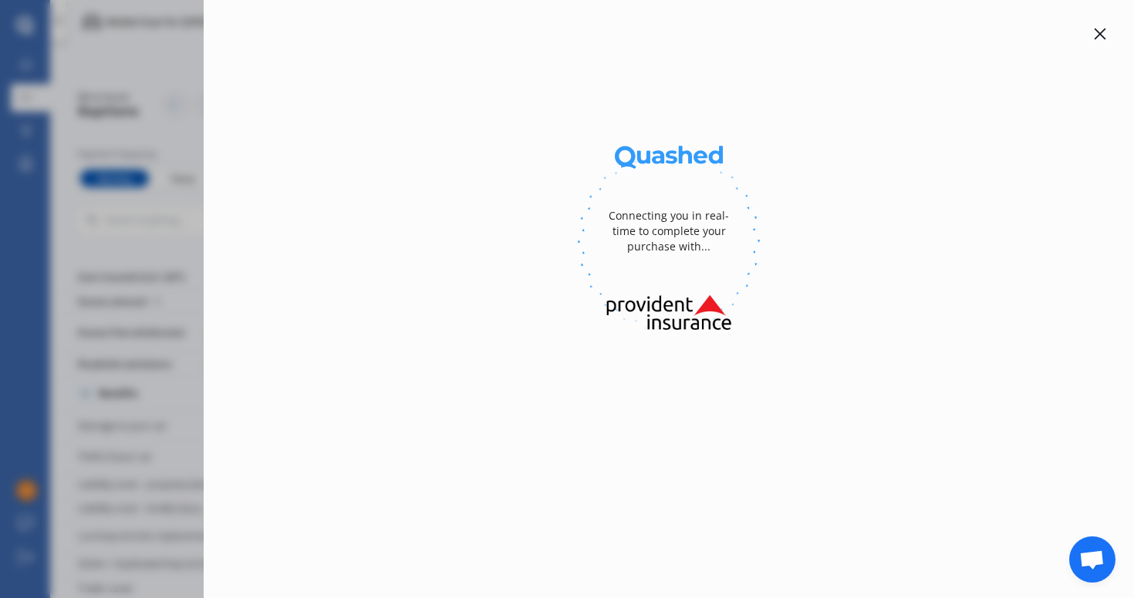
select select "NO"
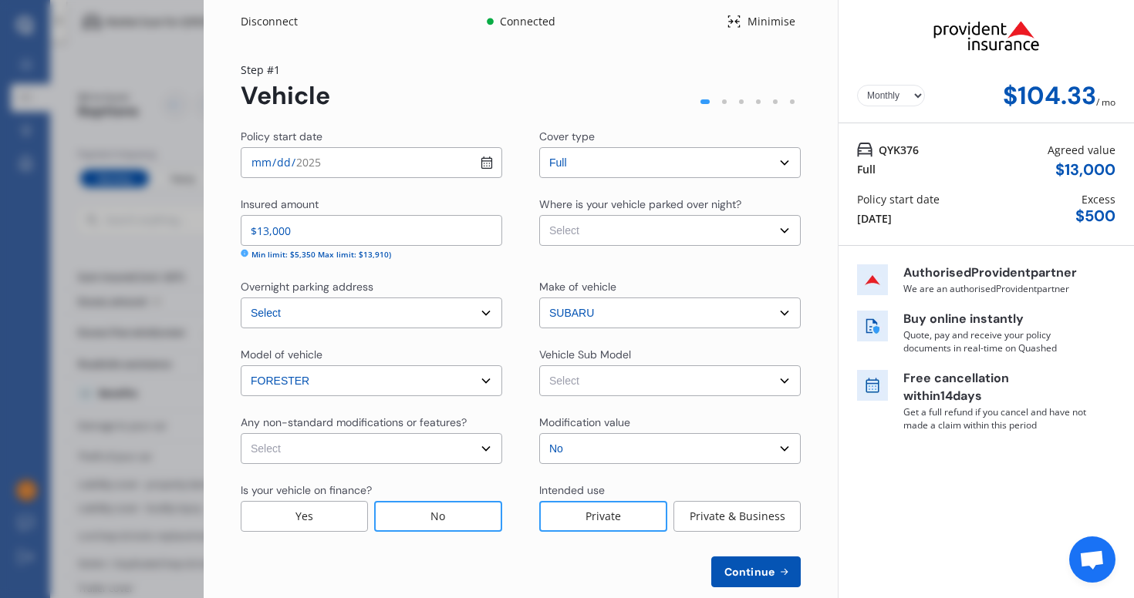
click at [589, 227] on select "Select Garage (fully enclosed) Off Street Parking Other" at bounding box center [669, 230] width 261 height 31
click at [539, 215] on select "Select Garage (fully enclosed) Off Street Parking Other" at bounding box center [669, 230] width 261 height 31
click at [573, 241] on select "Select Garage (fully enclosed) Off Street Parking Other" at bounding box center [669, 230] width 261 height 31
select select "OTHER"
click at [539, 215] on select "Select Garage (fully enclosed) Off Street Parking Other" at bounding box center [669, 230] width 261 height 31
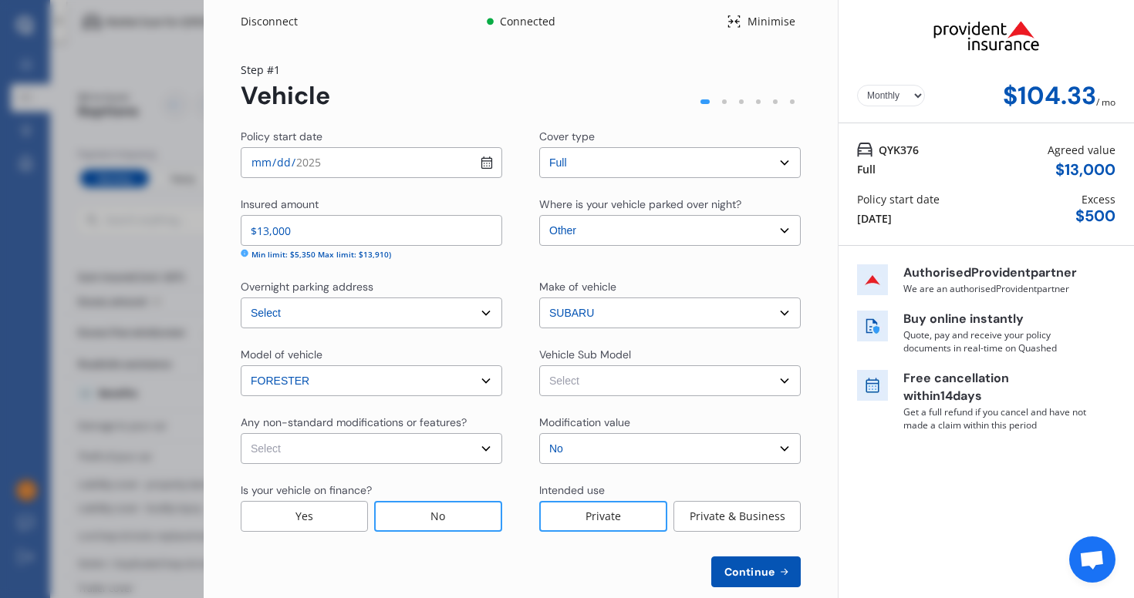
click at [598, 384] on select "Select Forester I Wagon 5dr CVT 1sp AWD 2.0i [IMP]" at bounding box center [669, 381] width 261 height 31
select select "NZVSUBA2012AEBQ"
click at [539, 366] on select "Select Forester I Wagon 5dr CVT 1sp AWD 2.0i [IMP]" at bounding box center [669, 381] width 261 height 31
click at [376, 439] on select "Select None [MEDICAL_DATA] System(NOS) Roll Cage Full Racing Harness" at bounding box center [371, 448] width 261 height 31
select select "none"
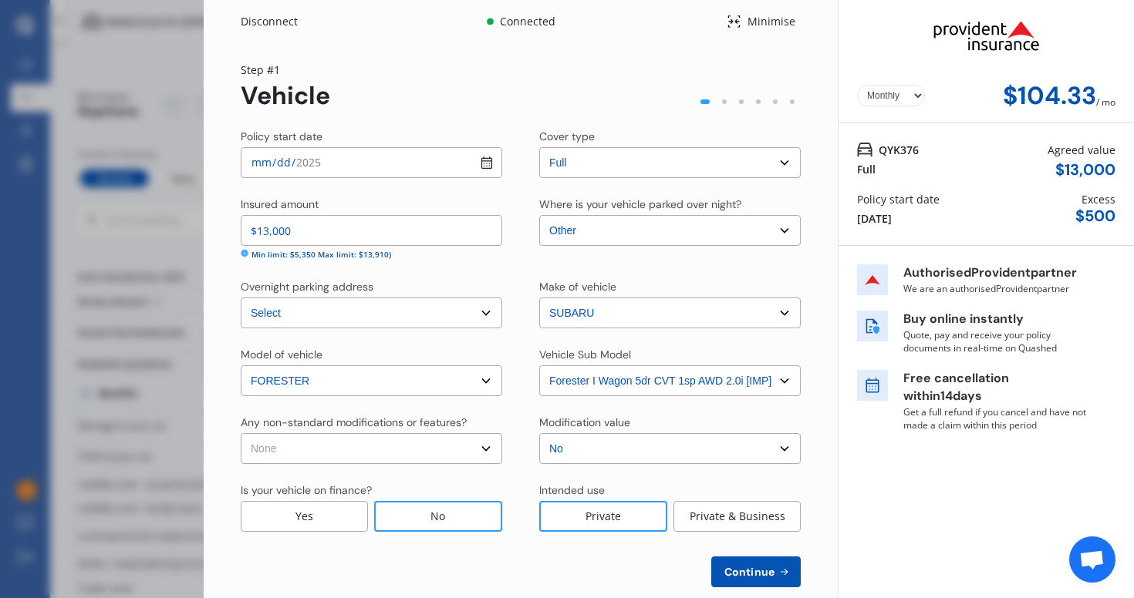
click at [241, 433] on select "Select None [MEDICAL_DATA] System(NOS) Roll Cage Full Racing Harness" at bounding box center [371, 448] width 261 height 31
click at [606, 448] on select "Select No Up to $4000 Up to $6000 Greater than $6000" at bounding box center [669, 448] width 261 height 31
click at [767, 563] on button "Continue" at bounding box center [755, 572] width 89 height 31
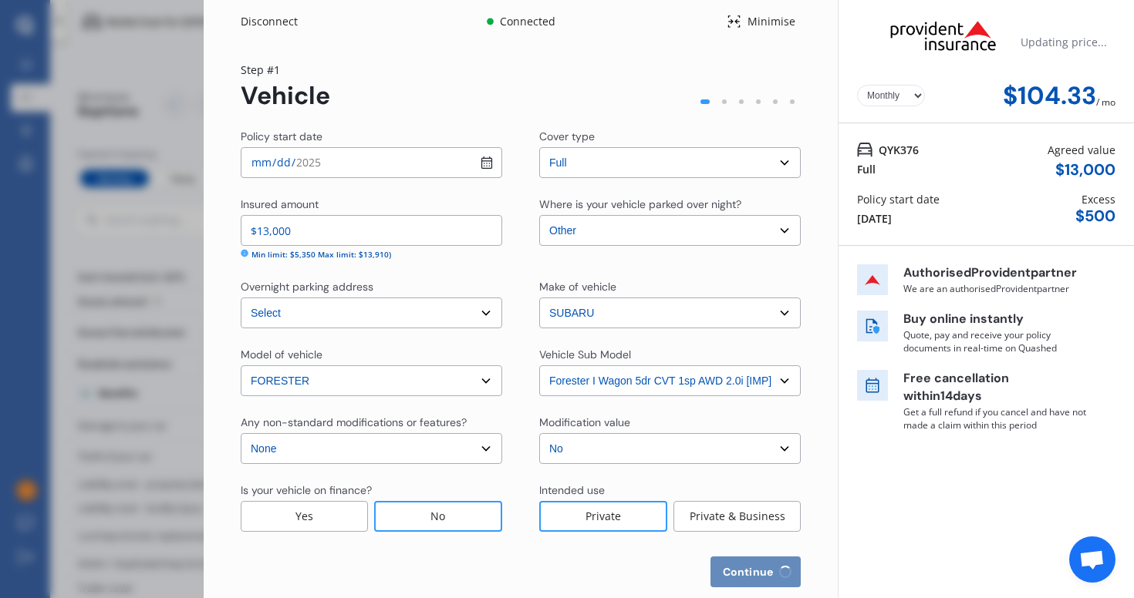
select select "01"
select select "10"
select select "1991"
select select "NZ_FULL"
select select "0"
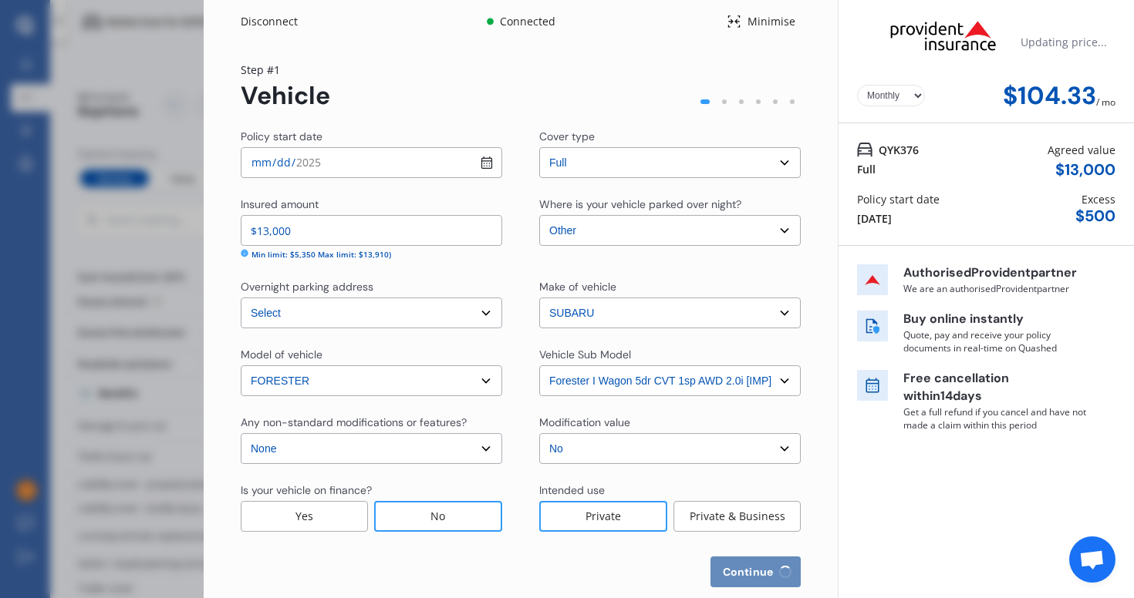
select select "25"
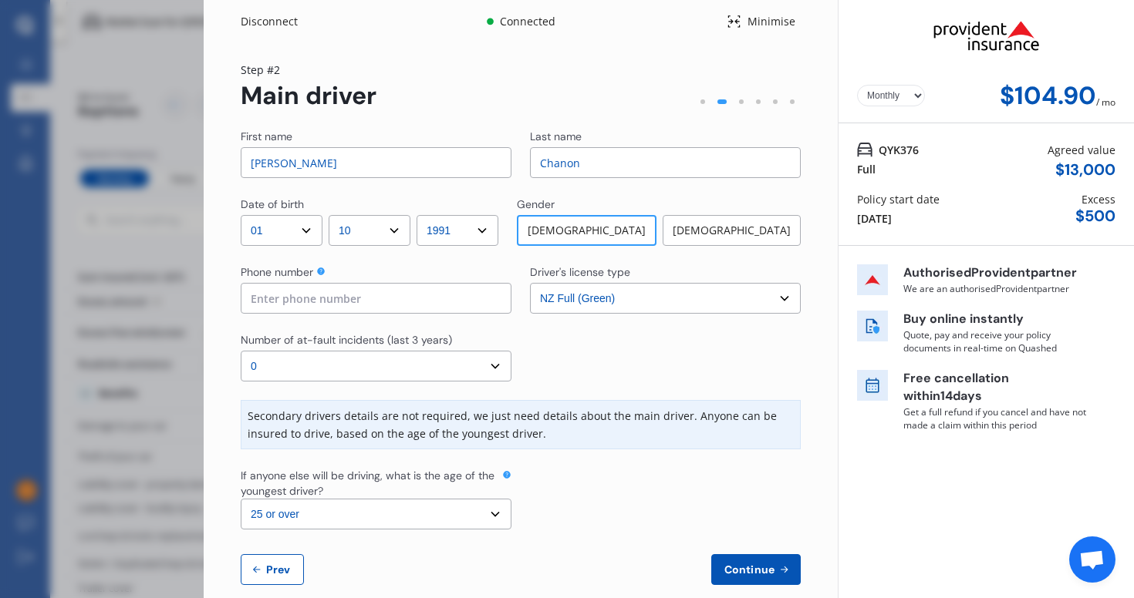
click at [322, 292] on input at bounding box center [376, 298] width 271 height 31
type input "0224609691"
click at [578, 302] on select "Select driver's license type NZ Full (Green) NZ Supervised (Green) NZ Restricte…" at bounding box center [665, 298] width 271 height 31
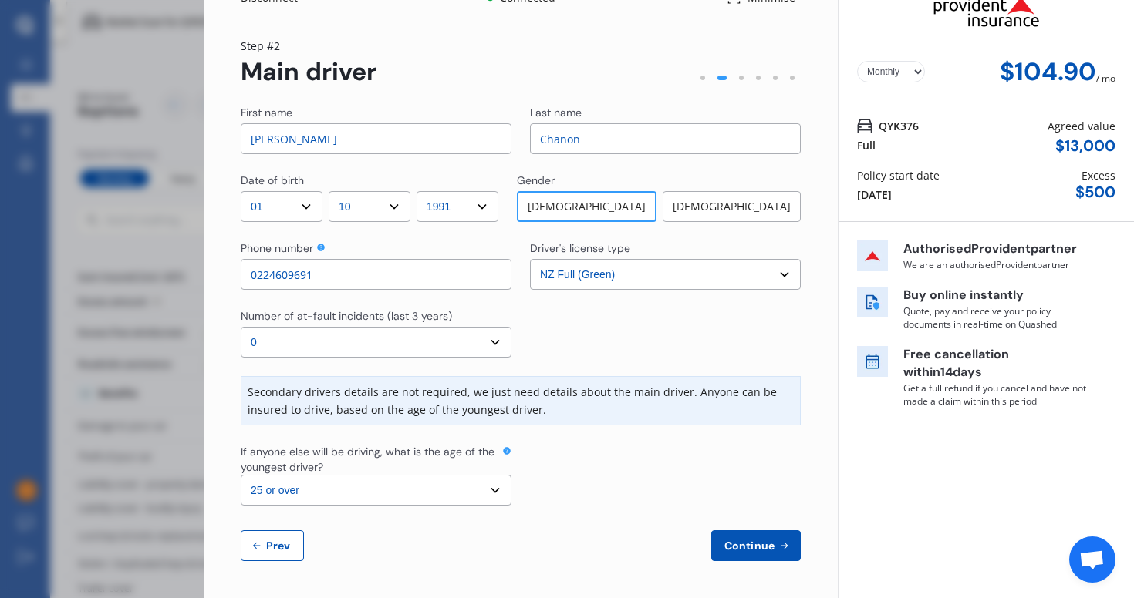
click at [756, 547] on span "Continue" at bounding box center [749, 546] width 56 height 12
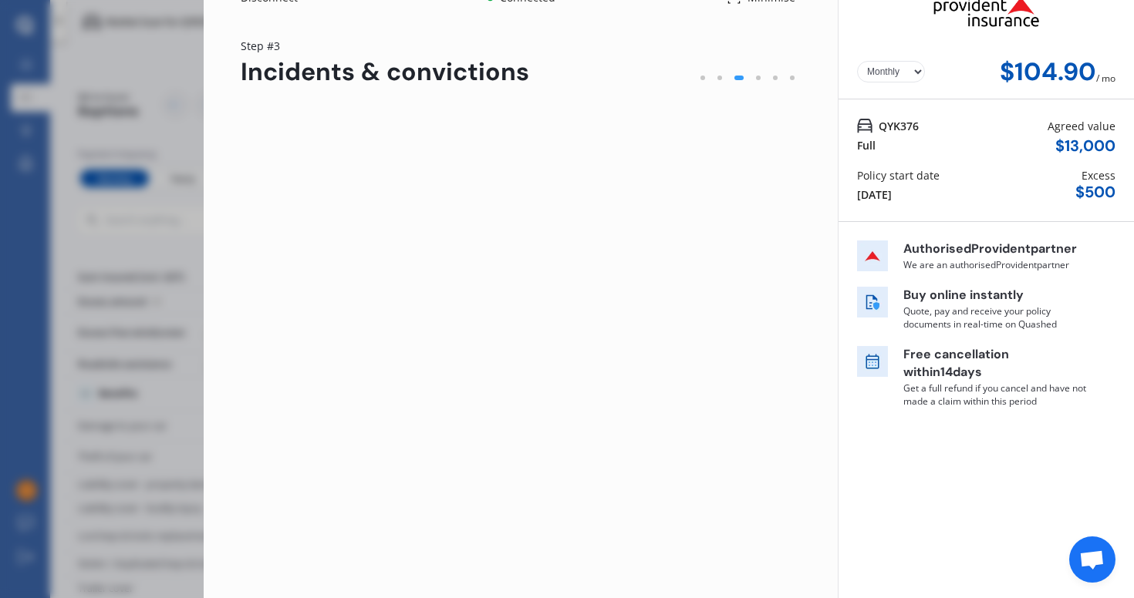
scroll to position [0, 0]
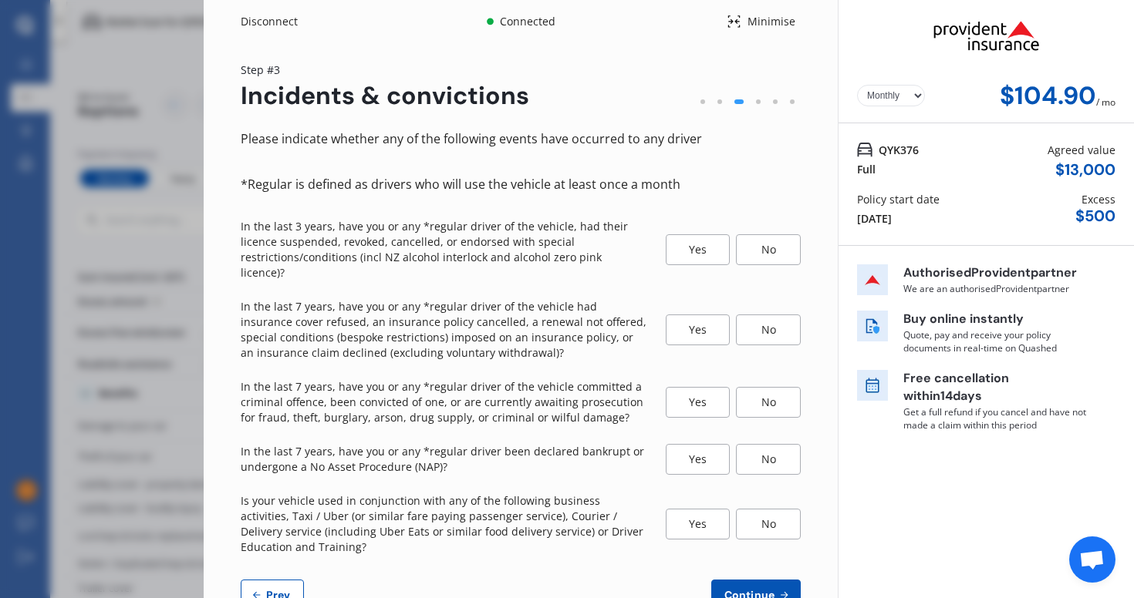
click at [705, 234] on div "Yes" at bounding box center [698, 249] width 65 height 31
click at [765, 315] on div "No" at bounding box center [768, 330] width 65 height 31
click at [772, 387] on div "No" at bounding box center [768, 402] width 65 height 31
click at [780, 445] on div "No" at bounding box center [768, 459] width 65 height 31
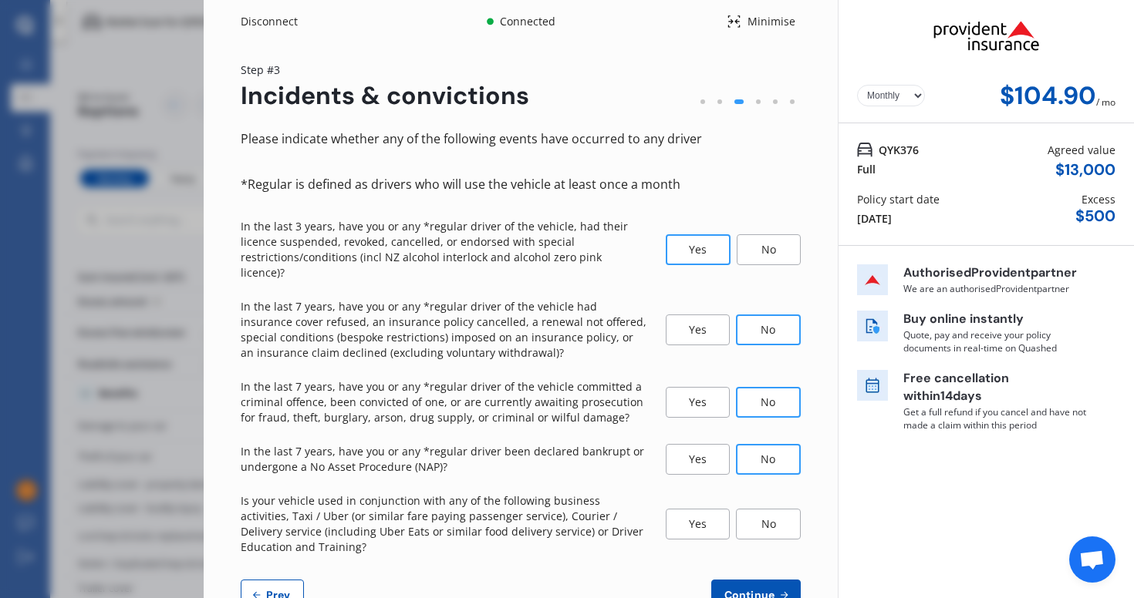
click at [757, 509] on div "No" at bounding box center [768, 524] width 65 height 31
click at [733, 580] on button "Continue" at bounding box center [755, 595] width 89 height 31
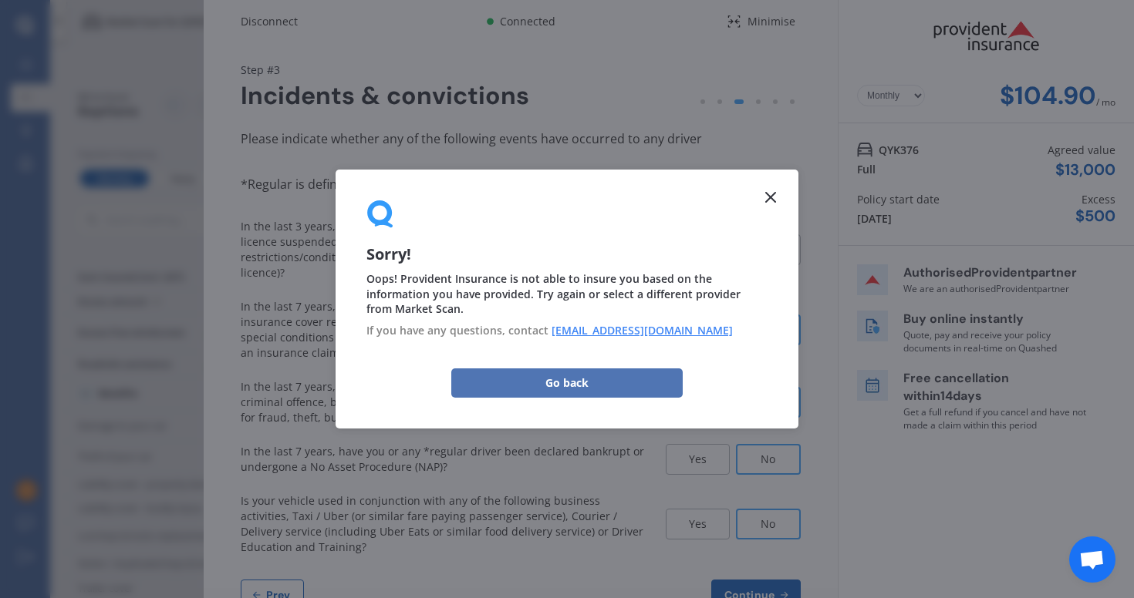
click at [578, 390] on button "Go back" at bounding box center [566, 383] width 231 height 29
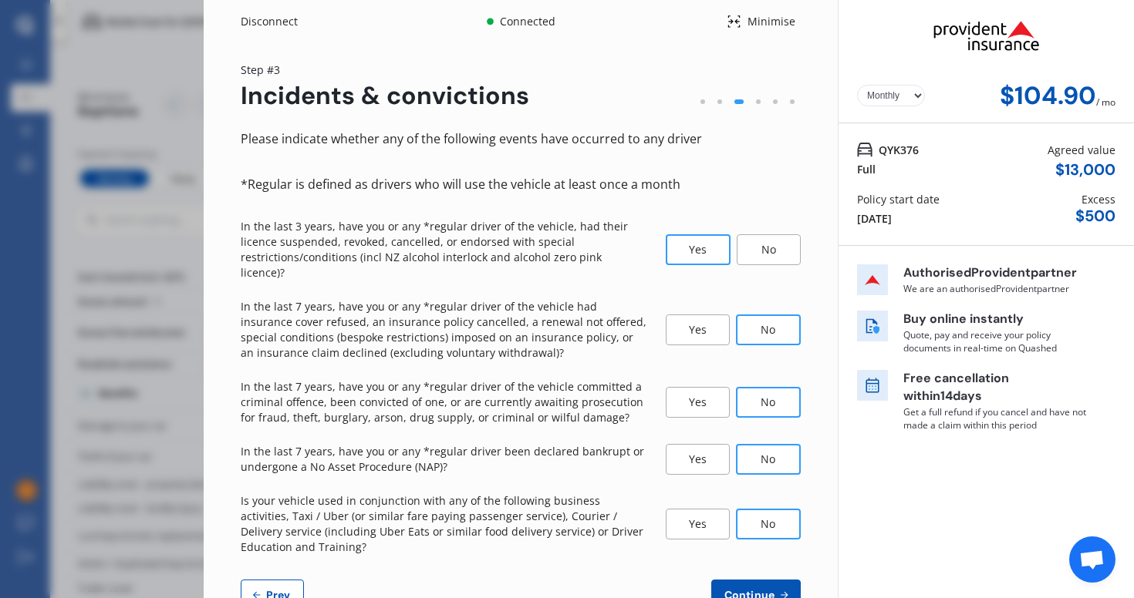
click at [252, 21] on div "Disconnect" at bounding box center [278, 21] width 74 height 15
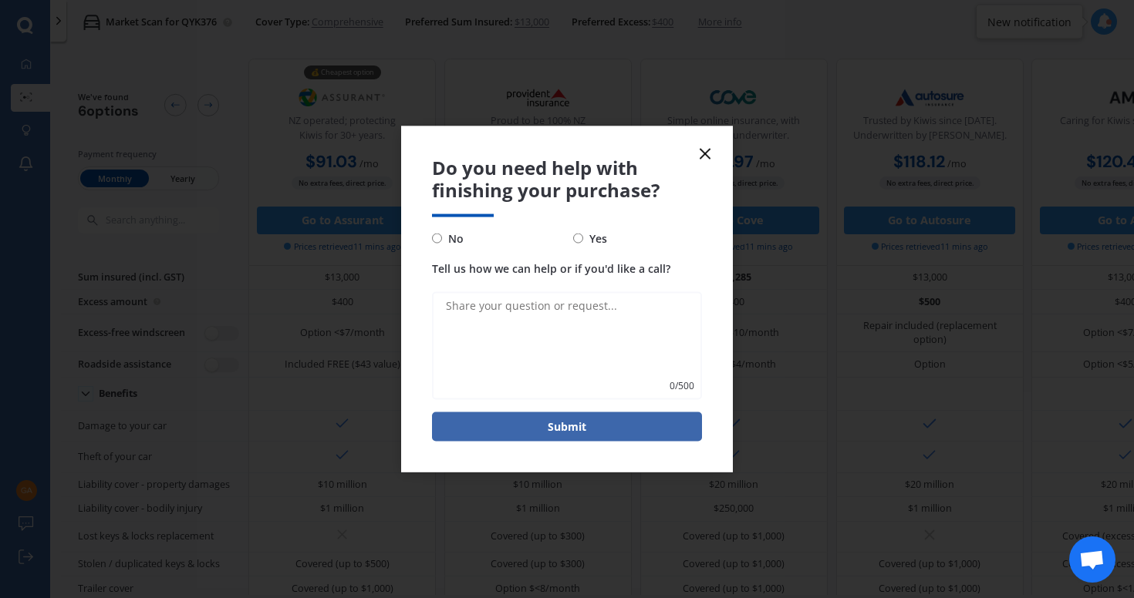
click at [707, 153] on icon at bounding box center [705, 154] width 19 height 19
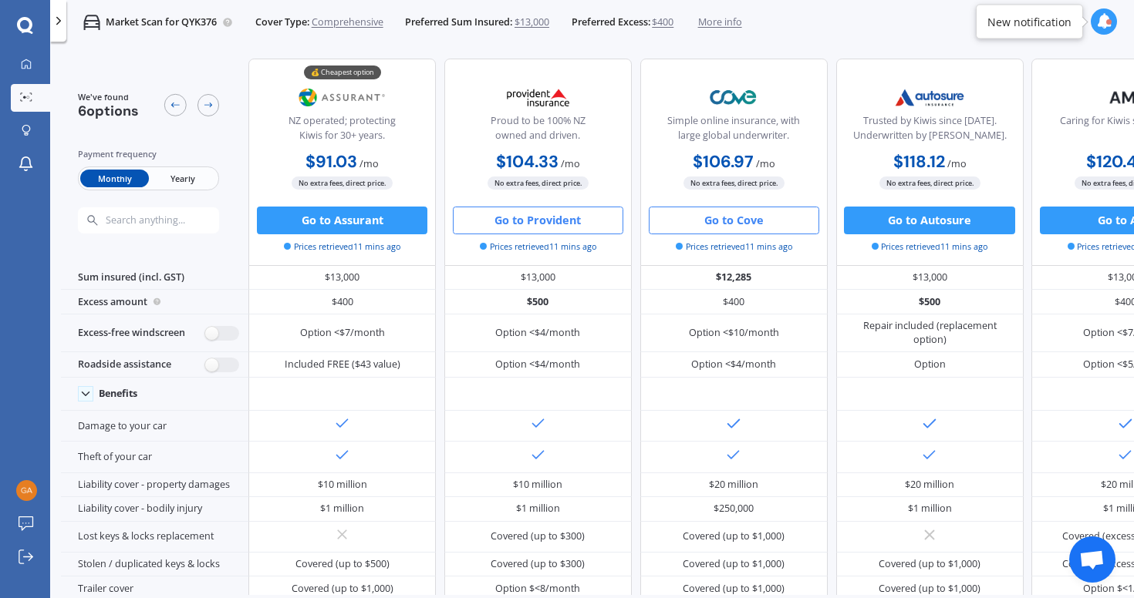
click at [701, 217] on button "Go to Cove" at bounding box center [734, 221] width 170 height 28
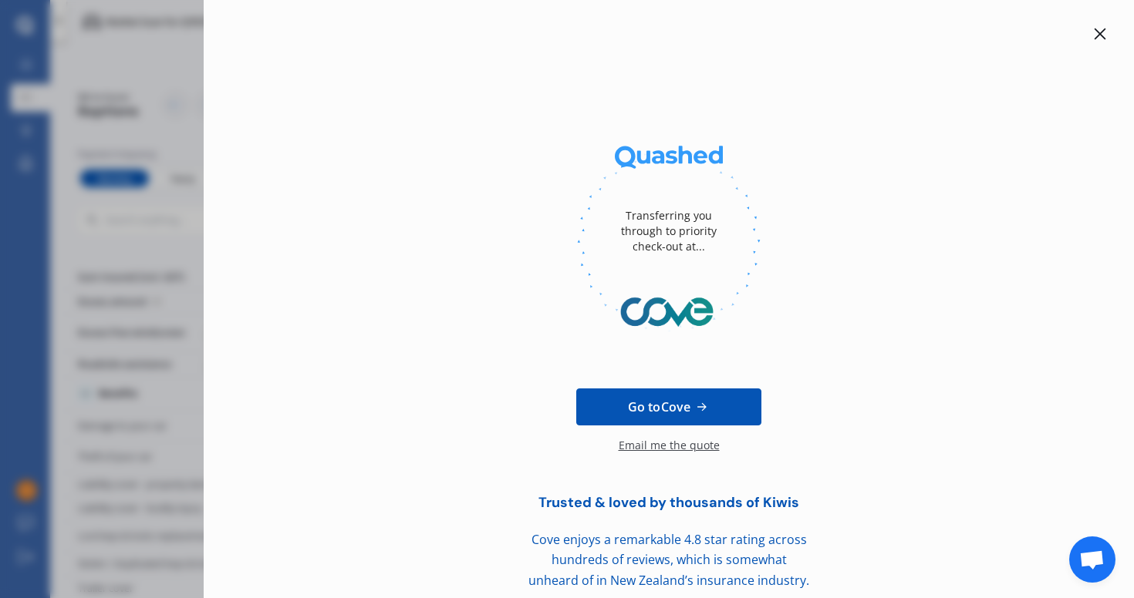
click at [659, 405] on span "Go to Cove" at bounding box center [659, 407] width 62 height 19
click at [1100, 37] on div at bounding box center [1099, 34] width 19 height 19
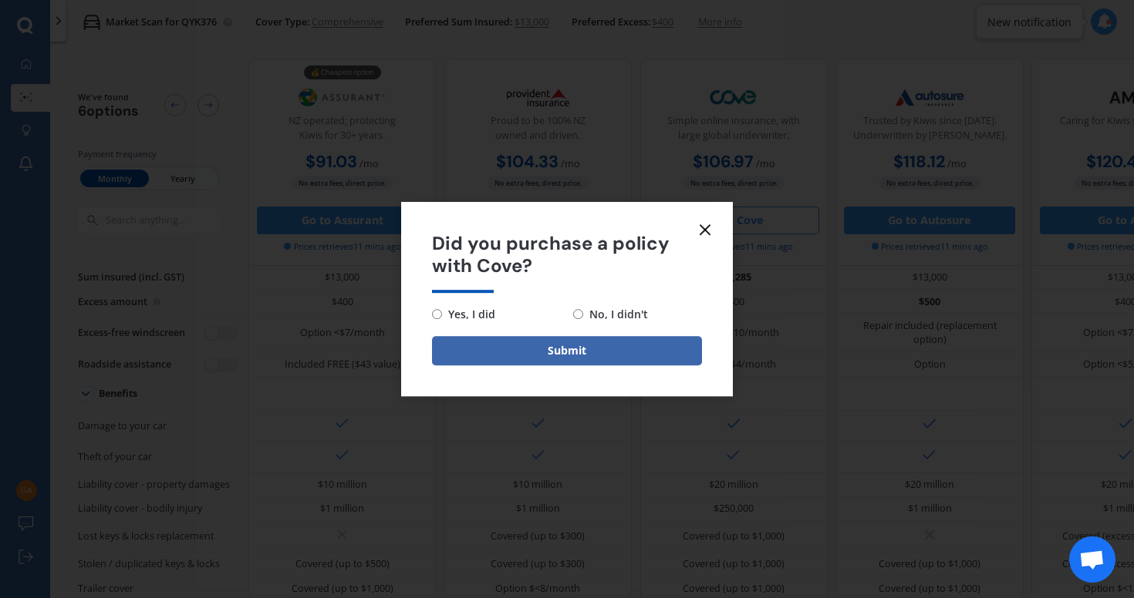
click at [701, 228] on icon at bounding box center [705, 230] width 19 height 19
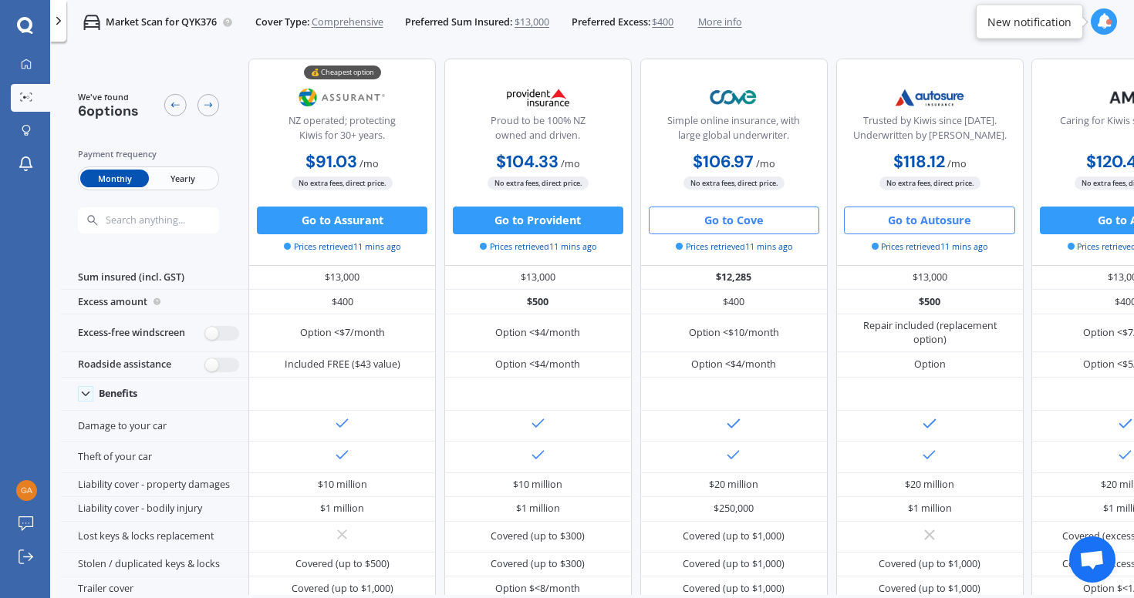
click at [916, 217] on button "Go to Autosure" at bounding box center [929, 221] width 170 height 28
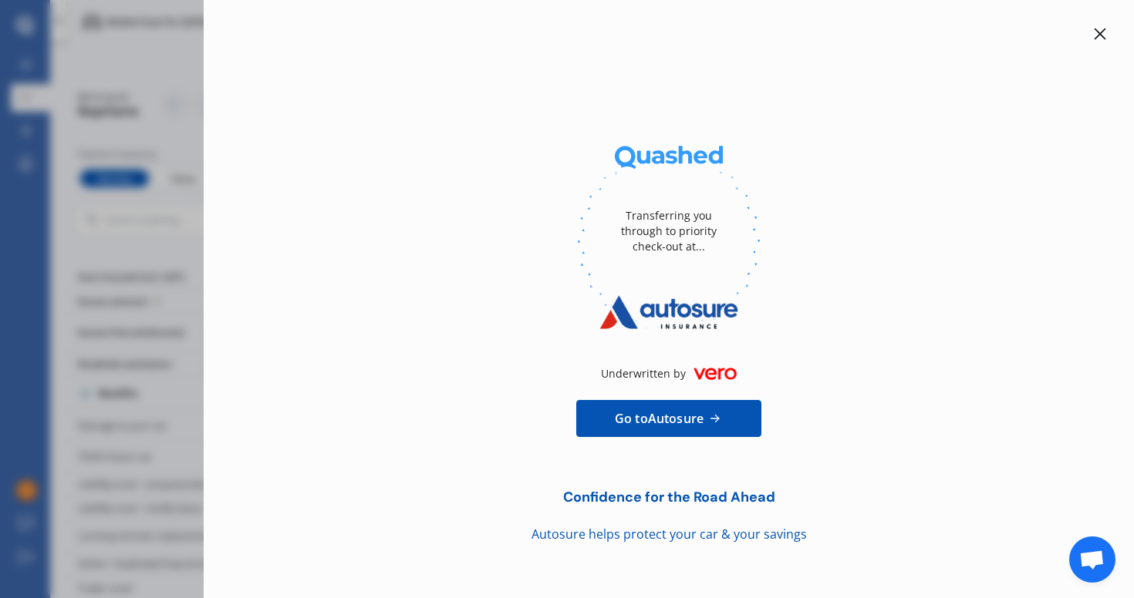
click at [668, 417] on span "Go to Autosure" at bounding box center [659, 419] width 89 height 19
click at [1094, 32] on icon at bounding box center [1100, 34] width 12 height 12
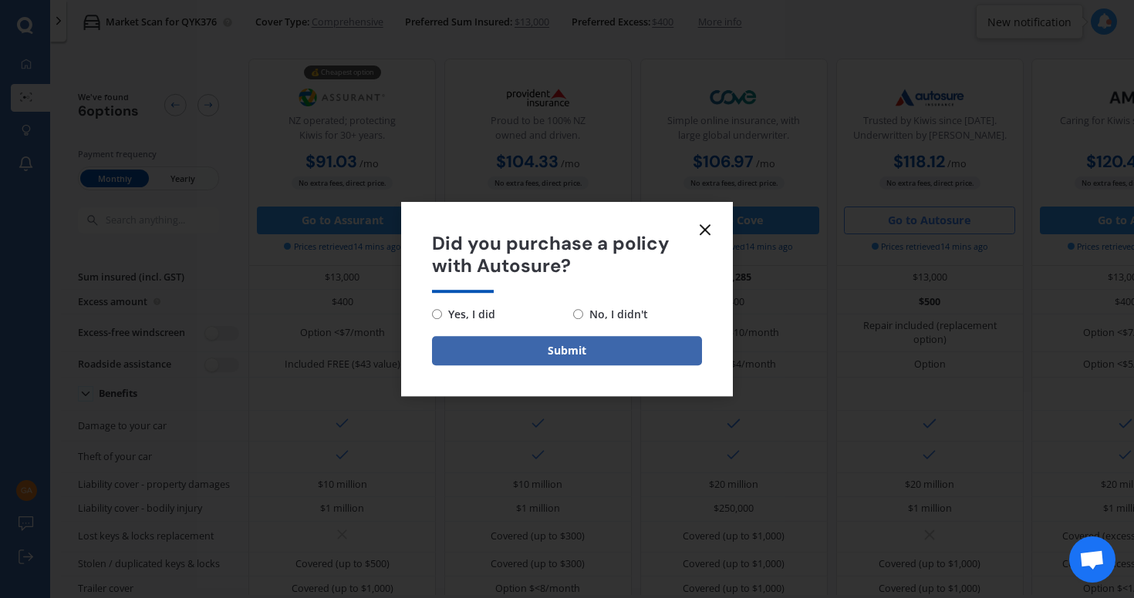
click at [699, 225] on icon at bounding box center [705, 230] width 19 height 19
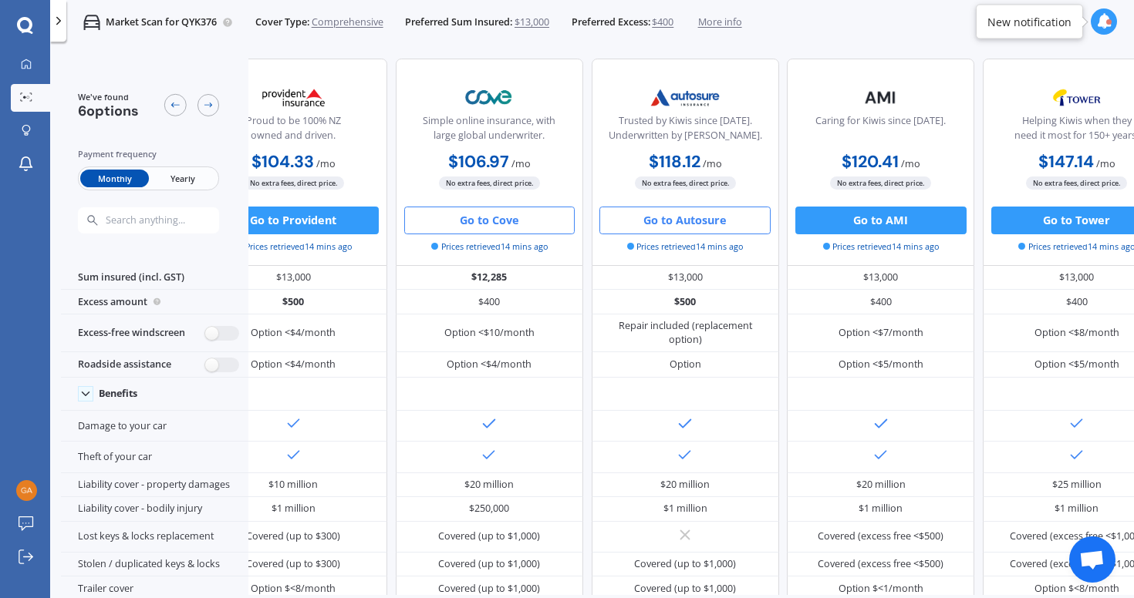
scroll to position [0, 319]
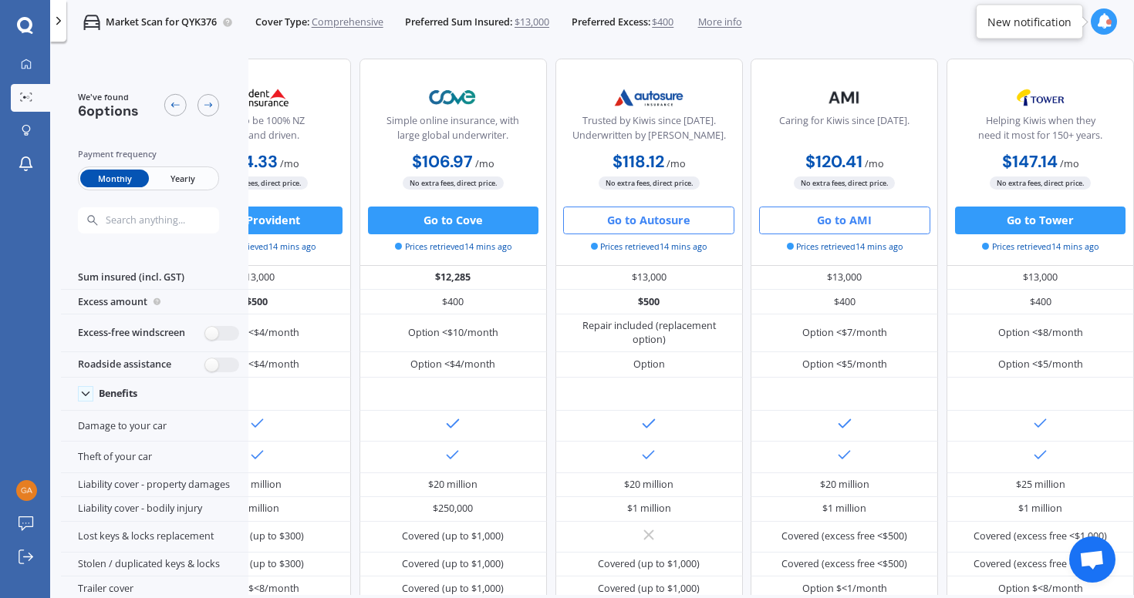
click at [838, 216] on button "Go to AMI" at bounding box center [844, 221] width 170 height 28
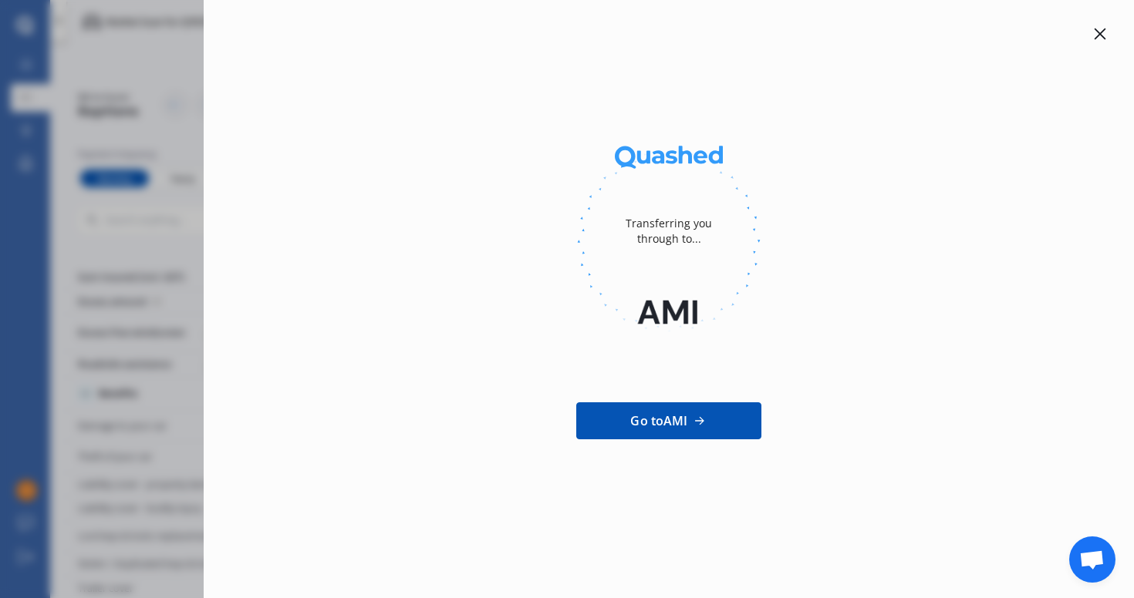
click at [654, 406] on link "Go to AMI" at bounding box center [668, 421] width 185 height 37
click at [1107, 31] on div at bounding box center [1099, 34] width 19 height 19
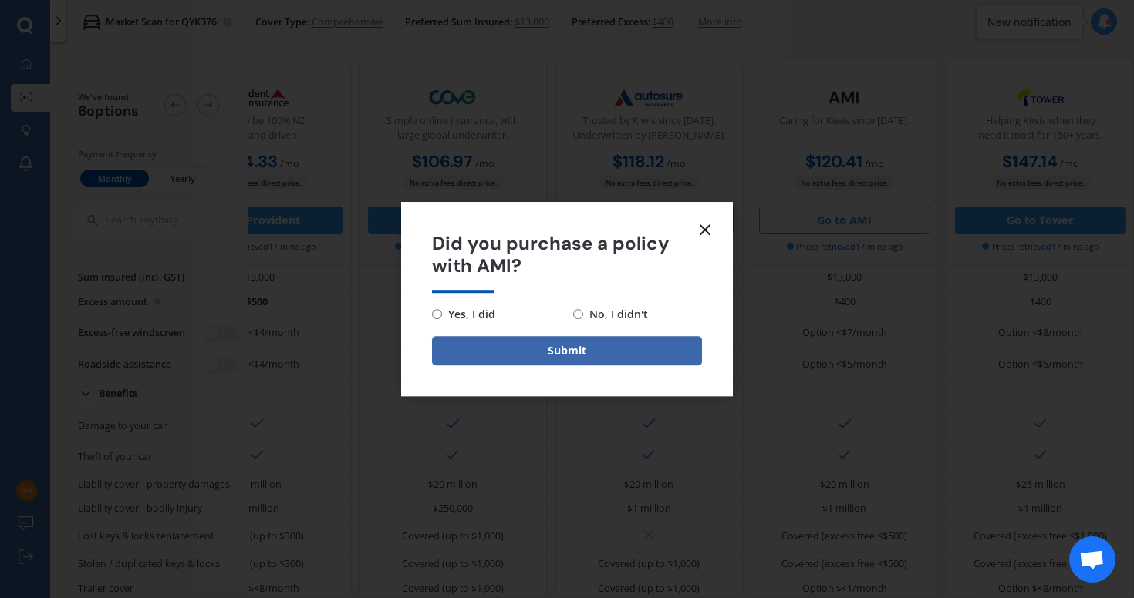
click at [706, 236] on icon at bounding box center [705, 230] width 19 height 19
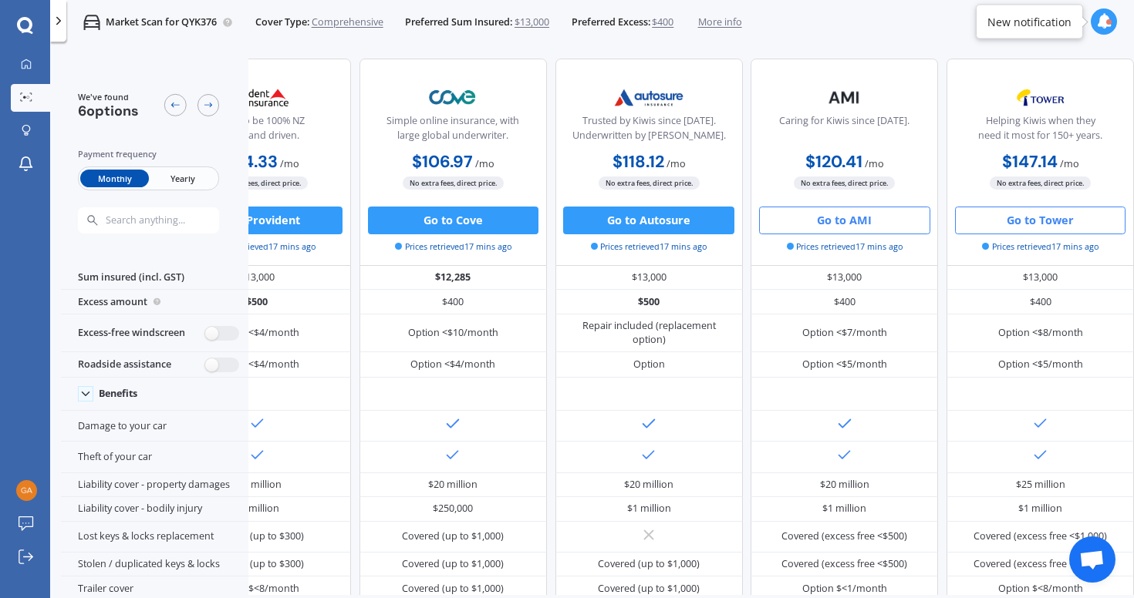
click at [1050, 221] on button "Go to Tower" at bounding box center [1040, 221] width 170 height 28
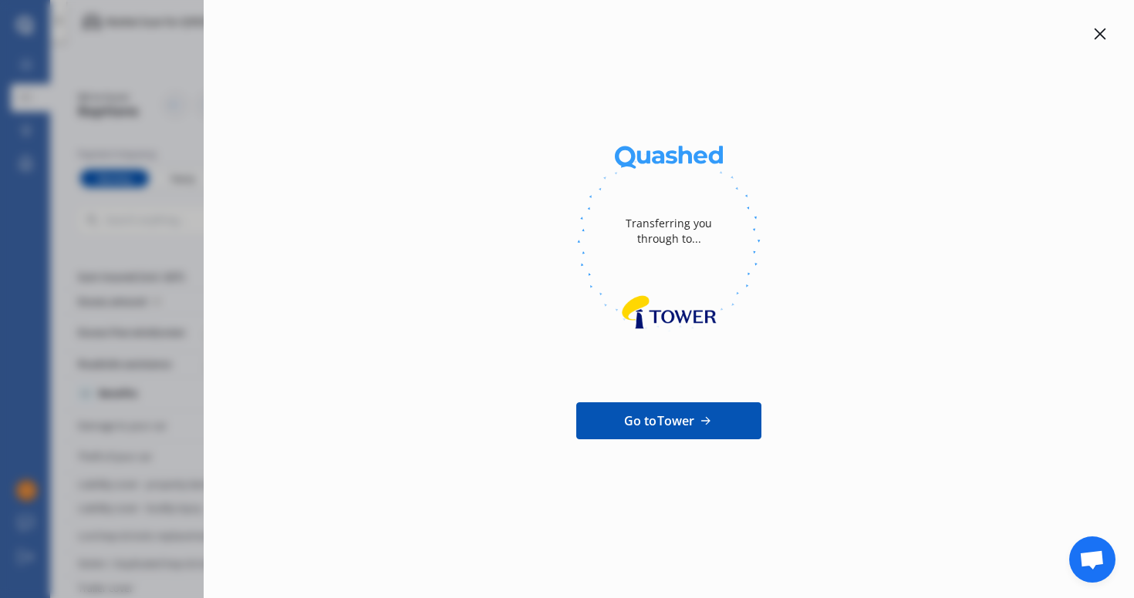
click at [701, 428] on icon at bounding box center [705, 420] width 16 height 15
click at [1101, 36] on icon at bounding box center [1100, 35] width 12 height 12
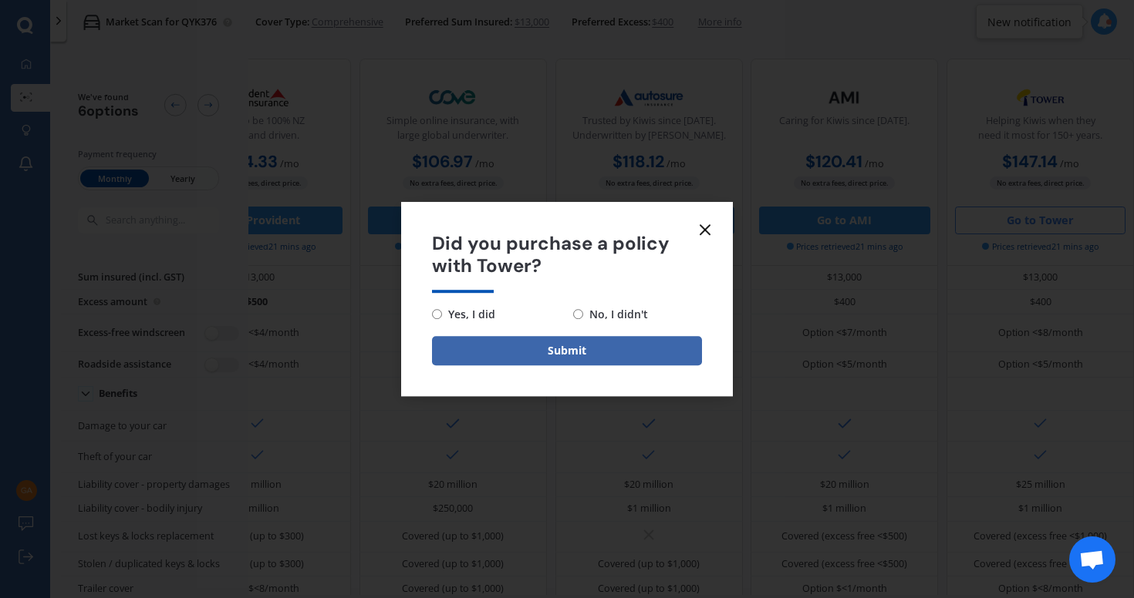
click at [702, 234] on icon at bounding box center [705, 230] width 19 height 19
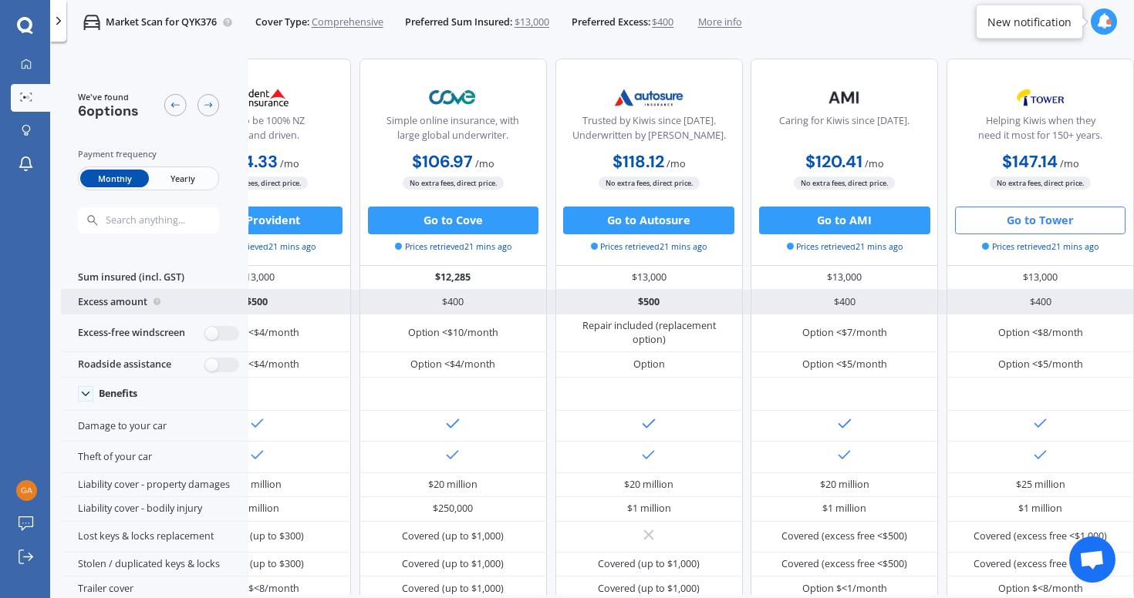
scroll to position [0, 0]
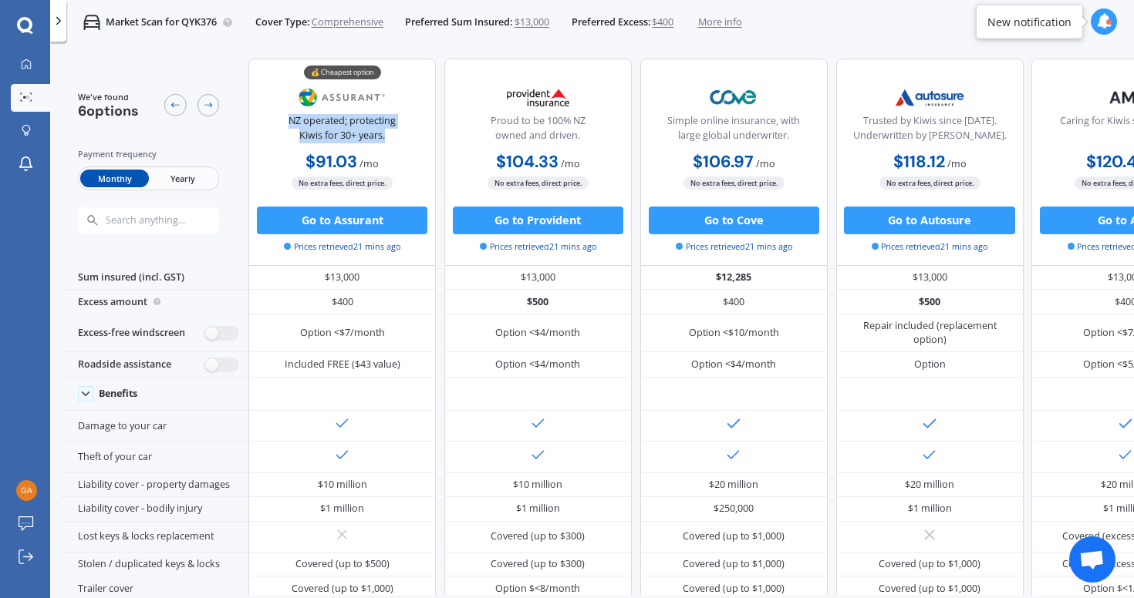
drag, startPoint x: 288, startPoint y: 124, endPoint x: 383, endPoint y: 144, distance: 96.2
click at [383, 144] on div "NZ operated; protecting Kiwis for 30+ years." at bounding box center [342, 131] width 163 height 35
click at [376, 133] on div "NZ operated; protecting Kiwis for 30+ years." at bounding box center [342, 131] width 163 height 35
drag, startPoint x: 388, startPoint y: 133, endPoint x: 278, endPoint y: 113, distance: 111.3
click at [278, 113] on div "💰 Cheapest option NZ operated; protecting Kiwis for 30+ years." at bounding box center [342, 114] width 163 height 69
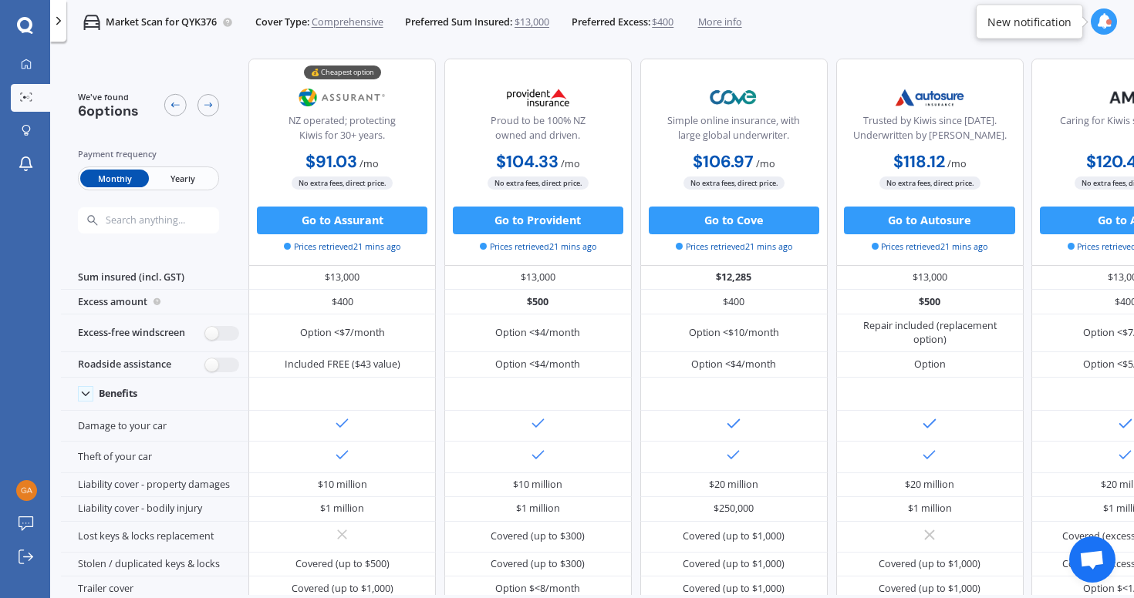
click at [301, 116] on div "NZ operated; protecting Kiwis for 30+ years." at bounding box center [342, 131] width 163 height 35
drag, startPoint x: 283, startPoint y: 117, endPoint x: 402, endPoint y: 137, distance: 120.4
click at [402, 137] on div "NZ operated; protecting Kiwis for 30+ years." at bounding box center [342, 131] width 163 height 35
click at [389, 137] on div "NZ operated; protecting Kiwis for 30+ years." at bounding box center [342, 131] width 163 height 35
drag, startPoint x: 389, startPoint y: 137, endPoint x: 285, endPoint y: 126, distance: 104.8
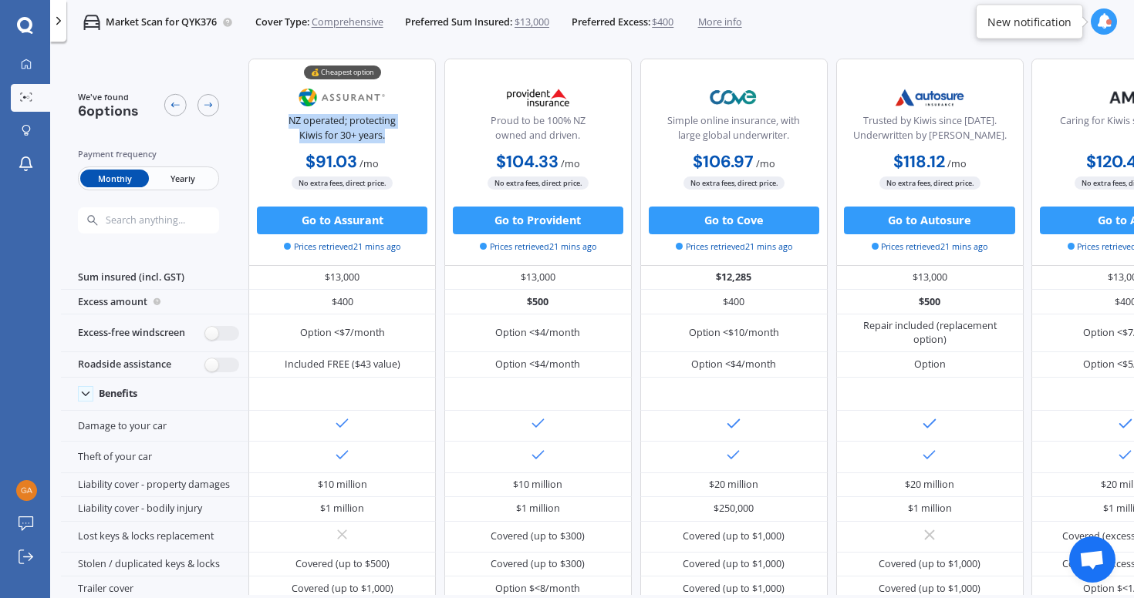
click at [285, 126] on div "NZ operated; protecting Kiwis for 30+ years." at bounding box center [342, 131] width 163 height 35
click at [294, 123] on div "NZ operated; protecting Kiwis for 30+ years." at bounding box center [342, 131] width 163 height 35
drag, startPoint x: 285, startPoint y: 119, endPoint x: 416, endPoint y: 140, distance: 133.5
click at [417, 140] on div "NZ operated; protecting Kiwis for 30+ years." at bounding box center [342, 131] width 163 height 35
click at [396, 135] on div "NZ operated; protecting Kiwis for 30+ years." at bounding box center [342, 131] width 163 height 35
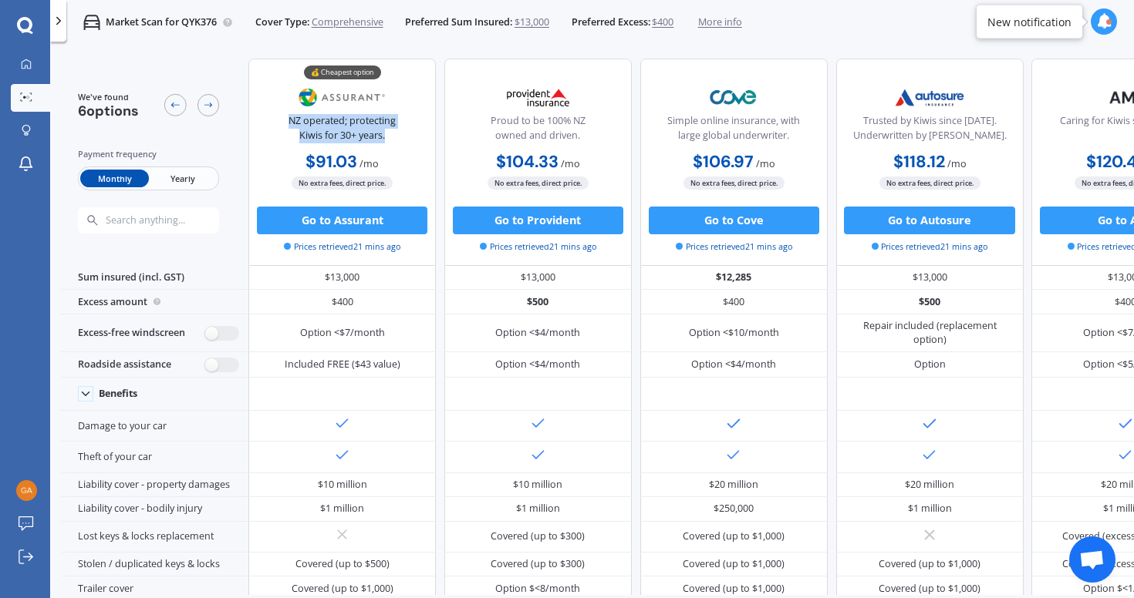
drag, startPoint x: 396, startPoint y: 135, endPoint x: 278, endPoint y: 122, distance: 119.5
click at [278, 122] on div "NZ operated; protecting Kiwis for 30+ years." at bounding box center [342, 131] width 163 height 35
click at [290, 122] on div "NZ operated; protecting Kiwis for 30+ years." at bounding box center [342, 131] width 163 height 35
drag, startPoint x: 285, startPoint y: 120, endPoint x: 403, endPoint y: 146, distance: 120.0
click at [403, 146] on div "NZ operated; protecting Kiwis for 30+ years." at bounding box center [342, 131] width 163 height 35
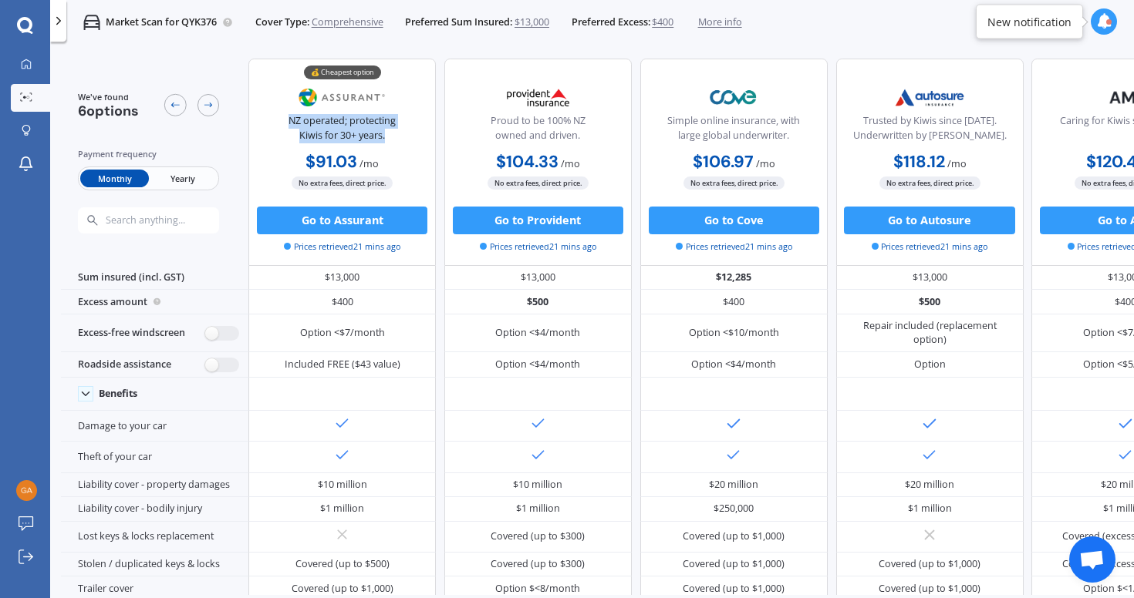
click at [390, 136] on div "NZ operated; protecting Kiwis for 30+ years." at bounding box center [342, 131] width 163 height 35
drag, startPoint x: 389, startPoint y: 136, endPoint x: 268, endPoint y: 116, distance: 122.6
click at [268, 116] on div "NZ operated; protecting Kiwis for 30+ years." at bounding box center [342, 131] width 163 height 35
click at [288, 120] on div "NZ operated; protecting Kiwis for 30+ years." at bounding box center [342, 131] width 163 height 35
drag, startPoint x: 390, startPoint y: 137, endPoint x: 281, endPoint y: 123, distance: 109.6
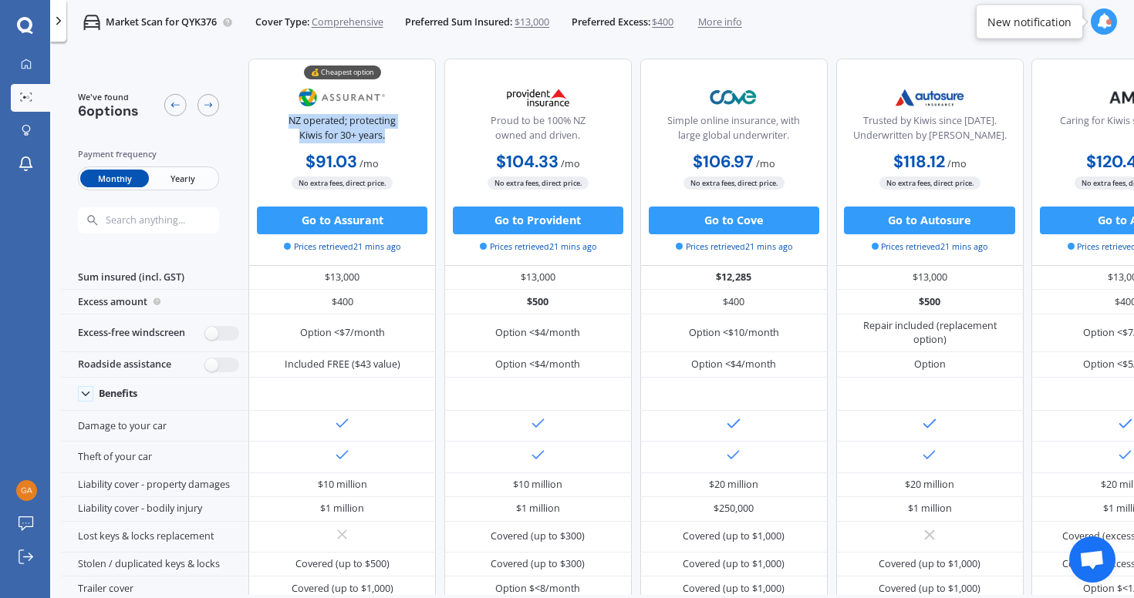
click at [281, 123] on div "NZ operated; protecting Kiwis for 30+ years." at bounding box center [342, 131] width 163 height 35
click at [285, 121] on div "NZ operated; protecting Kiwis for 30+ years." at bounding box center [342, 131] width 163 height 35
drag, startPoint x: 288, startPoint y: 121, endPoint x: 421, endPoint y: 136, distance: 134.2
click at [421, 134] on div "NZ operated; protecting Kiwis for 30+ years." at bounding box center [342, 131] width 163 height 35
click at [399, 130] on div "NZ operated; protecting Kiwis for 30+ years." at bounding box center [342, 131] width 163 height 35
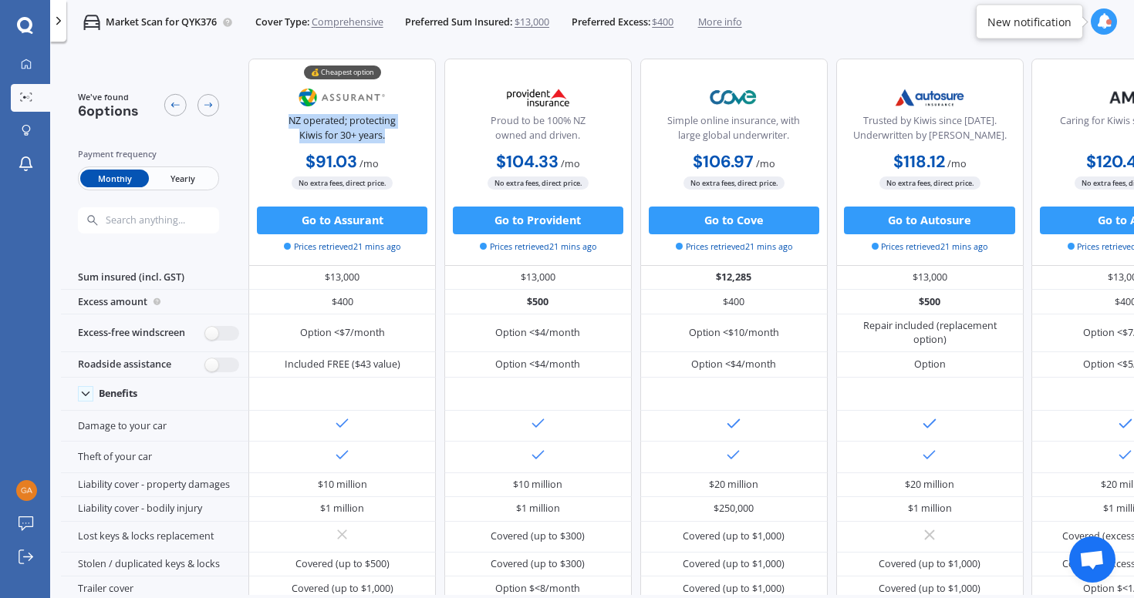
drag, startPoint x: 392, startPoint y: 135, endPoint x: 290, endPoint y: 120, distance: 102.8
click at [290, 120] on div "NZ operated; protecting Kiwis for 30+ years." at bounding box center [342, 131] width 163 height 35
click at [281, 120] on div "NZ operated; protecting Kiwis for 30+ years." at bounding box center [342, 131] width 163 height 35
drag, startPoint x: 283, startPoint y: 120, endPoint x: 396, endPoint y: 136, distance: 114.4
click at [396, 136] on div "NZ operated; protecting Kiwis for 30+ years." at bounding box center [342, 131] width 163 height 35
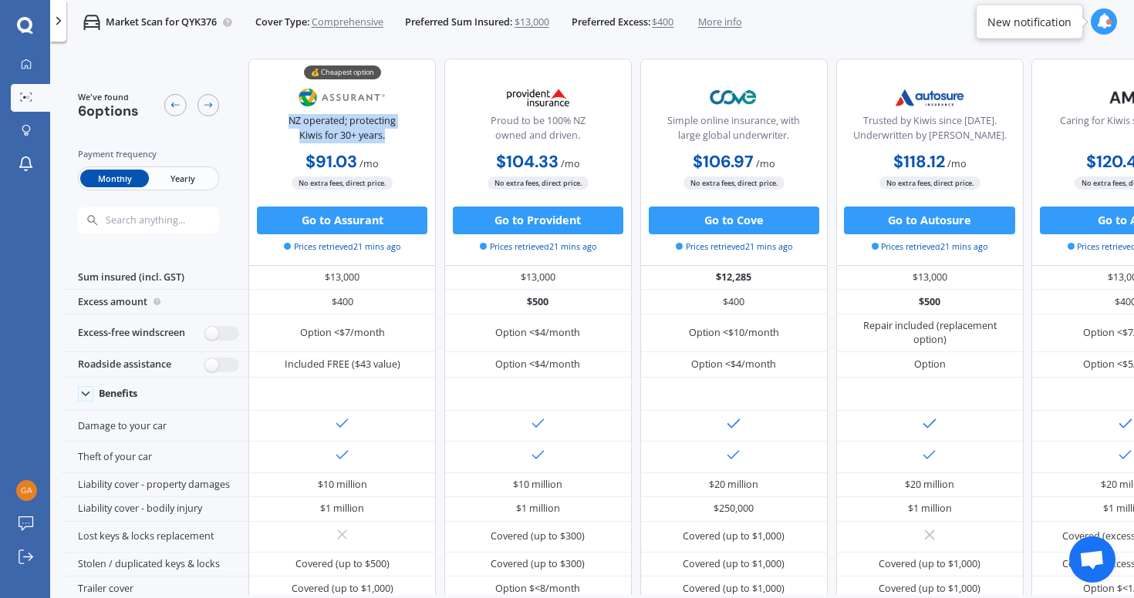
click at [396, 136] on div "NZ operated; protecting Kiwis for 30+ years." at bounding box center [342, 131] width 163 height 35
drag, startPoint x: 392, startPoint y: 136, endPoint x: 272, endPoint y: 116, distance: 121.1
click at [272, 116] on div "NZ operated; protecting Kiwis for 30+ years." at bounding box center [342, 131] width 163 height 35
click at [285, 117] on div "NZ operated; protecting Kiwis for 30+ years." at bounding box center [342, 131] width 163 height 35
drag, startPoint x: 286, startPoint y: 122, endPoint x: 403, endPoint y: 131, distance: 116.8
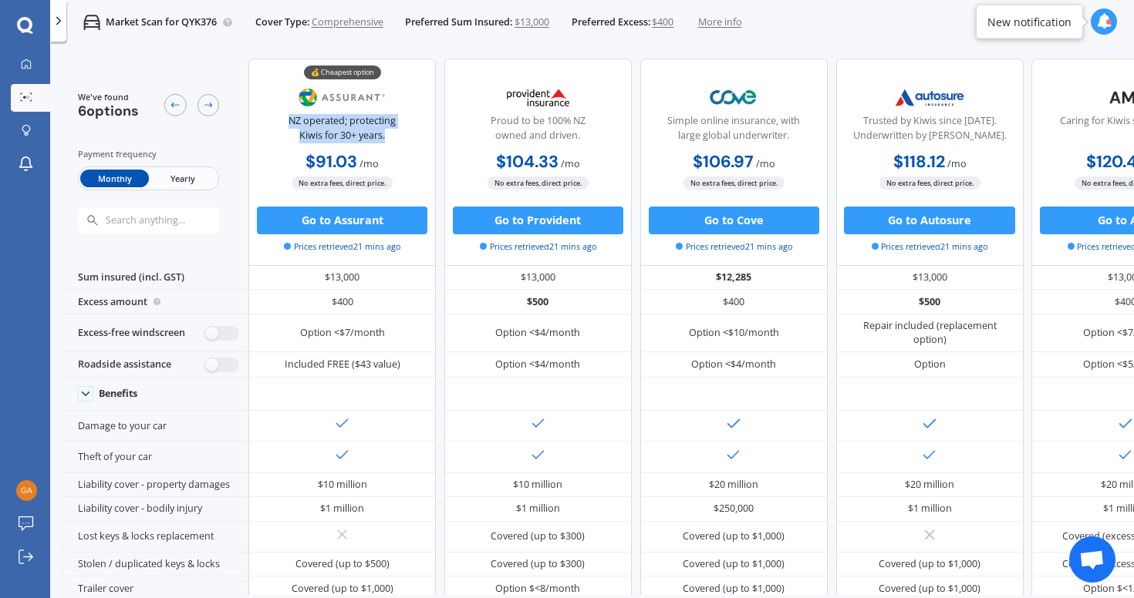
click at [403, 131] on div "NZ operated; protecting Kiwis for 30+ years." at bounding box center [342, 131] width 163 height 35
click at [395, 137] on div "NZ operated; protecting Kiwis for 30+ years." at bounding box center [342, 131] width 163 height 35
drag, startPoint x: 395, startPoint y: 137, endPoint x: 291, endPoint y: 123, distance: 105.0
click at [291, 123] on div "NZ operated; protecting Kiwis for 30+ years." at bounding box center [342, 131] width 163 height 35
click at [290, 122] on div "NZ operated; protecting Kiwis for 30+ years." at bounding box center [342, 131] width 163 height 35
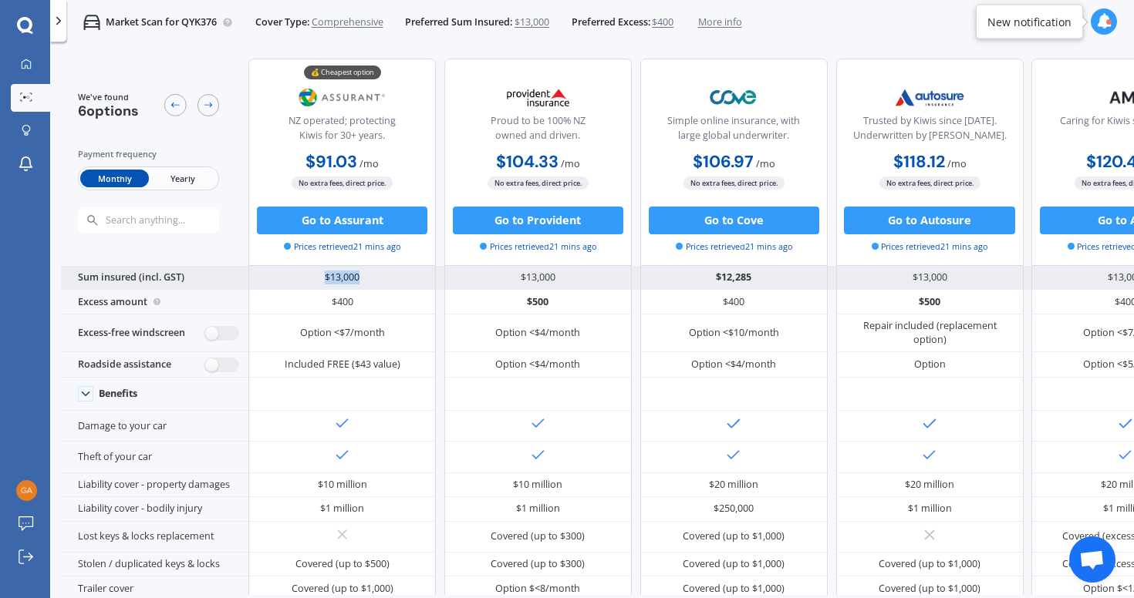
drag, startPoint x: 323, startPoint y: 278, endPoint x: 365, endPoint y: 278, distance: 41.6
click at [365, 278] on div "$13,000" at bounding box center [341, 278] width 187 height 25
click at [364, 278] on div "$13,000" at bounding box center [341, 278] width 187 height 25
drag, startPoint x: 364, startPoint y: 278, endPoint x: 315, endPoint y: 278, distance: 49.4
click at [315, 278] on div "$13,000" at bounding box center [341, 278] width 187 height 25
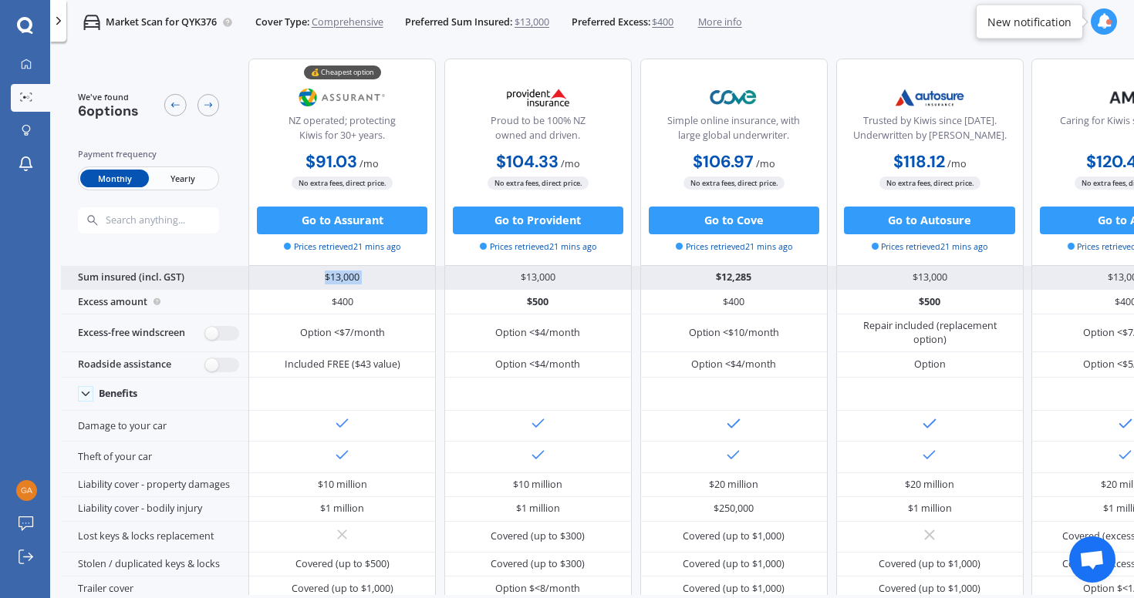
click at [315, 278] on div "$13,000" at bounding box center [341, 278] width 187 height 25
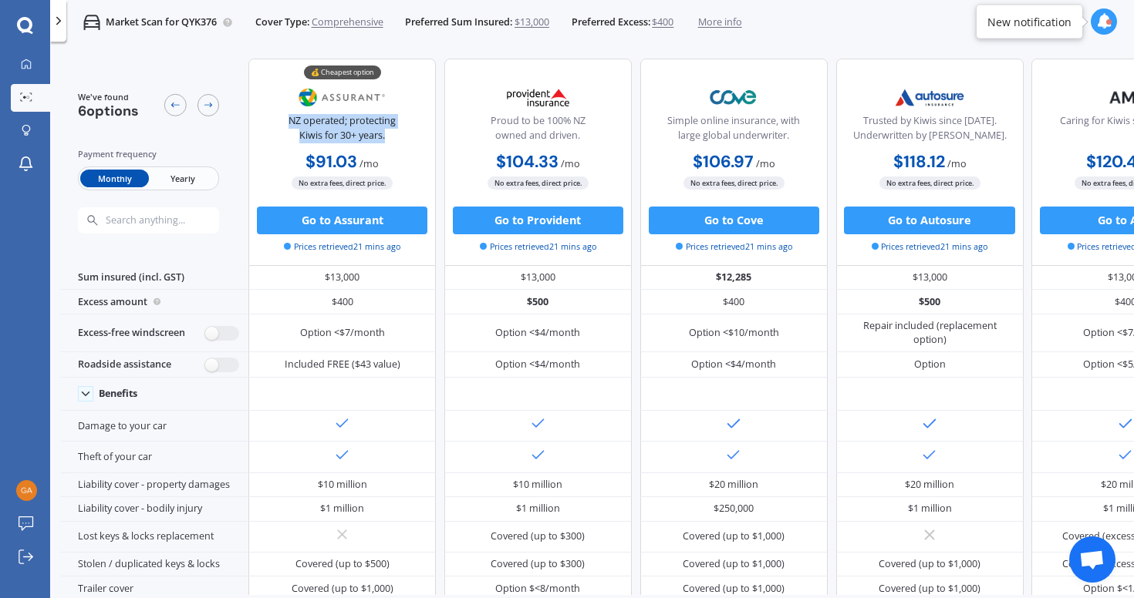
drag, startPoint x: 288, startPoint y: 120, endPoint x: 400, endPoint y: 140, distance: 113.5
click at [400, 140] on div "NZ operated; protecting Kiwis for 30+ years." at bounding box center [342, 131] width 163 height 35
click at [396, 134] on div "NZ operated; protecting Kiwis for 30+ years." at bounding box center [342, 131] width 163 height 35
drag, startPoint x: 396, startPoint y: 134, endPoint x: 277, endPoint y: 120, distance: 119.6
click at [277, 120] on div "NZ operated; protecting Kiwis for 30+ years." at bounding box center [342, 131] width 163 height 35
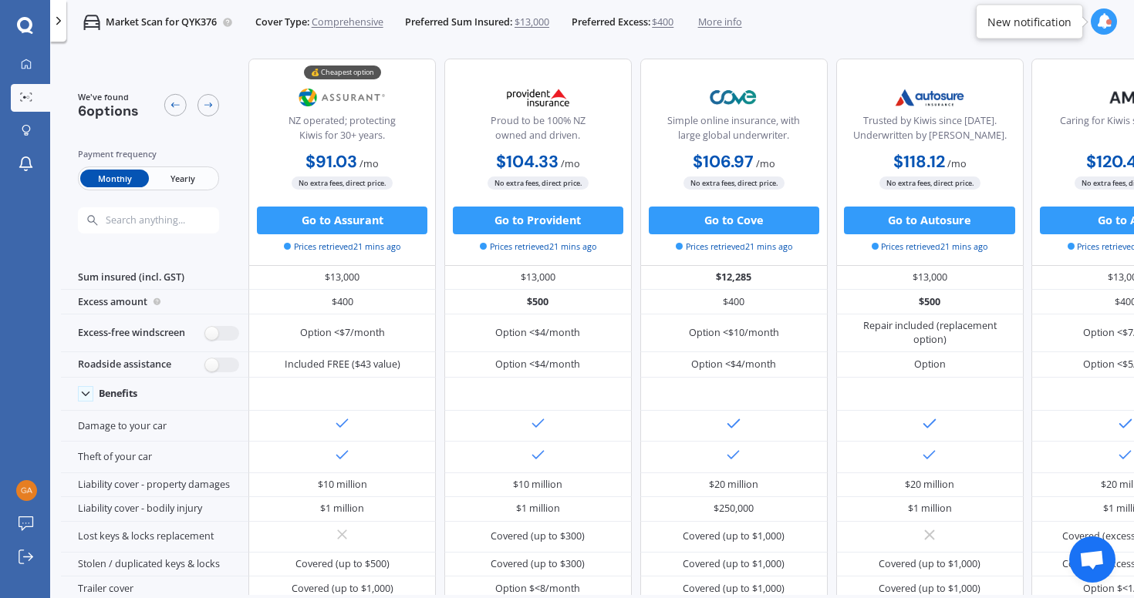
click at [286, 121] on div "NZ operated; protecting Kiwis for 30+ years." at bounding box center [342, 131] width 163 height 35
drag, startPoint x: 289, startPoint y: 121, endPoint x: 403, endPoint y: 137, distance: 115.2
click at [403, 137] on div "NZ operated; protecting Kiwis for 30+ years." at bounding box center [342, 131] width 163 height 35
click at [389, 133] on div "NZ operated; protecting Kiwis for 30+ years." at bounding box center [342, 131] width 163 height 35
drag, startPoint x: 389, startPoint y: 139, endPoint x: 281, endPoint y: 120, distance: 109.5
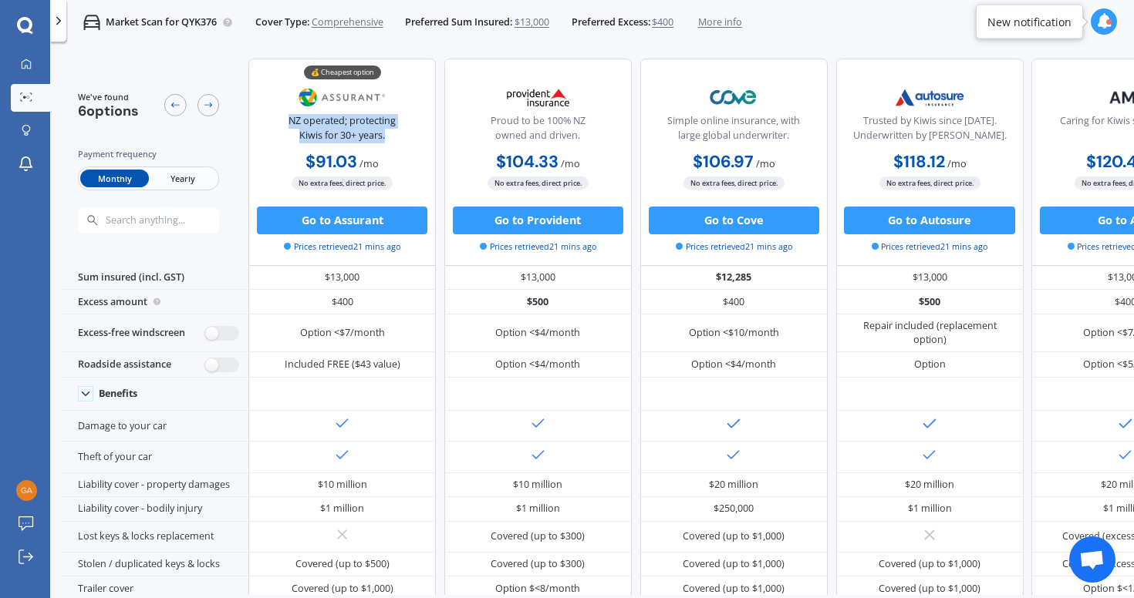
click at [281, 120] on div "NZ operated; protecting Kiwis for 30+ years." at bounding box center [342, 131] width 163 height 35
click at [285, 120] on div "NZ operated; protecting Kiwis for 30+ years." at bounding box center [342, 131] width 163 height 35
click at [207, 106] on icon at bounding box center [208, 104] width 11 height 11
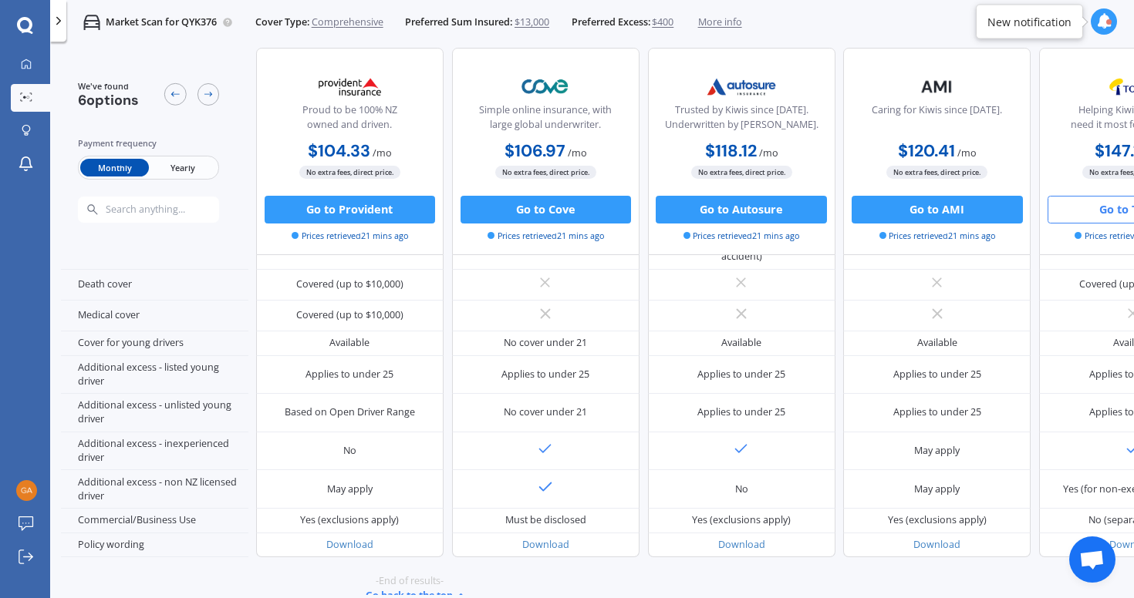
scroll to position [708, 209]
